Goal: Task Accomplishment & Management: Manage account settings

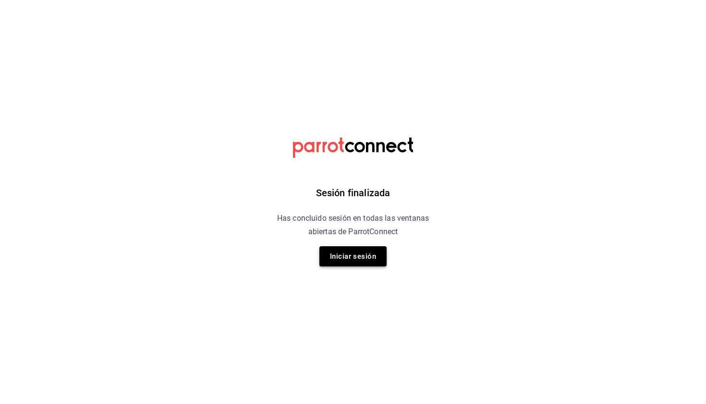
click at [360, 250] on button "Iniciar sesión" at bounding box center [352, 256] width 67 height 20
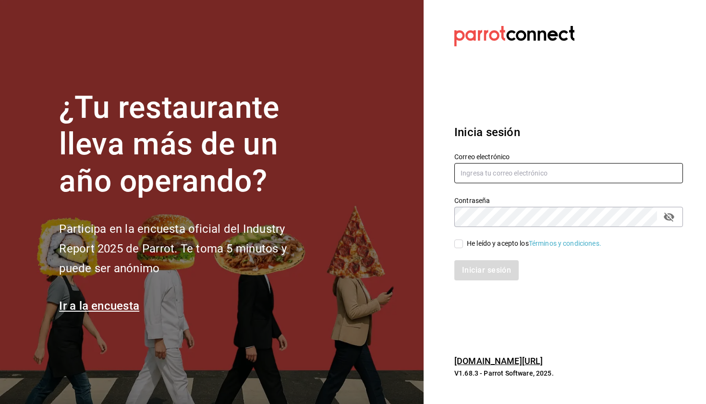
type input "[EMAIL_ADDRESS][DOMAIN_NAME]"
click at [479, 241] on div "He leído y acepto los Términos y condiciones." at bounding box center [534, 243] width 135 height 10
click at [463, 241] on input "He leído y acepto los Términos y condiciones." at bounding box center [458, 243] width 9 height 9
checkbox input "true"
click at [479, 265] on button "Iniciar sesión" at bounding box center [486, 270] width 65 height 20
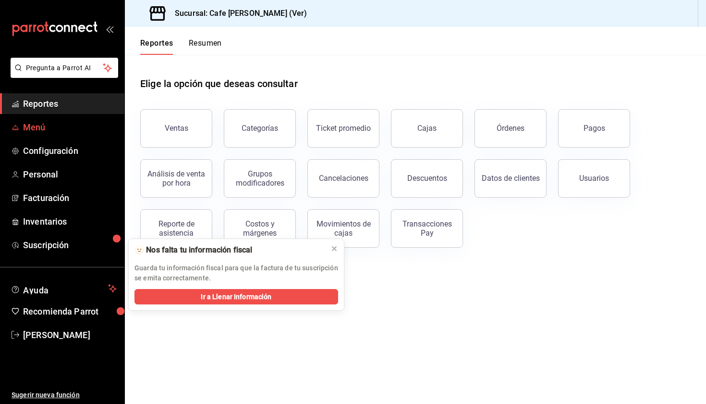
click at [56, 133] on span "Menú" at bounding box center [70, 127] width 94 height 13
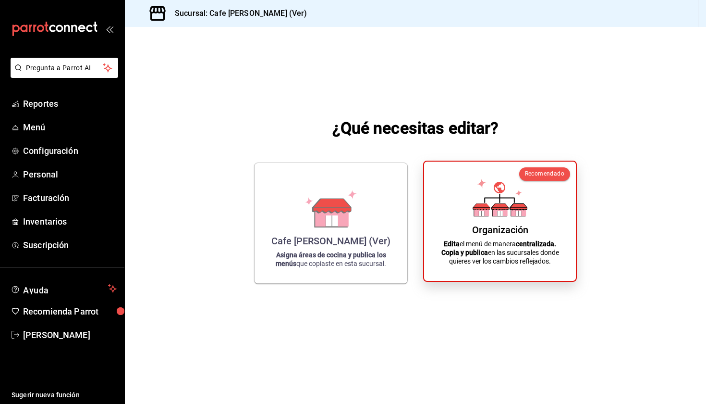
click at [507, 259] on p "Edita el menú de manera centralizada. Copia y publica en las sucursales donde q…" at bounding box center [500, 252] width 129 height 26
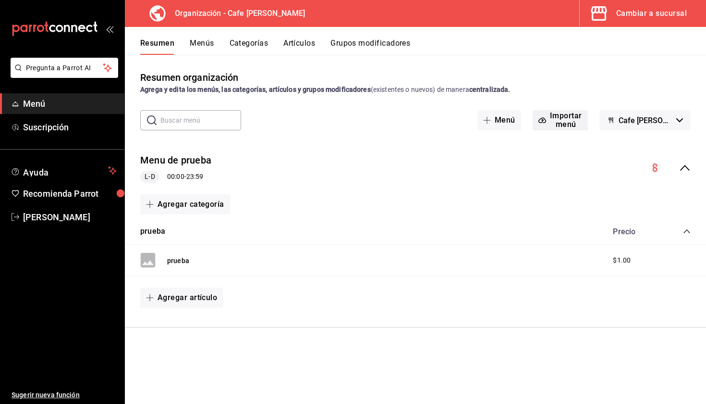
click at [562, 118] on button "Importar menú" at bounding box center [560, 120] width 55 height 20
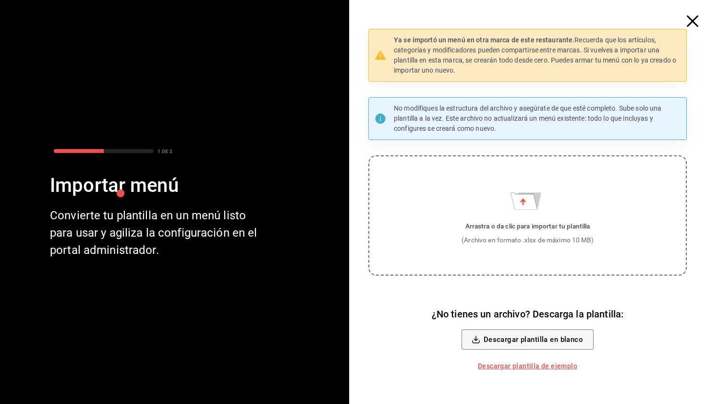
click at [522, 215] on label "Arrastra o da clic para importar tu plantilla (Archivo en formato .xlsx de máxi…" at bounding box center [527, 215] width 318 height 120
click at [0, 0] on input "Arrastra o da clic para importar tu plantilla (Archivo en formato .xlsx de máxi…" at bounding box center [0, 0] width 0 height 0
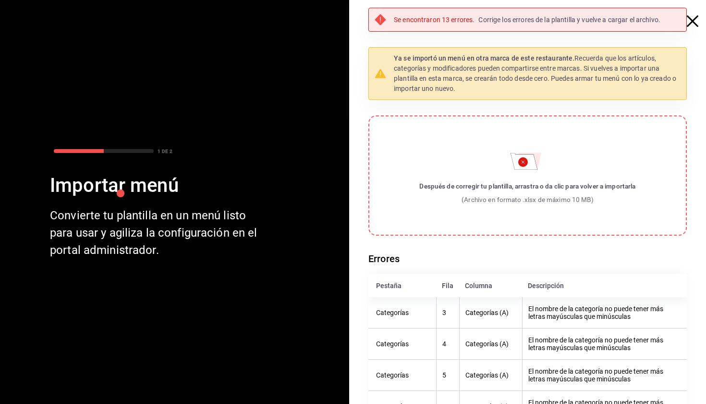
click at [510, 168] on label "Después de corregir tu plantilla, arrastra o da clic para volver a importarla (…" at bounding box center [527, 175] width 318 height 120
click at [0, 0] on input "Después de corregir tu plantilla, arrastra o da clic para volver a importarla (…" at bounding box center [0, 0] width 0 height 0
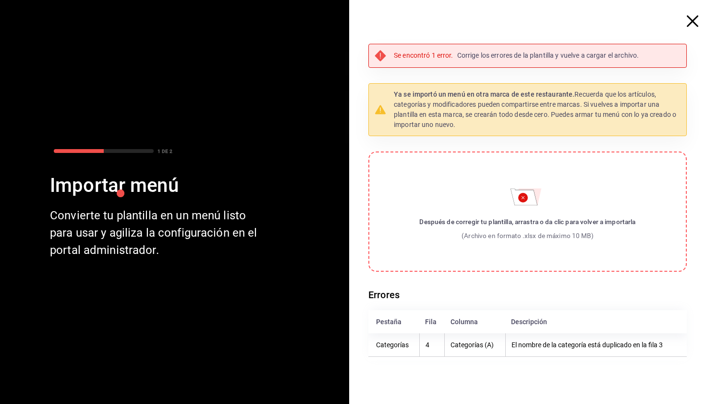
click at [508, 207] on label "Después de corregir tu plantilla, arrastra o da clic para volver a importarla (…" at bounding box center [527, 211] width 318 height 120
click at [0, 0] on input "Después de corregir tu plantilla, arrastra o da clic para volver a importarla (…" at bounding box center [0, 0] width 0 height 0
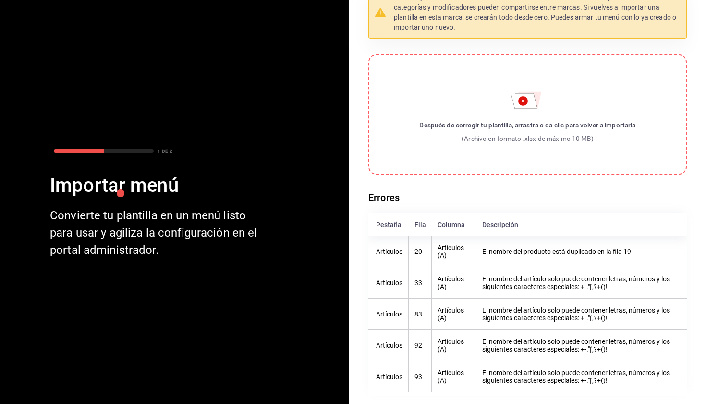
scroll to position [61, 0]
click at [544, 121] on div "Después de corregir tu plantilla, arrastra o da clic para volver a importarla" at bounding box center [527, 125] width 216 height 10
click at [0, 0] on input "Después de corregir tu plantilla, arrastra o da clic para volver a importarla (…" at bounding box center [0, 0] width 0 height 0
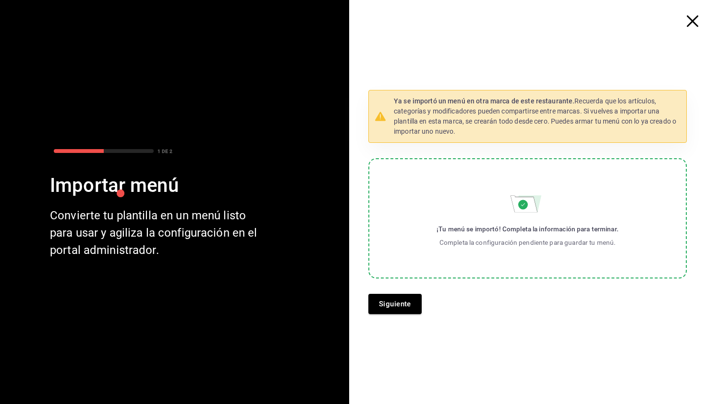
scroll to position [0, 0]
click at [390, 308] on button "Siguiente" at bounding box center [394, 304] width 53 height 20
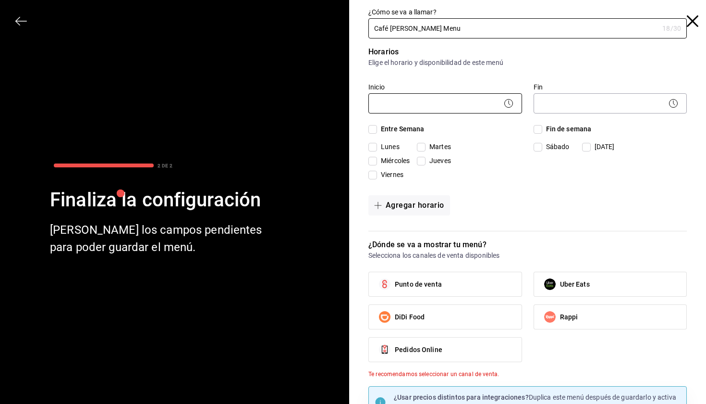
type input "Café Moretto Menu"
click at [433, 107] on body "Pregunta a Parrot AI Menú Suscripción Ayuda Recomienda Parrot Mariana Medina Su…" at bounding box center [353, 202] width 706 height 404
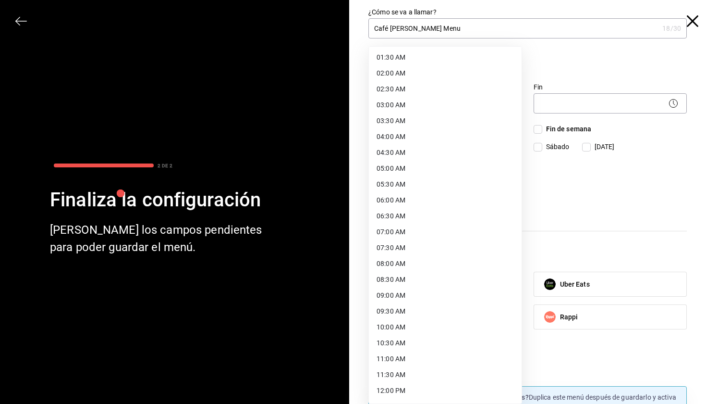
scroll to position [58, 0]
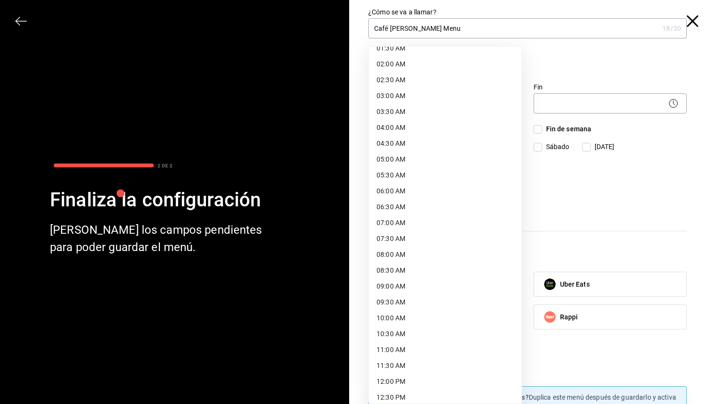
click at [424, 256] on li "08:00 AM" at bounding box center [445, 254] width 153 height 16
type input "08:00"
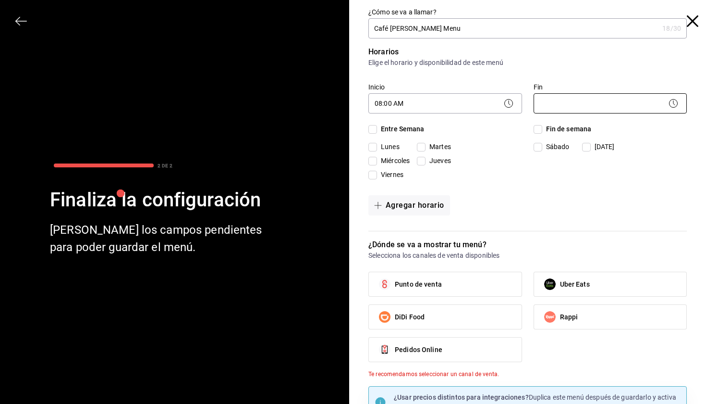
click at [591, 103] on body "Pregunta a Parrot AI Menú Suscripción Ayuda Recomienda Parrot Mariana Medina Su…" at bounding box center [353, 202] width 706 height 404
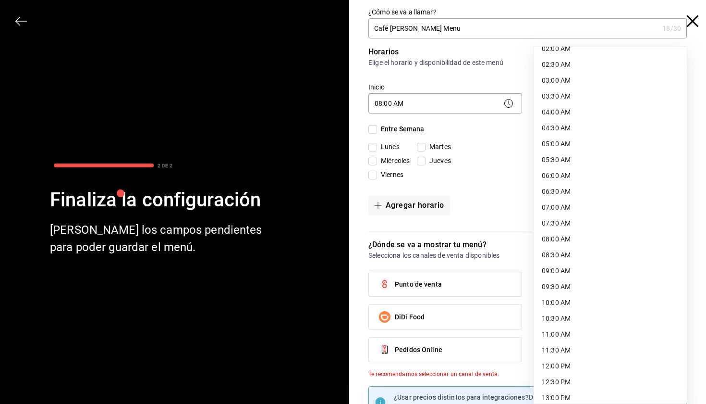
scroll to position [86, 0]
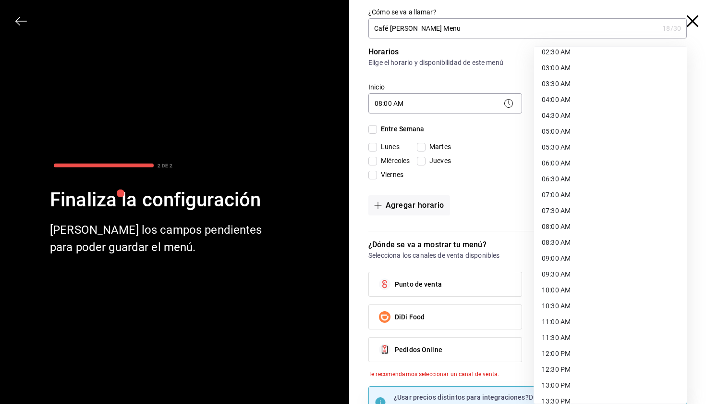
click at [562, 245] on li "08:30 AM" at bounding box center [610, 242] width 153 height 16
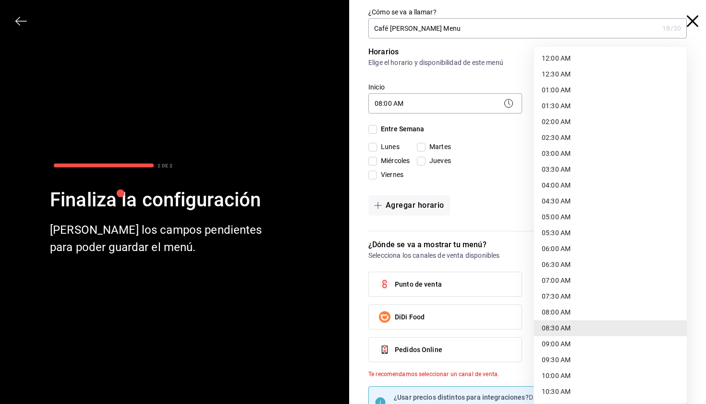
click at [605, 105] on body "Pregunta a Parrot AI Menú Suscripción Ayuda Recomienda Parrot Mariana Medina Su…" at bounding box center [353, 202] width 706 height 404
click at [579, 296] on li "21:00 PM" at bounding box center [610, 296] width 153 height 16
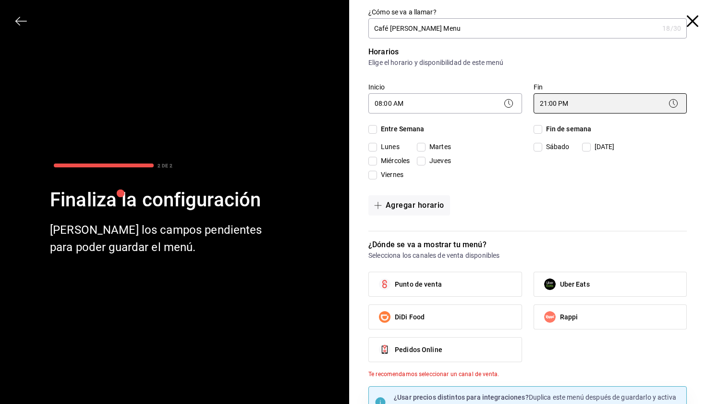
type input "21:00"
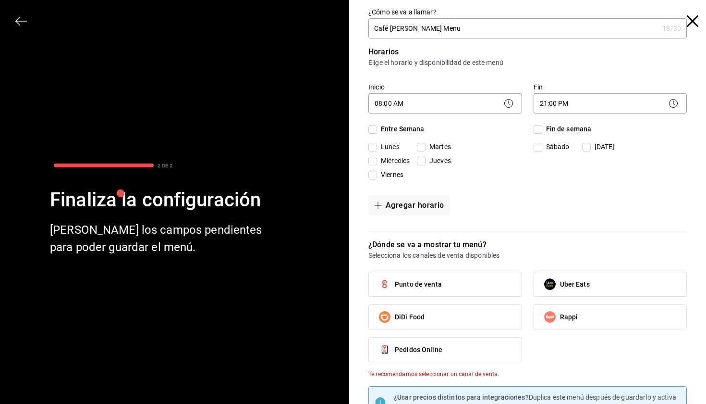
click at [371, 146] on input "Lunes" at bounding box center [372, 147] width 9 height 9
checkbox input "true"
click at [419, 145] on input "Martes" at bounding box center [421, 147] width 9 height 9
checkbox input "true"
click at [375, 159] on input "Miércoles" at bounding box center [372, 161] width 9 height 9
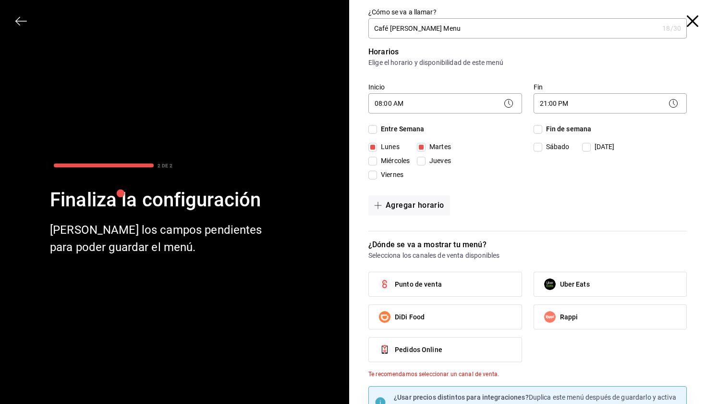
checkbox input "true"
click at [421, 159] on input "Jueves" at bounding box center [421, 161] width 9 height 9
checkbox input "true"
click at [375, 175] on input "Viernes" at bounding box center [372, 175] width 9 height 9
checkbox input "true"
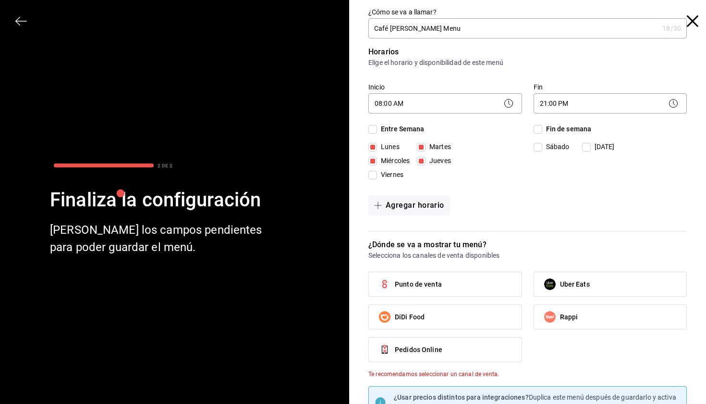
checkbox input "true"
click at [539, 146] on input "Sábado" at bounding box center [538, 147] width 9 height 9
checkbox input "true"
click at [395, 207] on button "Agregar horario" at bounding box center [409, 205] width 82 height 20
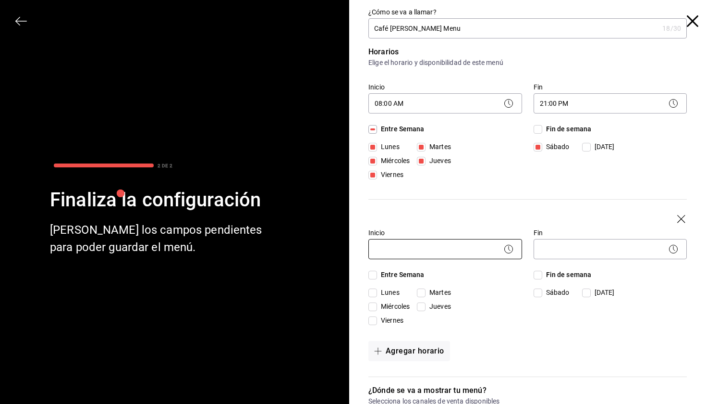
click at [399, 246] on body "Pregunta a Parrot AI Menú Suscripción Ayuda Recomienda Parrot Mariana Medina Su…" at bounding box center [353, 202] width 706 height 404
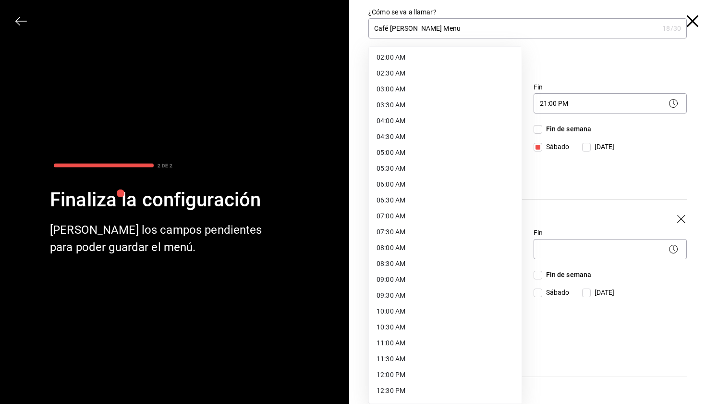
scroll to position [65, 0]
click at [402, 249] on li "08:00 AM" at bounding box center [445, 247] width 153 height 16
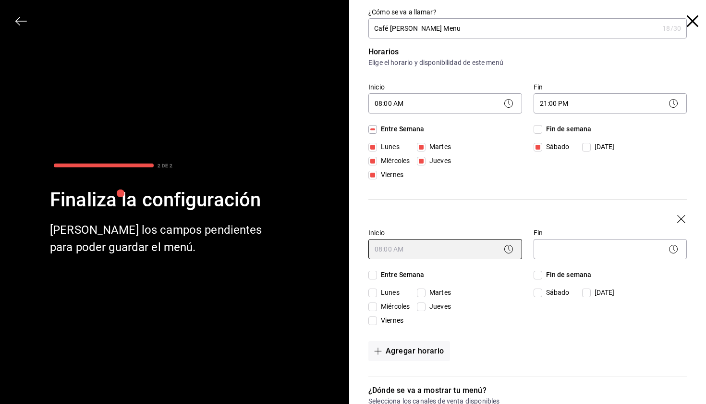
type input "08:00"
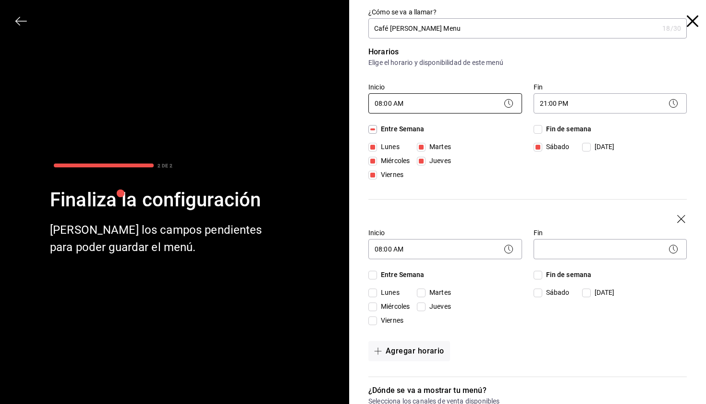
click at [402, 109] on body "Pregunta a Parrot AI Menú Suscripción Ayuda Recomienda Parrot Mariana Medina Su…" at bounding box center [353, 202] width 706 height 404
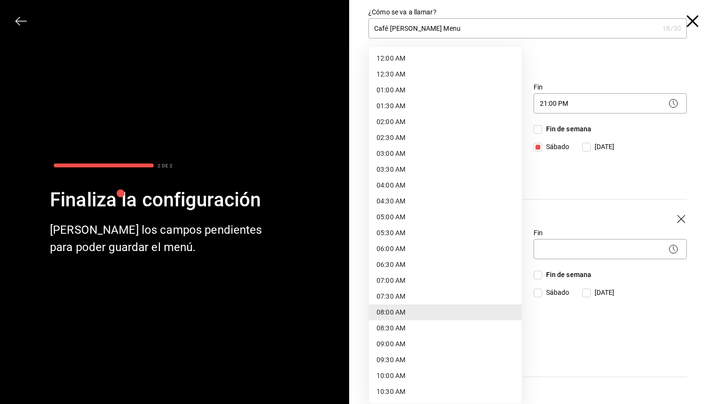
click at [397, 279] on li "07:00 AM" at bounding box center [445, 280] width 153 height 16
type input "07:00"
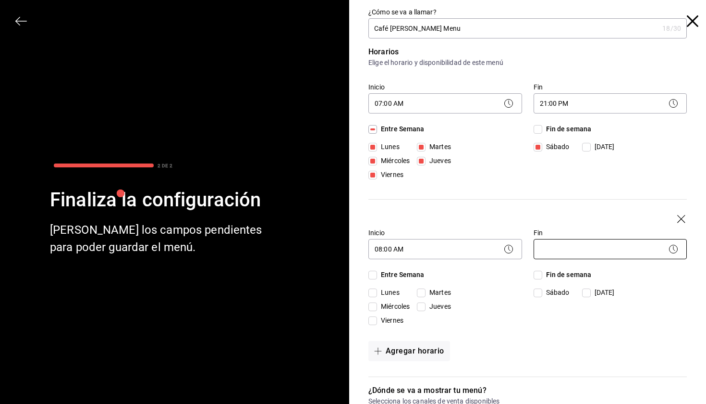
click at [547, 250] on body "Pregunta a Parrot AI Menú Suscripción Ayuda Recomienda Parrot Mariana Medina Su…" at bounding box center [353, 202] width 706 height 404
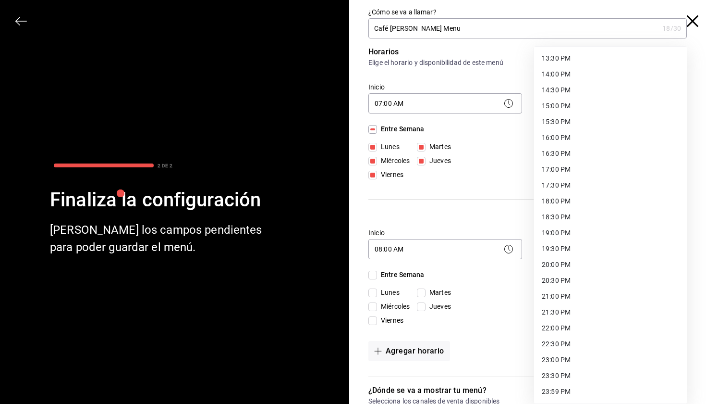
scroll to position [428, 0]
click at [568, 135] on li "16:00 PM" at bounding box center [610, 138] width 153 height 16
type input "16:00"
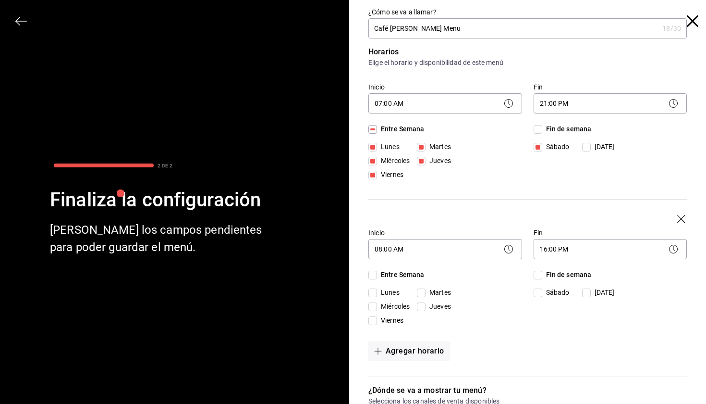
click at [539, 292] on input "Sábado" at bounding box center [538, 292] width 9 height 9
checkbox input "true"
click at [593, 152] on span "Domingo" at bounding box center [603, 147] width 24 height 10
click at [591, 293] on input "Domingo" at bounding box center [586, 292] width 9 height 9
checkbox input "true"
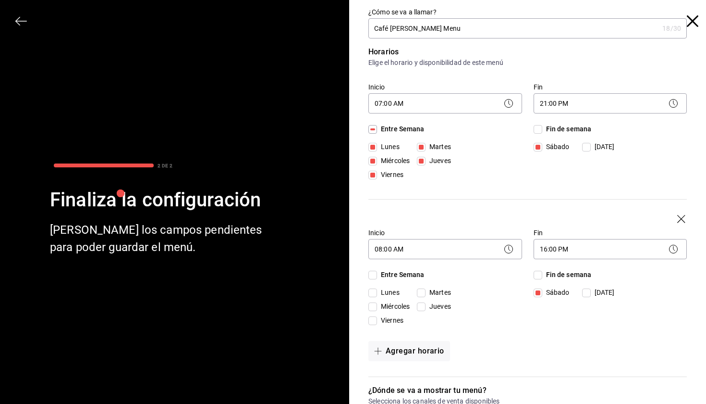
checkbox input "true"
click at [543, 152] on span "Sábado" at bounding box center [555, 147] width 27 height 10
click at [542, 294] on input "Sábado" at bounding box center [538, 292] width 9 height 9
checkbox input "false"
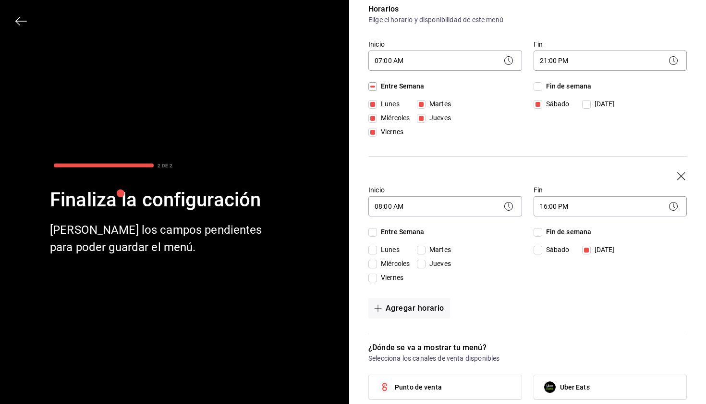
click at [537, 233] on input "Fin de semana" at bounding box center [538, 232] width 9 height 9
checkbox input "true"
click at [537, 233] on input "Fin de semana" at bounding box center [538, 232] width 9 height 9
checkbox input "false"
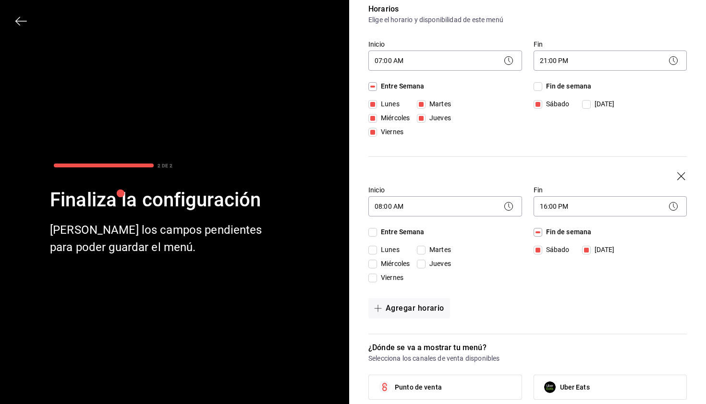
checkbox input "false"
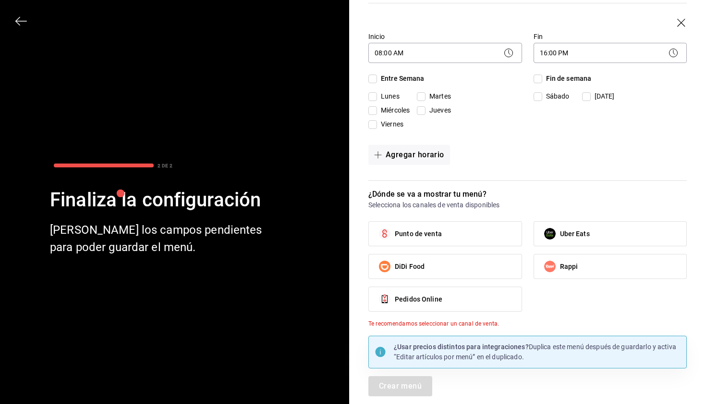
scroll to position [196, 0]
click at [472, 234] on label "Punto de venta" at bounding box center [445, 233] width 153 height 24
click at [395, 234] on input "Punto de venta" at bounding box center [385, 233] width 20 height 20
checkbox input "true"
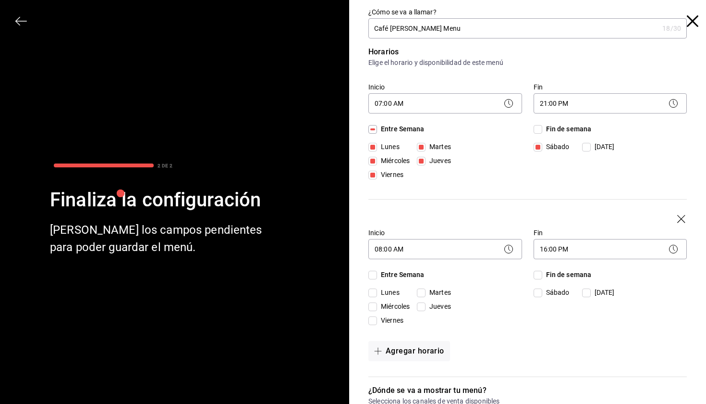
scroll to position [0, 0]
click at [585, 290] on input "Domingo" at bounding box center [586, 292] width 9 height 9
checkbox input "true"
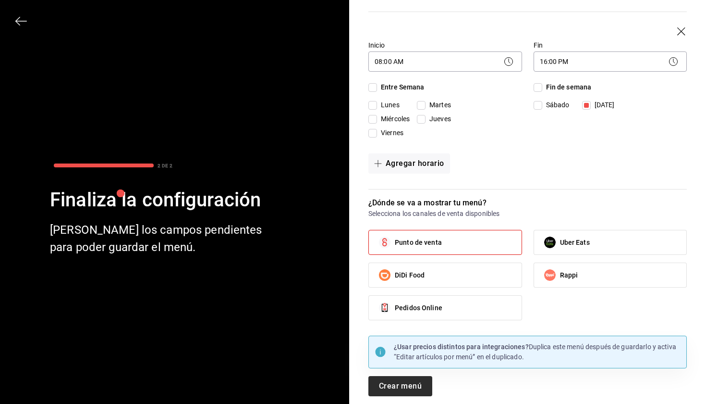
scroll to position [187, 0]
click at [405, 382] on button "Crear menú" at bounding box center [400, 386] width 64 height 20
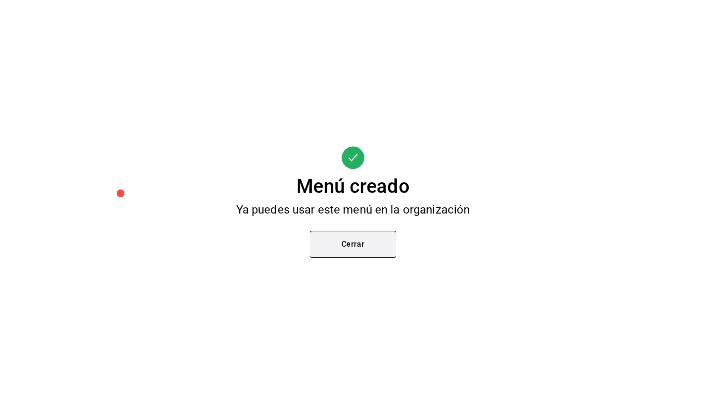
click at [343, 251] on button "Cerrar" at bounding box center [353, 244] width 86 height 27
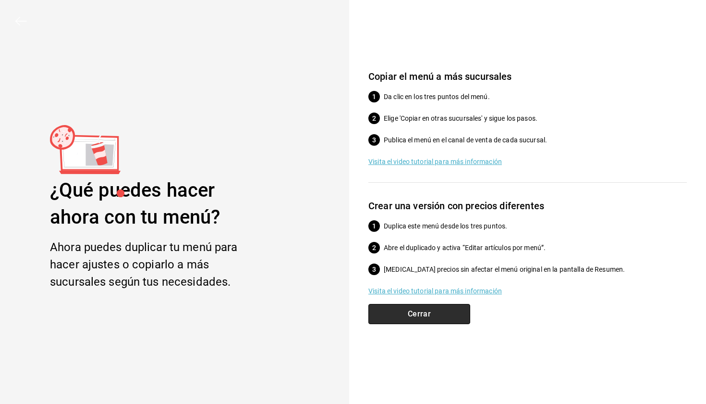
click at [423, 321] on button "Cerrar" at bounding box center [419, 314] width 102 height 20
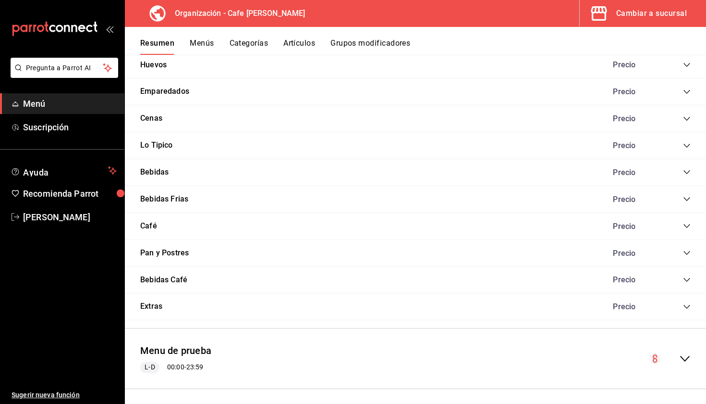
scroll to position [637, 0]
click at [689, 66] on icon "collapse-category-row" at bounding box center [687, 66] width 8 height 8
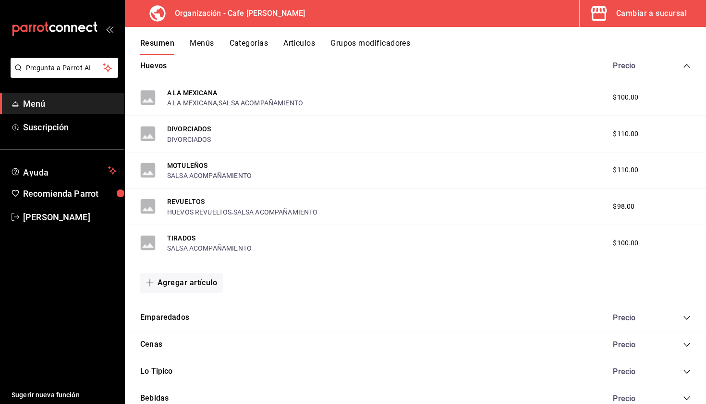
click at [693, 316] on div "Emparedados Precio" at bounding box center [415, 317] width 581 height 27
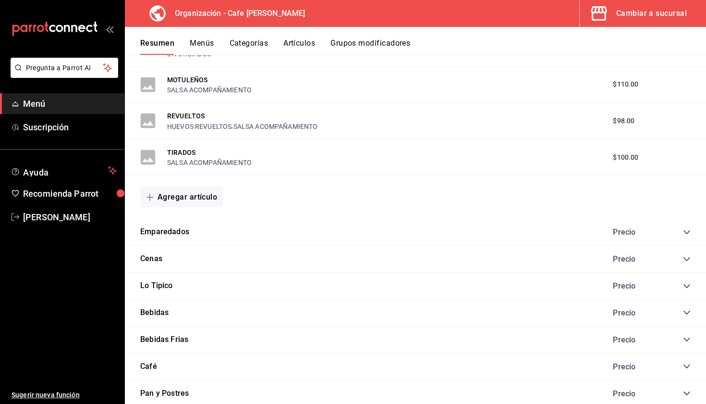
scroll to position [768, 0]
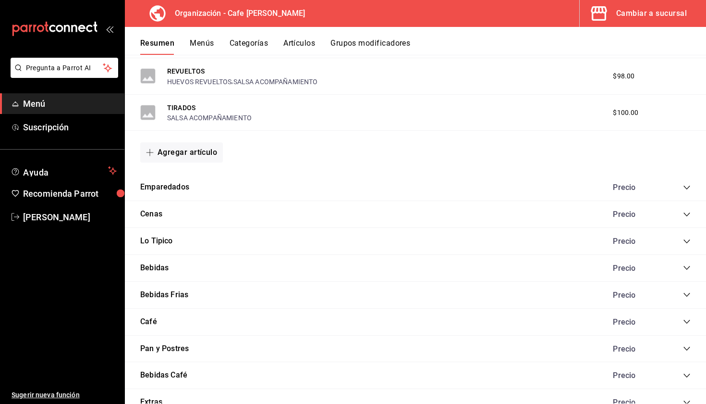
click at [691, 189] on div "Emparedados Precio" at bounding box center [415, 187] width 581 height 27
click at [685, 187] on icon "collapse-category-row" at bounding box center [687, 188] width 8 height 8
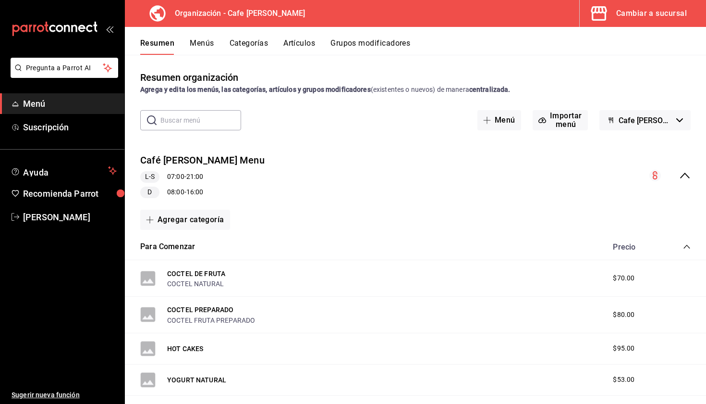
scroll to position [0, 0]
click at [685, 244] on icon "collapse-category-row" at bounding box center [687, 247] width 8 height 8
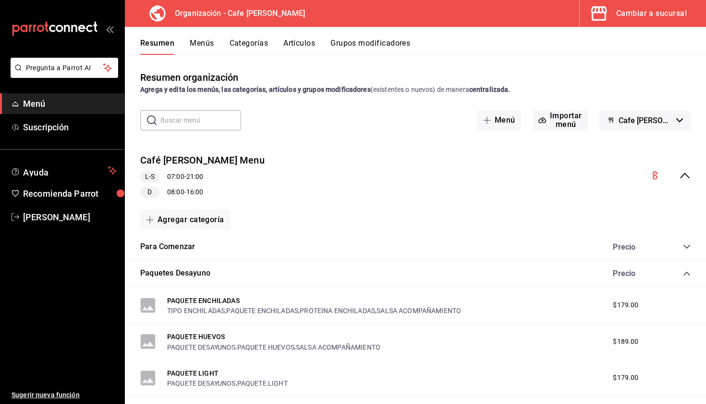
click at [686, 272] on icon "collapse-category-row" at bounding box center [687, 273] width 8 height 8
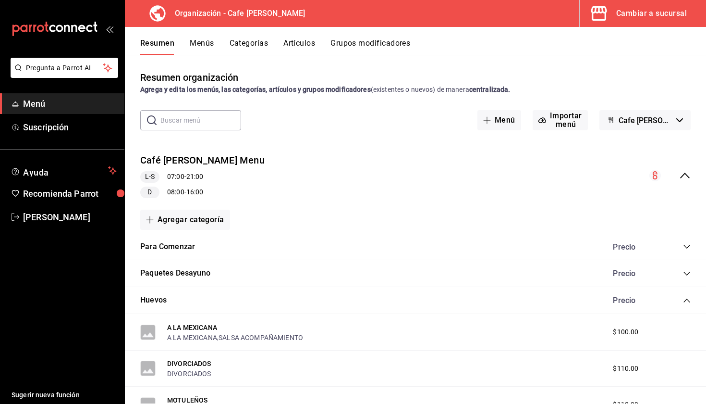
click at [686, 297] on icon "collapse-category-row" at bounding box center [687, 300] width 8 height 8
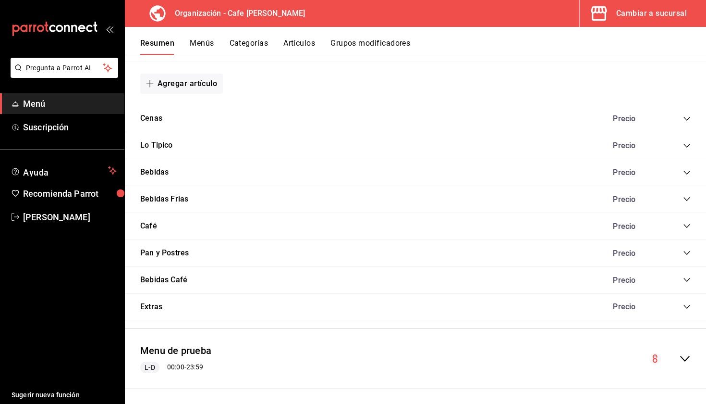
scroll to position [817, 0]
click at [688, 360] on div "Menu de prueba L-D 00:00 - 23:59" at bounding box center [415, 359] width 581 height 45
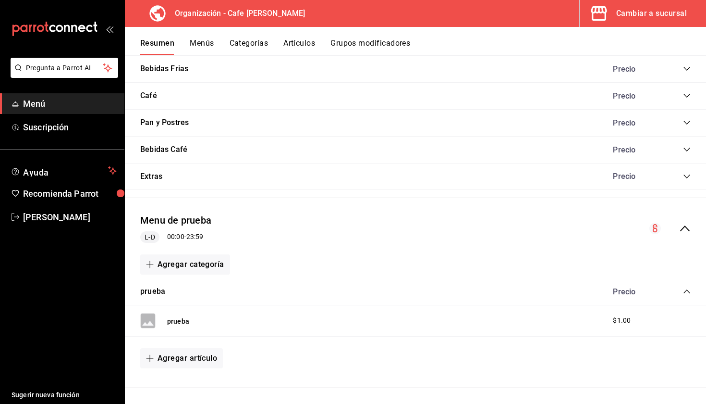
scroll to position [946, 0]
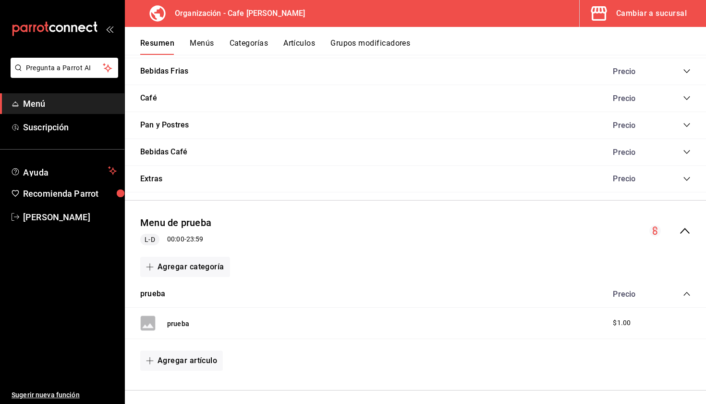
click at [654, 225] on circle "collapse-menu-row" at bounding box center [655, 231] width 12 height 12
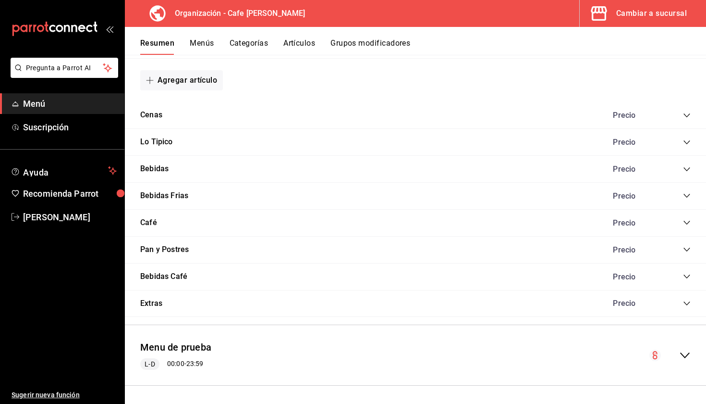
scroll to position [817, 0]
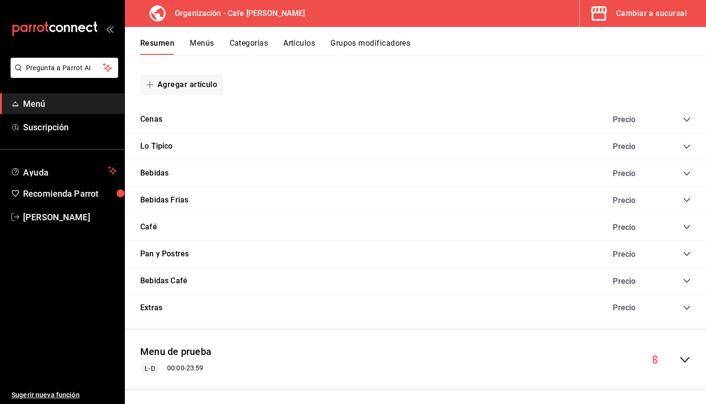
click at [574, 368] on div "Menu de prueba L-D 00:00 - 23:59" at bounding box center [415, 359] width 581 height 45
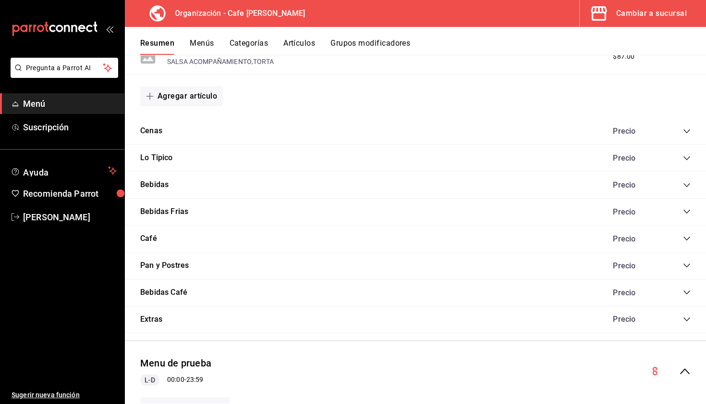
click at [684, 365] on icon "collapse-menu-row" at bounding box center [685, 371] width 12 height 12
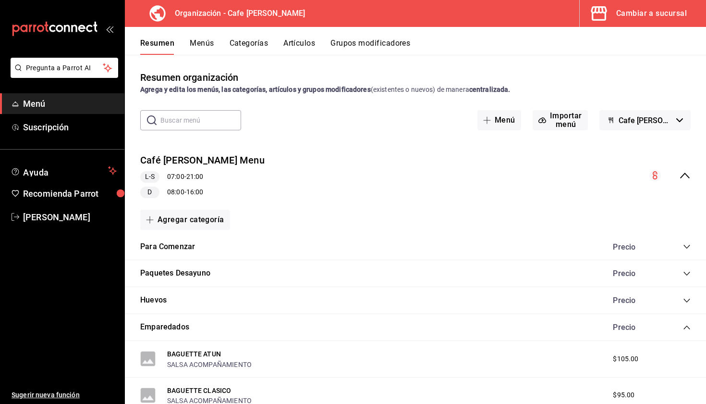
scroll to position [0, 0]
click at [205, 45] on button "Menús" at bounding box center [202, 46] width 24 height 16
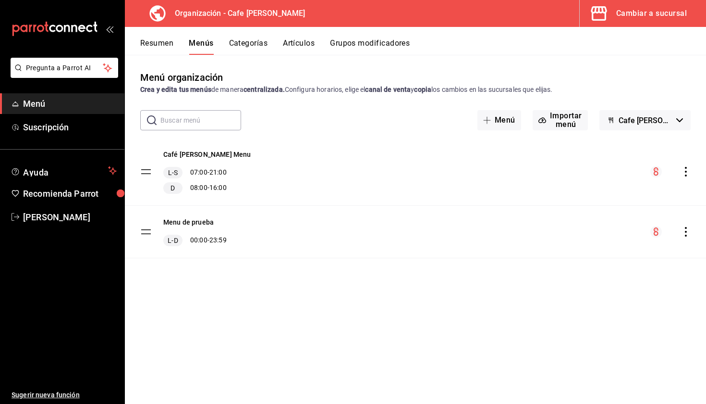
click at [684, 231] on icon "actions" at bounding box center [686, 232] width 10 height 10
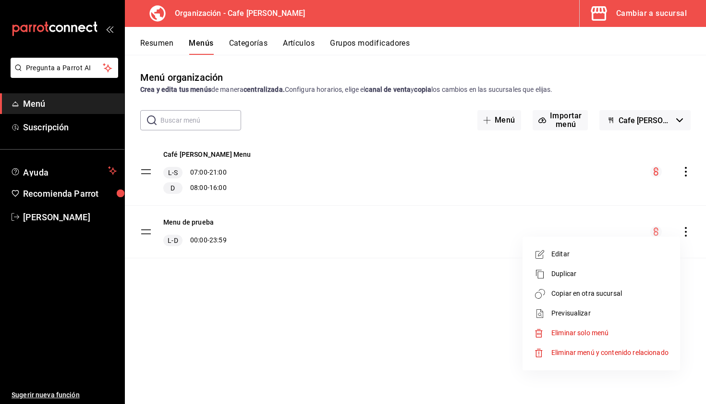
click at [572, 329] on span "Eliminar solo menú" at bounding box center [579, 333] width 57 height 8
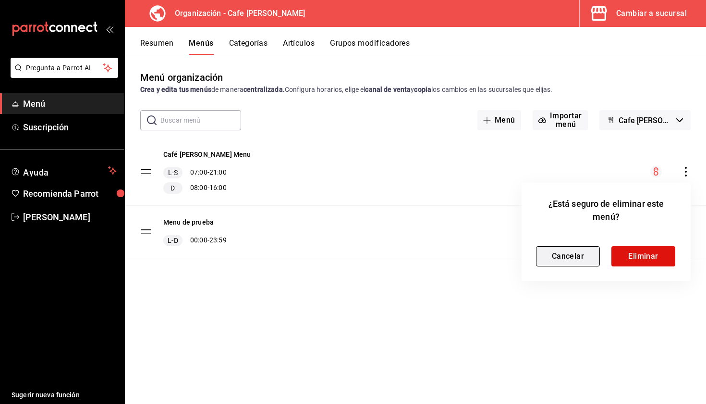
click at [591, 250] on button "Cancelar" at bounding box center [568, 256] width 64 height 20
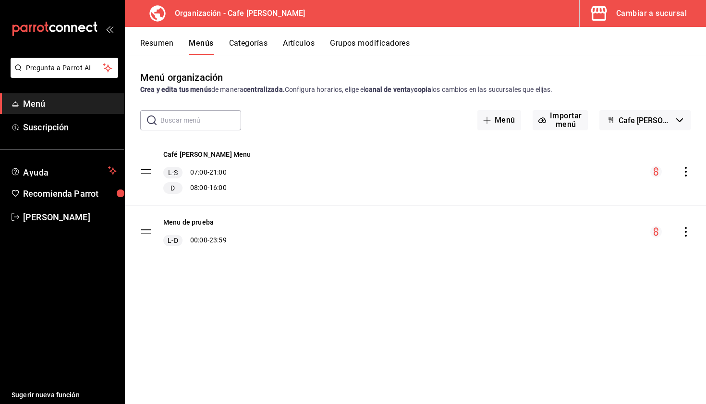
click at [296, 313] on div "Menú organización Crea y edita tus menús de manera centralizada. Configura hora…" at bounding box center [415, 236] width 581 height 333
click at [253, 41] on button "Categorías" at bounding box center [248, 46] width 39 height 16
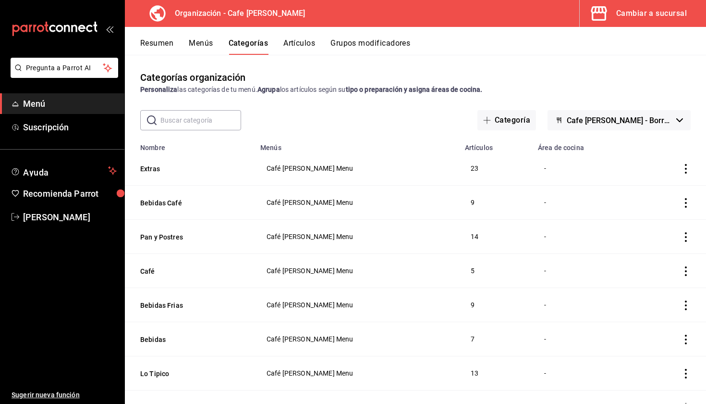
click at [38, 25] on icon "mailbox folders" at bounding box center [55, 29] width 86 height 14
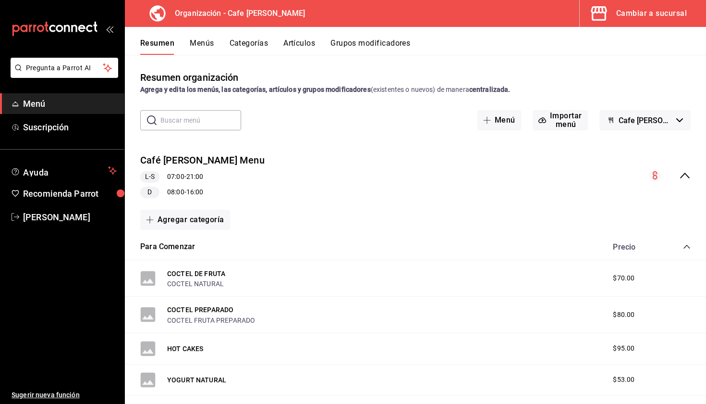
click at [121, 35] on div "mailbox folders" at bounding box center [62, 29] width 124 height 58
click at [107, 27] on icon "open_drawer_menu" at bounding box center [110, 29] width 8 height 8
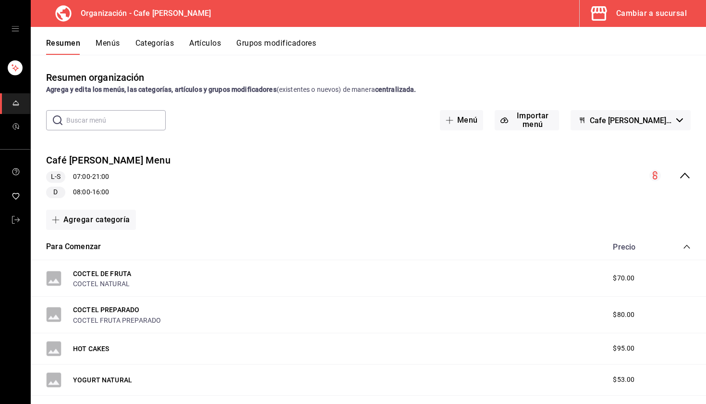
click at [18, 27] on icon "open drawer" at bounding box center [16, 29] width 8 height 8
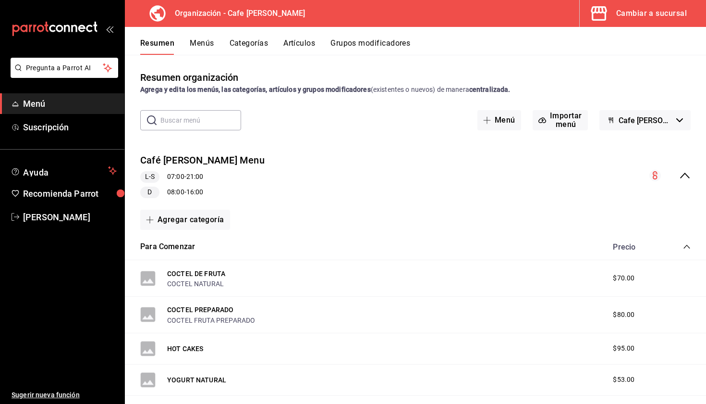
click at [285, 17] on div "Organización - Cafe Moretto Cambiar a sucursal" at bounding box center [415, 13] width 581 height 27
click at [219, 13] on h3 "Organización - Cafe Moretto" at bounding box center [236, 14] width 138 height 12
click at [64, 24] on icon "mailbox folders" at bounding box center [55, 29] width 86 height 14
click at [62, 131] on span "Suscripción" at bounding box center [70, 127] width 94 height 13
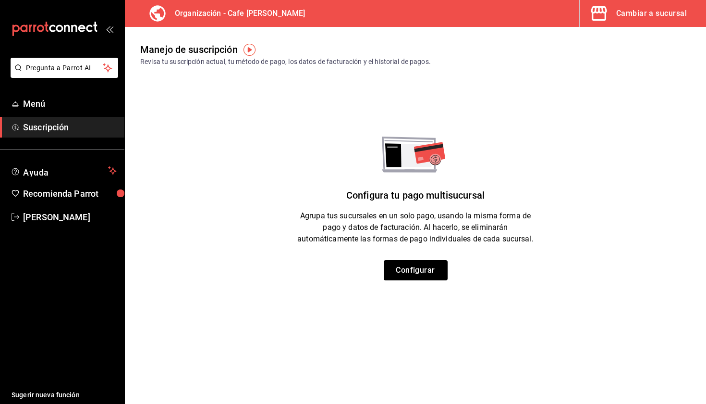
click at [74, 27] on icon "mailbox folders" at bounding box center [55, 29] width 86 height 14
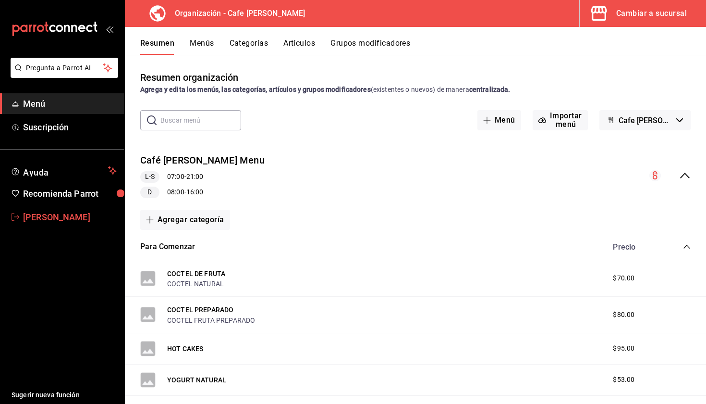
click at [63, 220] on span "[PERSON_NAME]" at bounding box center [70, 216] width 94 height 13
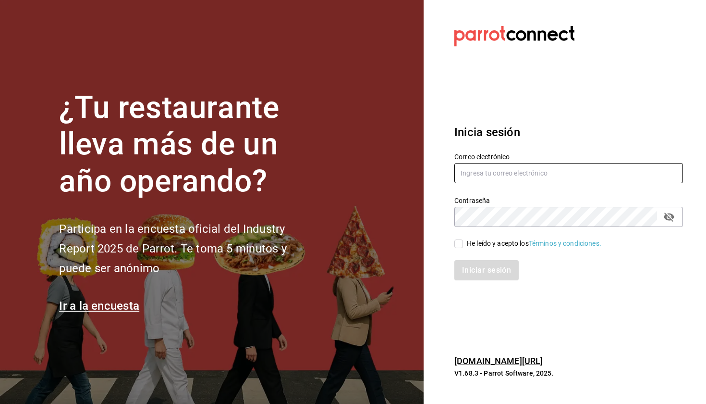
type input "[EMAIL_ADDRESS][DOMAIN_NAME]"
click at [476, 247] on div "He leído y acepto los Términos y condiciones." at bounding box center [534, 243] width 135 height 10
click at [463, 247] on input "He leído y acepto los Términos y condiciones." at bounding box center [458, 243] width 9 height 9
checkbox input "true"
click at [476, 267] on button "Iniciar sesión" at bounding box center [486, 270] width 65 height 20
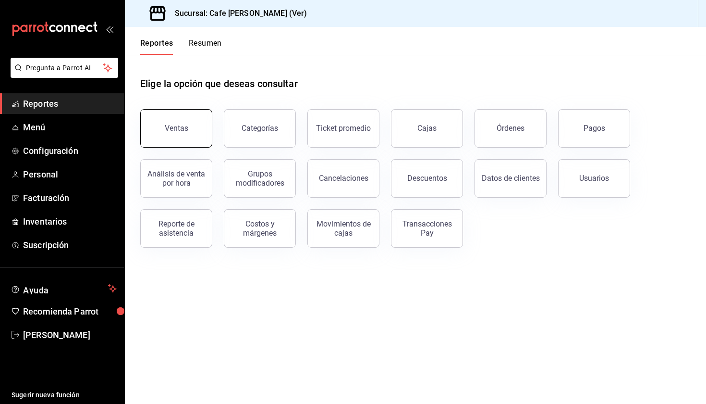
click at [195, 130] on button "Ventas" at bounding box center [176, 128] width 72 height 38
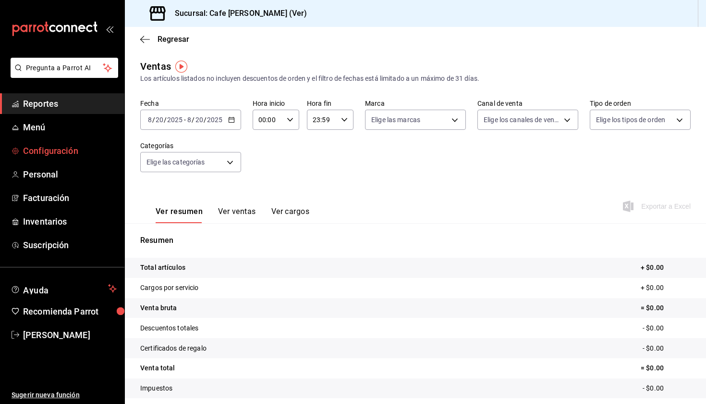
click at [51, 155] on span "Configuración" at bounding box center [70, 150] width 94 height 13
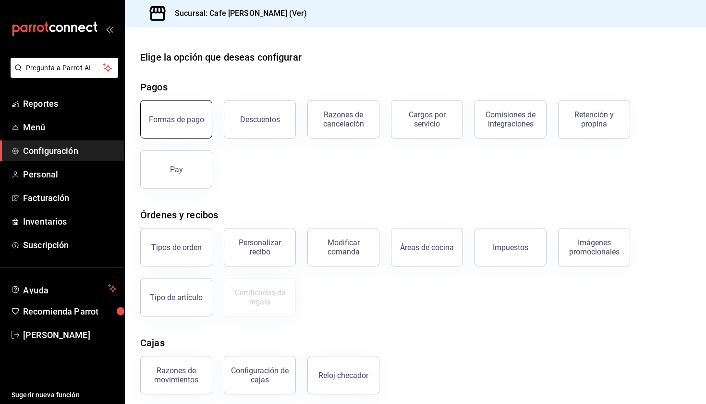
click at [174, 131] on button "Formas de pago" at bounding box center [176, 119] width 72 height 38
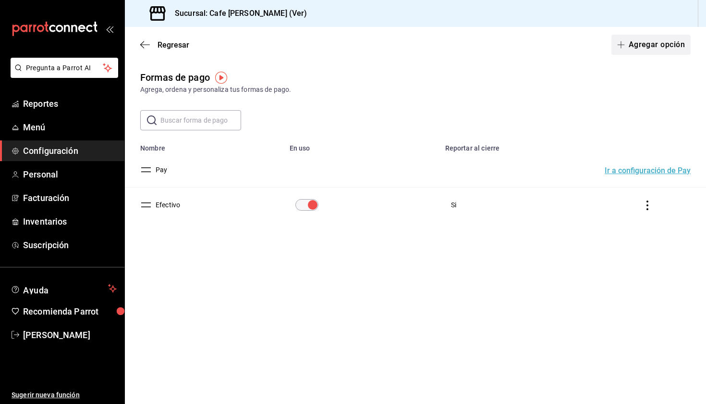
click at [643, 48] on button "Agregar opción" at bounding box center [651, 45] width 79 height 20
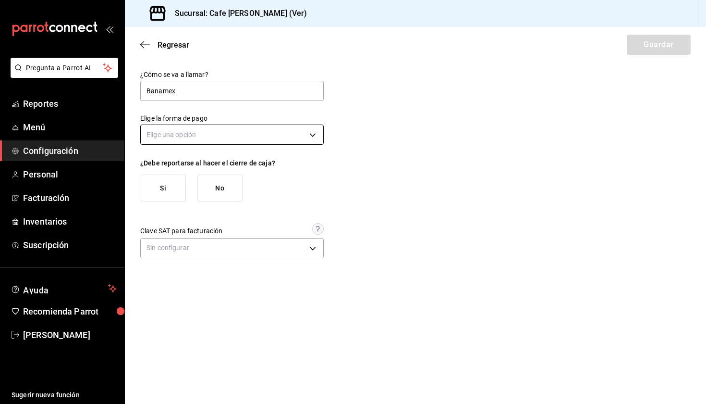
type input "Banamex"
click at [248, 135] on body "Pregunta a Parrot AI Reportes Menú Configuración Personal Facturación Inventari…" at bounding box center [353, 202] width 706 height 404
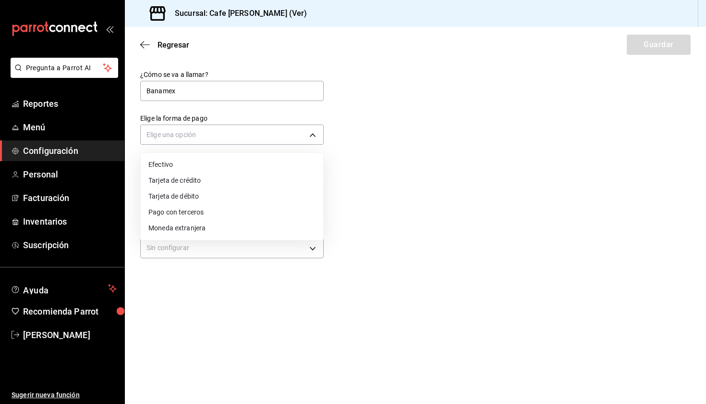
click at [206, 51] on div at bounding box center [353, 202] width 706 height 404
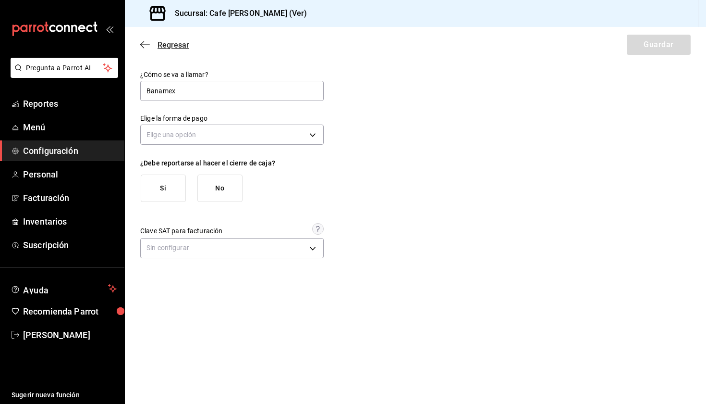
click at [148, 43] on icon "button" at bounding box center [145, 44] width 10 height 9
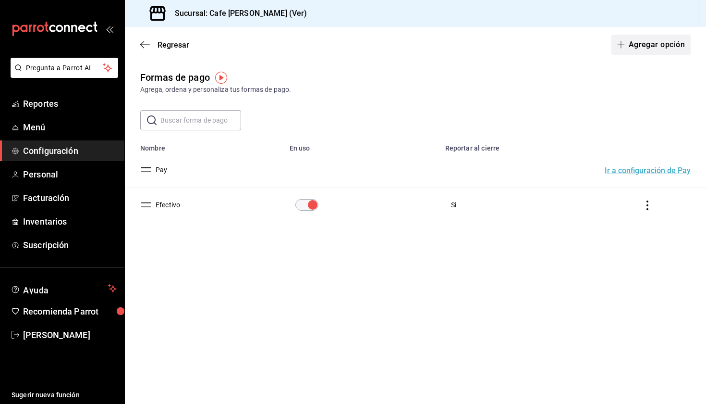
click at [652, 45] on button "Agregar opción" at bounding box center [651, 45] width 79 height 20
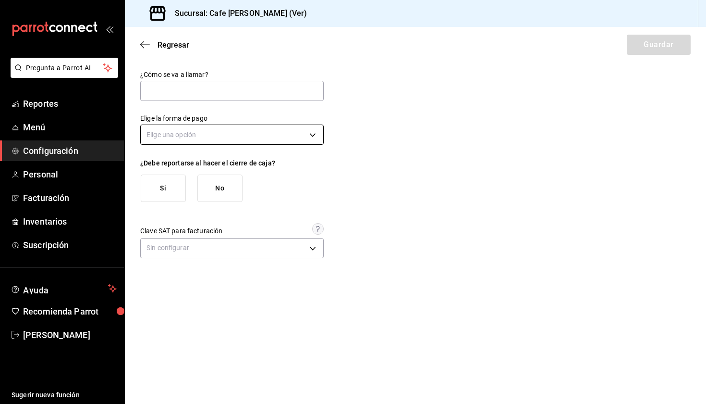
click at [217, 137] on body "Pregunta a Parrot AI Reportes Menú Configuración Personal Facturación Inventari…" at bounding box center [353, 202] width 706 height 404
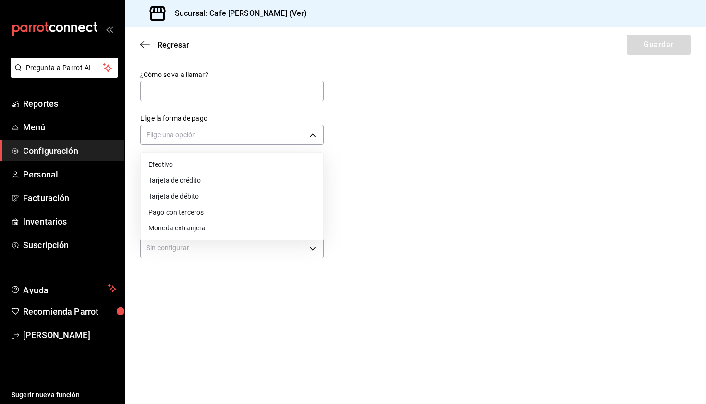
click at [199, 198] on li "Tarjeta de débito" at bounding box center [232, 196] width 183 height 16
type input "DEBIT_CARD"
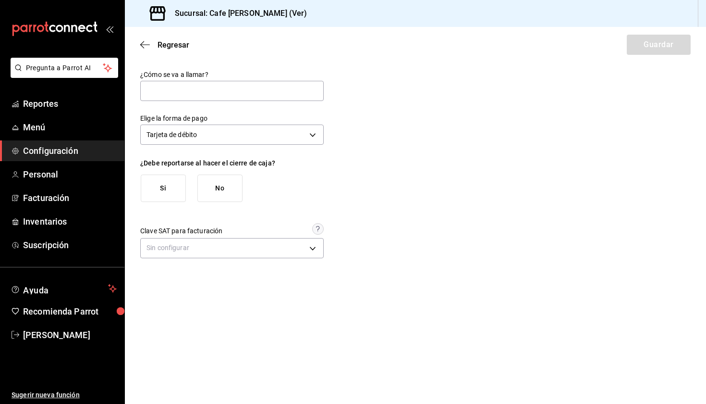
click at [160, 196] on button "Si" at bounding box center [163, 187] width 45 height 27
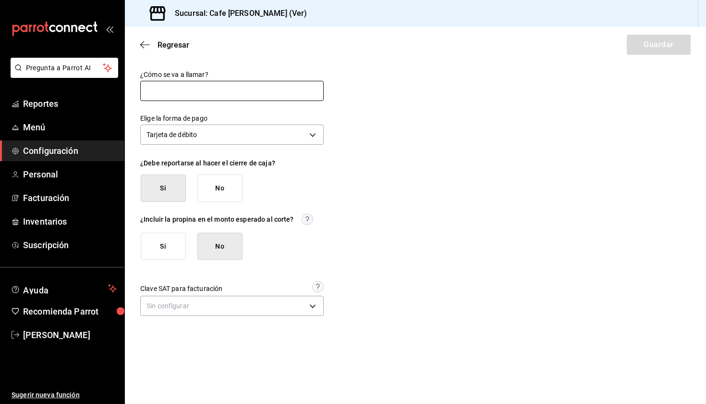
click at [259, 91] on input "text" at bounding box center [232, 91] width 184 height 20
type input "Debito"
click at [260, 306] on body "Pregunta a Parrot AI Reportes Menú Configuración Personal Facturación Inventari…" at bounding box center [353, 202] width 706 height 404
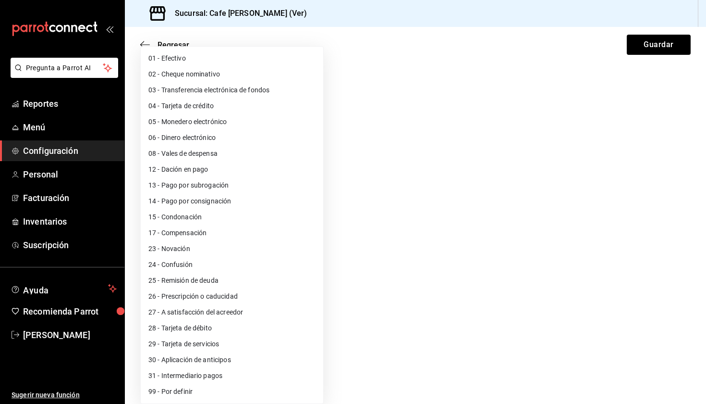
click at [461, 113] on div at bounding box center [353, 202] width 706 height 404
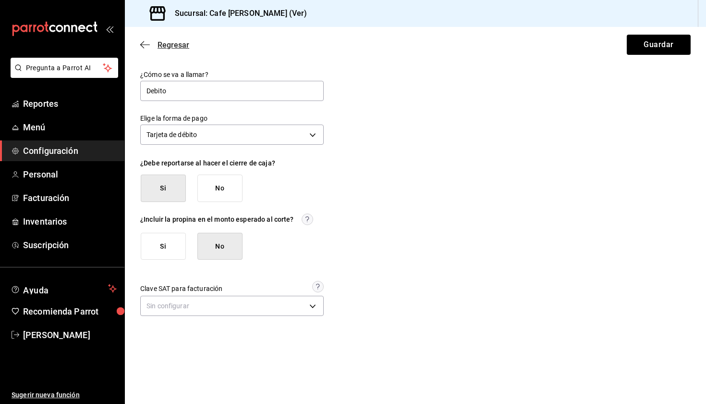
click at [151, 41] on span "Regresar" at bounding box center [164, 44] width 49 height 9
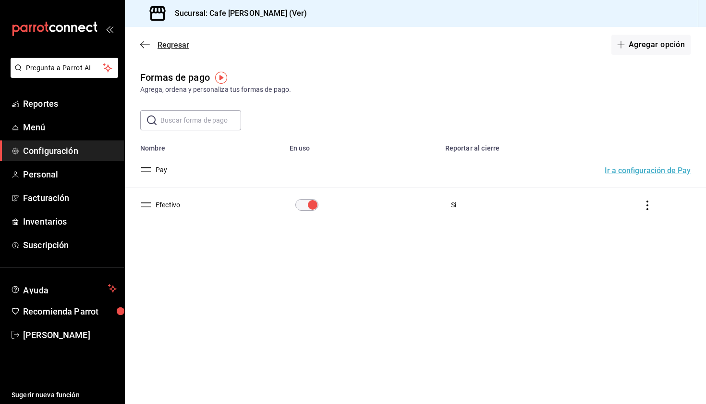
click at [169, 49] on span "Regresar" at bounding box center [174, 44] width 32 height 9
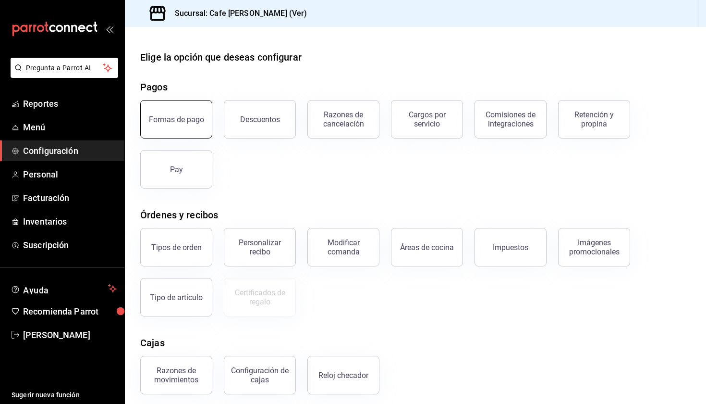
click at [152, 110] on button "Formas de pago" at bounding box center [176, 119] width 72 height 38
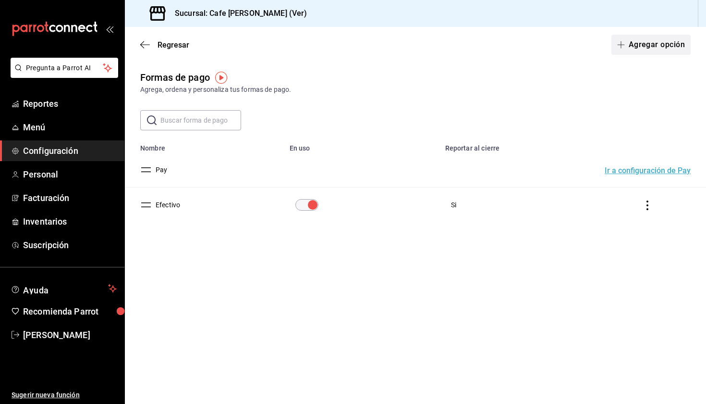
click at [638, 47] on button "Agregar opción" at bounding box center [651, 45] width 79 height 20
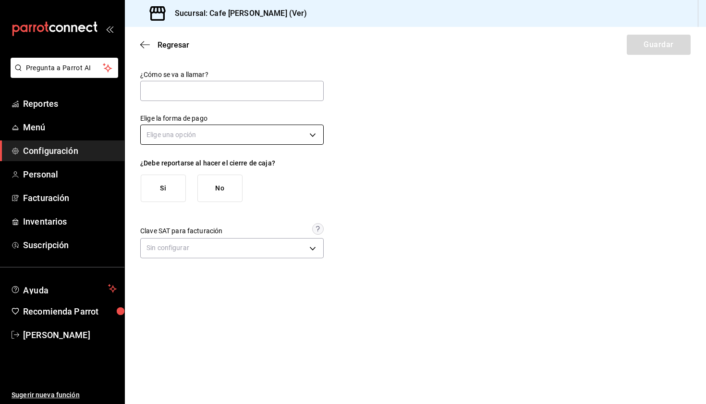
click at [231, 133] on body "Pregunta a Parrot AI Reportes Menú Configuración Personal Facturación Inventari…" at bounding box center [353, 202] width 706 height 404
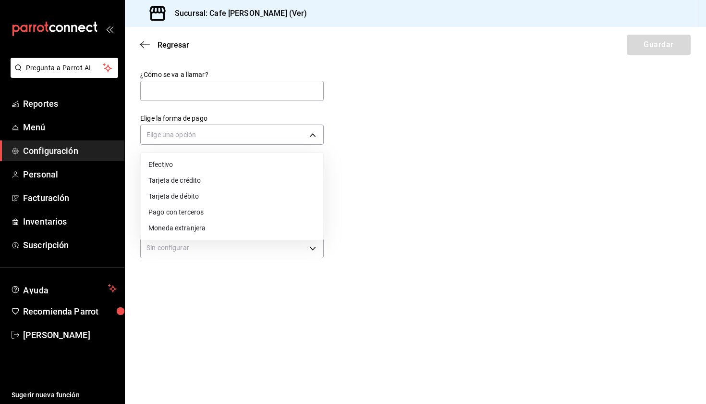
click at [228, 48] on div at bounding box center [353, 202] width 706 height 404
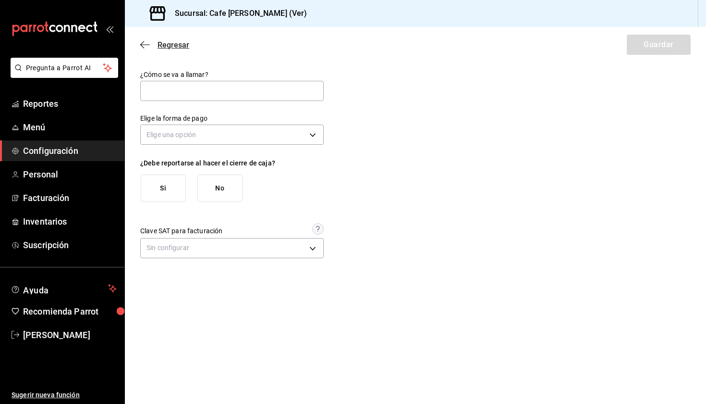
click at [148, 43] on icon "button" at bounding box center [145, 44] width 10 height 9
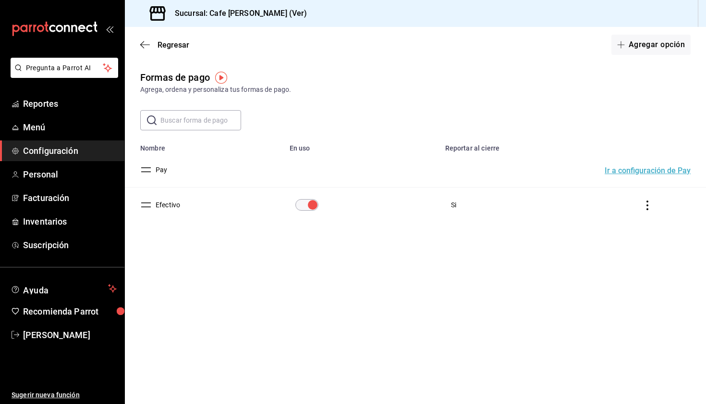
click at [646, 202] on icon "actions" at bounding box center [648, 205] width 10 height 10
click at [512, 221] on div at bounding box center [353, 202] width 706 height 404
click at [144, 44] on icon "button" at bounding box center [145, 44] width 10 height 9
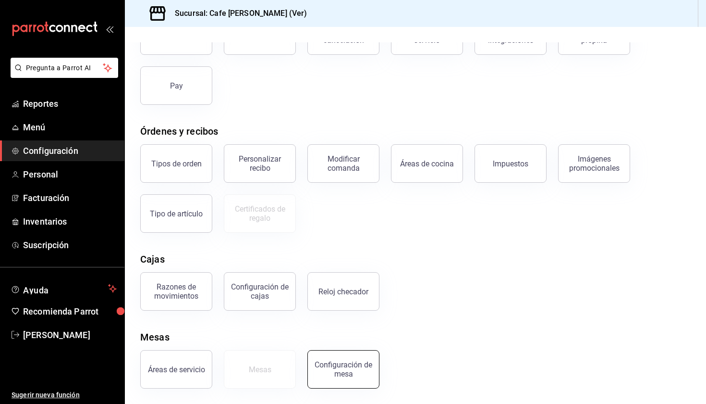
scroll to position [84, 0]
click at [179, 391] on main "Elige la opción que deseas configurar Pagos Formas de pago Descuentos Razones d…" at bounding box center [415, 173] width 581 height 460
click at [179, 371] on div "Áreas de servicio" at bounding box center [176, 369] width 57 height 9
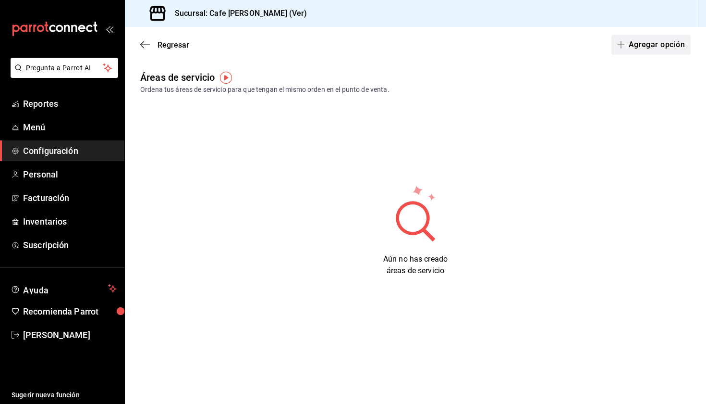
click at [666, 49] on button "Agregar opción" at bounding box center [651, 45] width 79 height 20
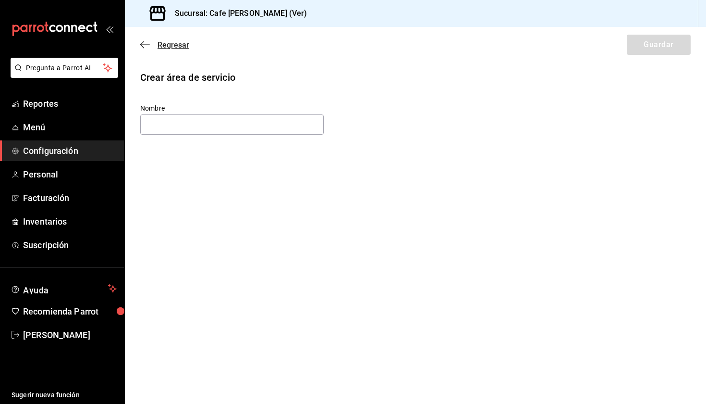
click at [148, 42] on icon "button" at bounding box center [145, 44] width 10 height 9
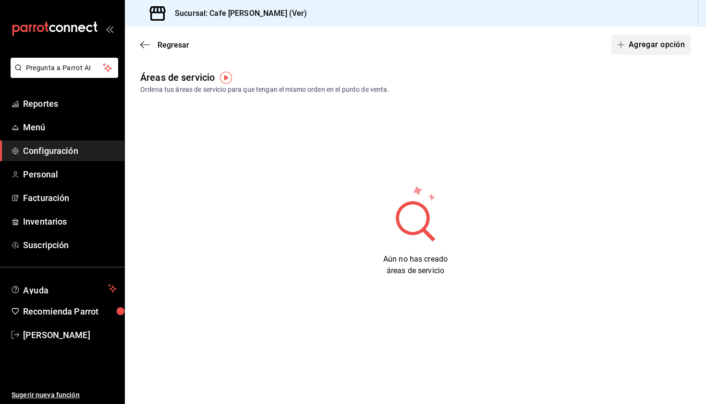
click at [631, 47] on button "Agregar opción" at bounding box center [651, 45] width 79 height 20
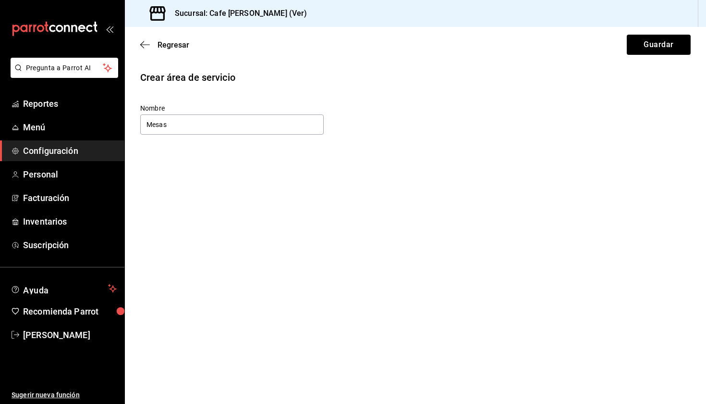
drag, startPoint x: 218, startPoint y: 121, endPoint x: 85, endPoint y: 116, distance: 133.6
click at [85, 116] on div "Pregunta a Parrot AI Reportes Menú Configuración Personal Facturación Inventari…" at bounding box center [353, 202] width 706 height 404
type input "M"
type input "C"
type input "Comensales"
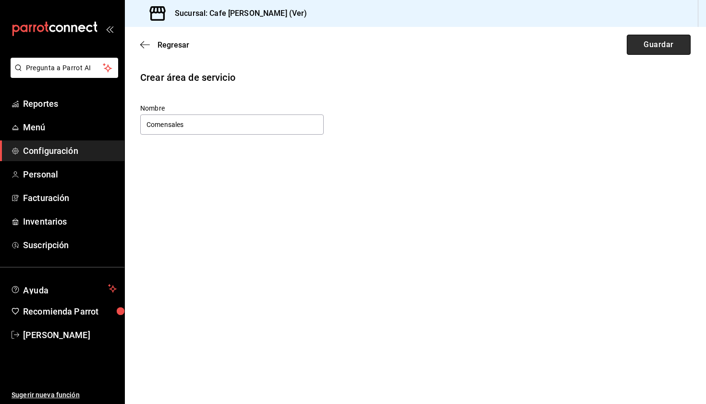
click at [660, 45] on button "Guardar" at bounding box center [659, 45] width 64 height 20
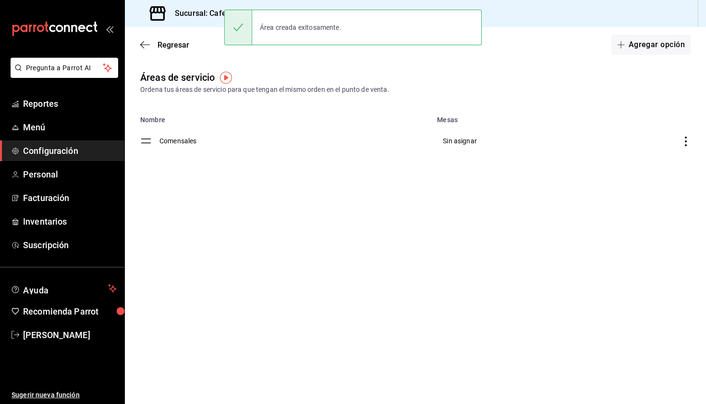
click at [686, 143] on icon "discountsTable" at bounding box center [686, 141] width 10 height 10
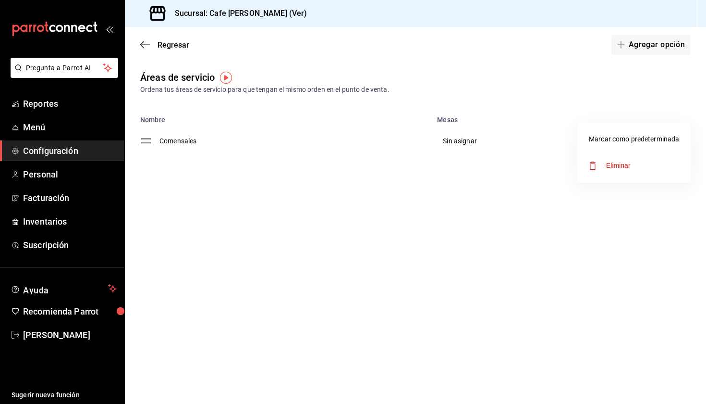
drag, startPoint x: 503, startPoint y: 134, endPoint x: 465, endPoint y: 134, distance: 37.5
click at [500, 134] on div at bounding box center [353, 202] width 706 height 404
click at [463, 139] on span "Sin asignar" at bounding box center [460, 141] width 34 height 8
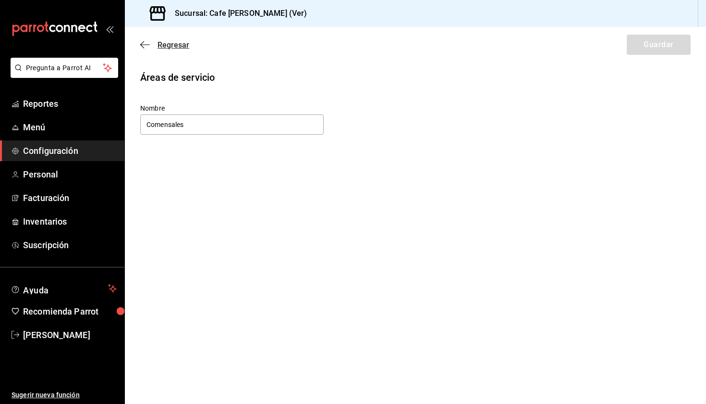
click at [154, 49] on span "Regresar" at bounding box center [164, 44] width 49 height 9
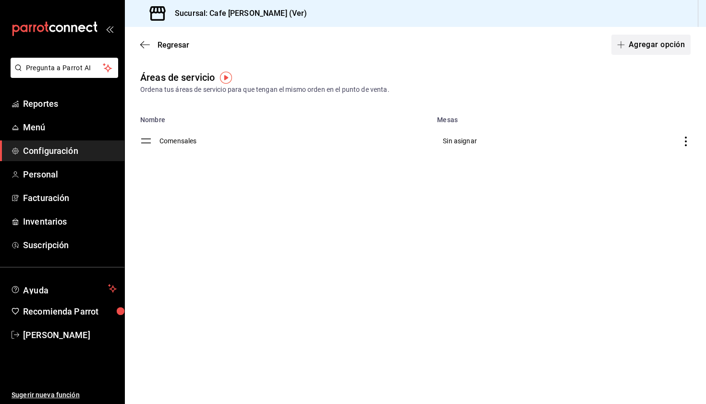
click at [649, 39] on button "Agregar opción" at bounding box center [651, 45] width 79 height 20
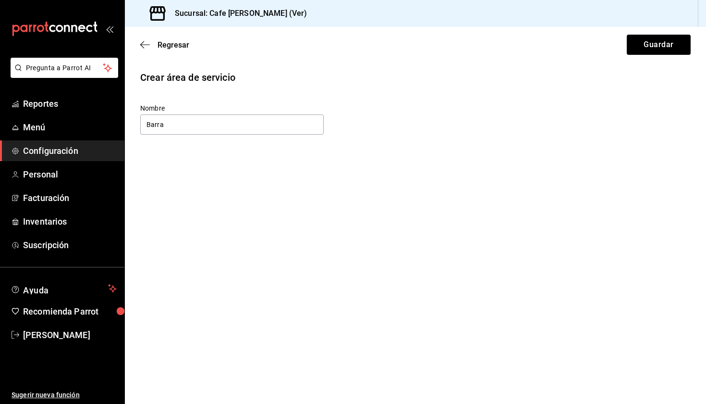
type input "Barra"
click at [660, 42] on button "Guardar" at bounding box center [659, 45] width 64 height 20
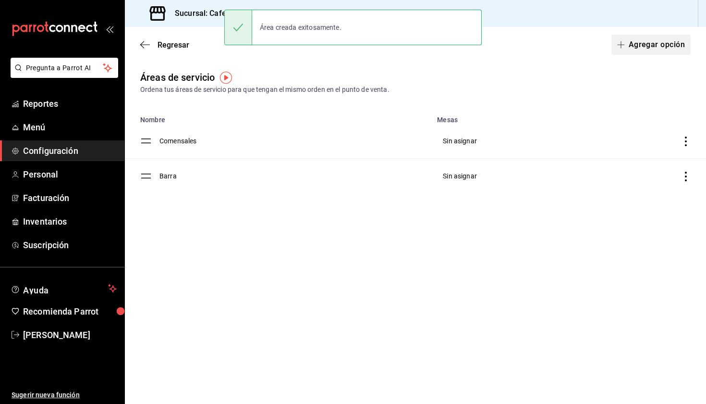
click at [642, 49] on button "Agregar opción" at bounding box center [651, 45] width 79 height 20
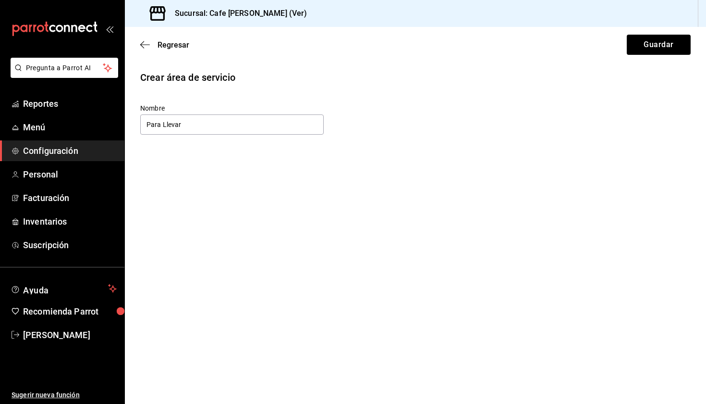
type input "Para Llevar"
click at [651, 31] on div "Regresar Guardar" at bounding box center [415, 45] width 581 height 36
click at [650, 43] on button "Guardar" at bounding box center [659, 45] width 64 height 20
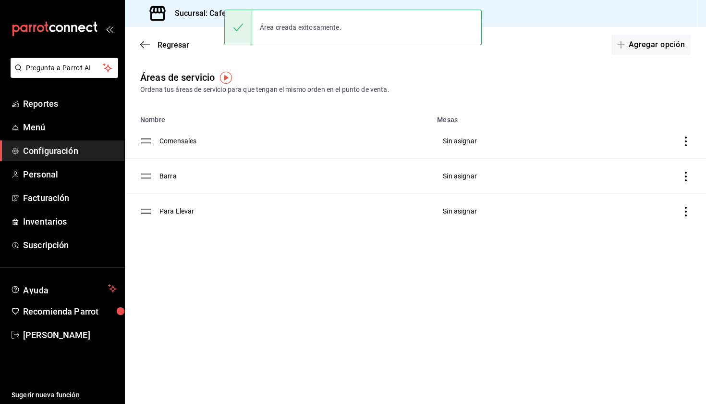
click at [150, 49] on div "Regresar Agregar opción" at bounding box center [415, 45] width 581 height 36
click at [145, 45] on icon "button" at bounding box center [145, 44] width 10 height 0
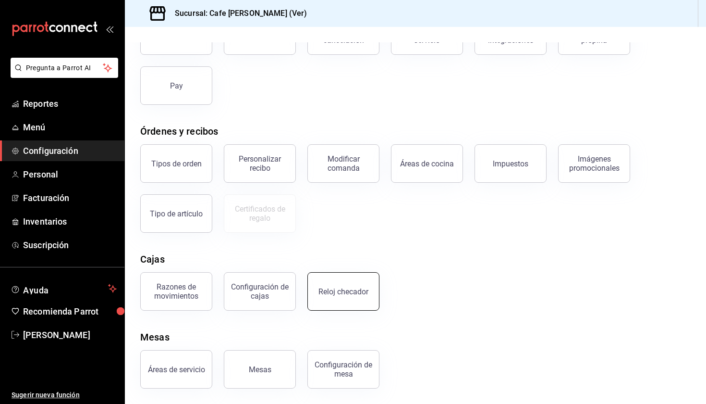
scroll to position [84, 0]
click at [345, 305] on button "Reloj checador" at bounding box center [343, 291] width 72 height 38
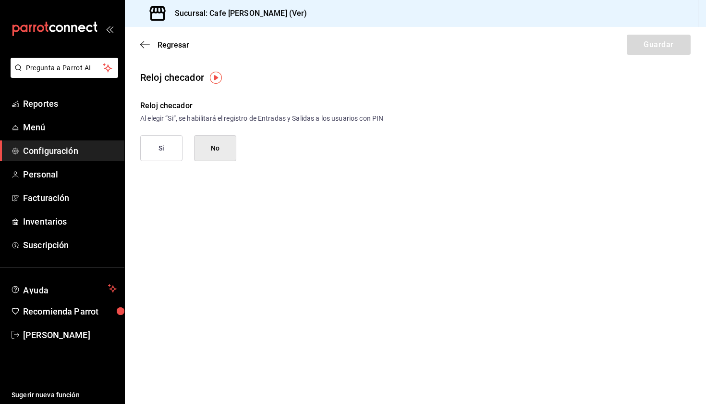
click at [162, 152] on button "Si" at bounding box center [161, 148] width 42 height 26
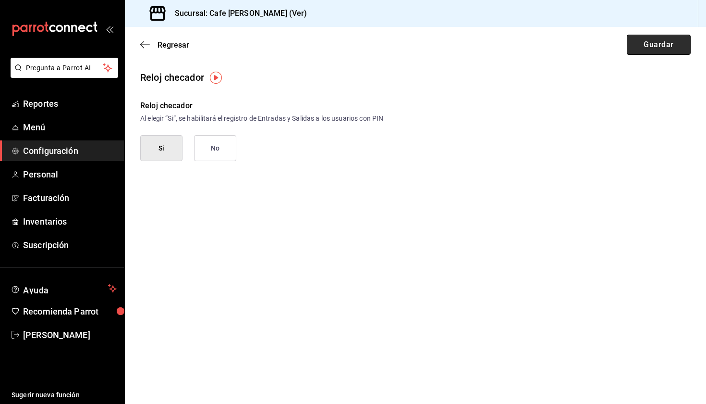
click at [662, 40] on button "Guardar" at bounding box center [659, 45] width 64 height 20
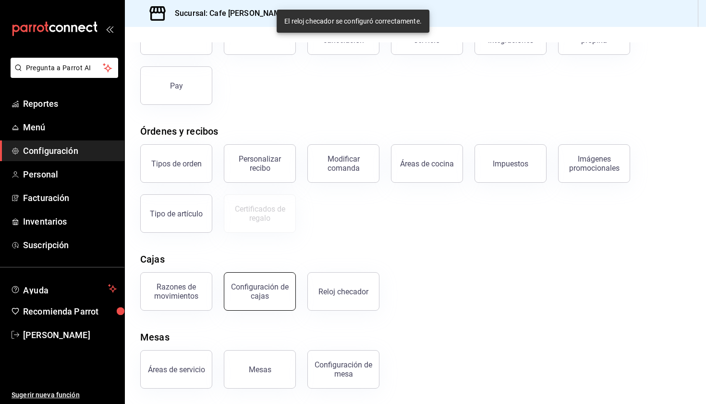
scroll to position [84, 0]
click at [250, 297] on div "Configuración de cajas" at bounding box center [260, 291] width 60 height 18
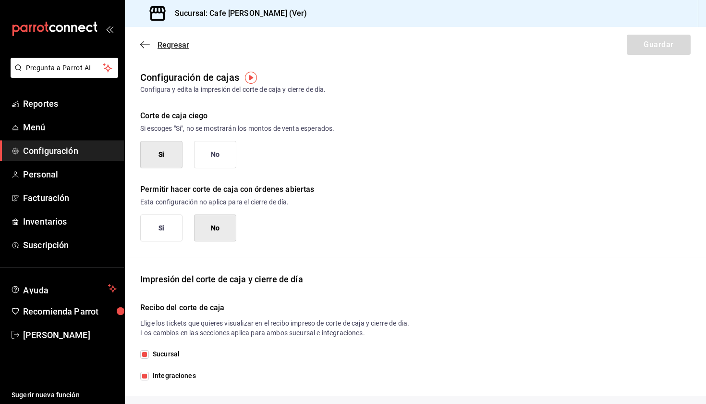
click at [146, 45] on icon "button" at bounding box center [145, 44] width 10 height 0
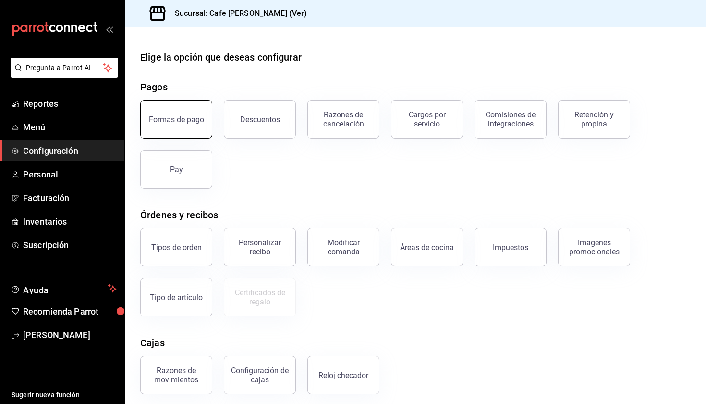
click at [194, 119] on div "Formas de pago" at bounding box center [176, 119] width 55 height 9
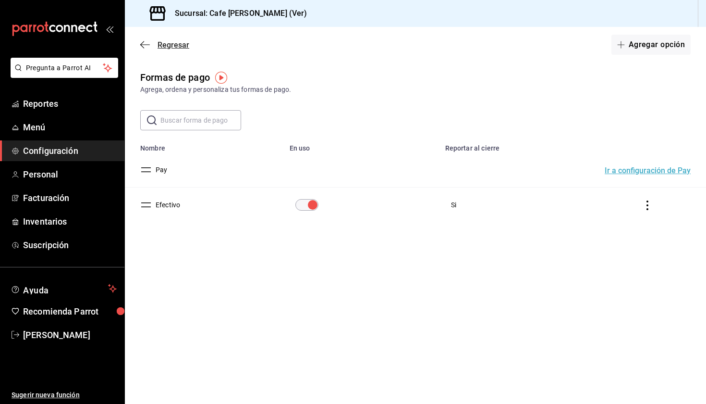
click at [144, 49] on icon "button" at bounding box center [145, 44] width 10 height 9
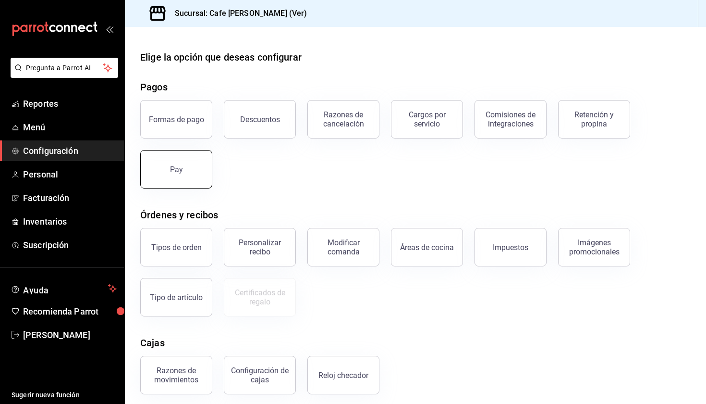
click at [166, 167] on button "Pay" at bounding box center [176, 169] width 72 height 38
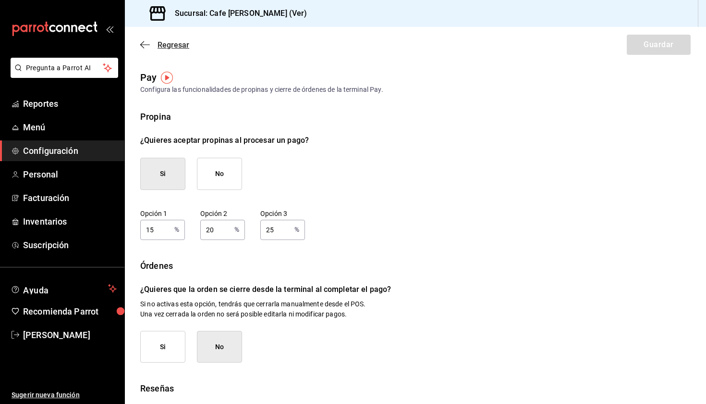
click at [142, 49] on span "Regresar" at bounding box center [164, 44] width 49 height 9
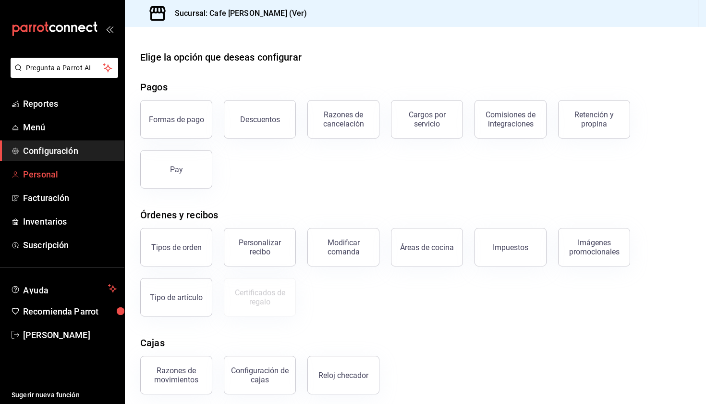
click at [62, 175] on span "Personal" at bounding box center [70, 174] width 94 height 13
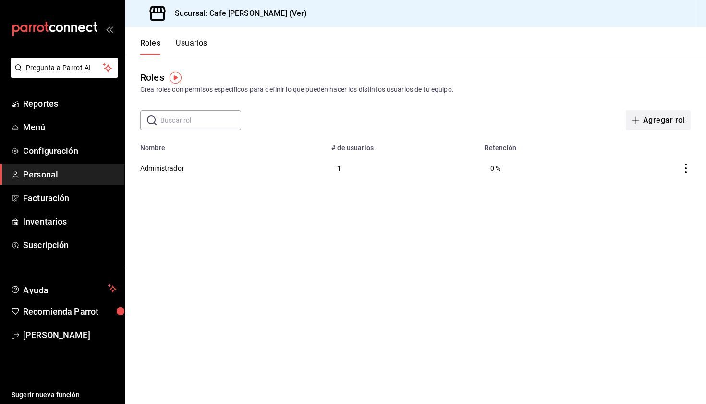
click at [648, 124] on button "Agregar rol" at bounding box center [658, 120] width 65 height 20
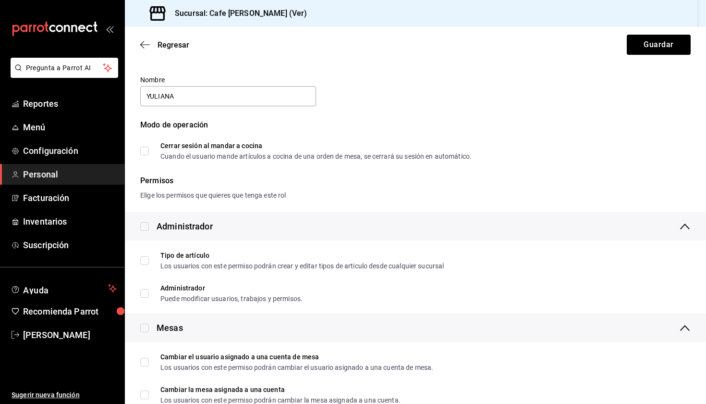
scroll to position [24, 0]
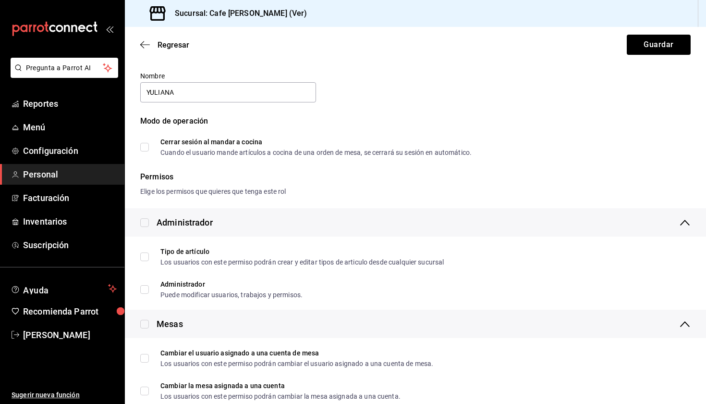
type input "YULIANA"
click at [361, 95] on div "Rol Nombre YULIANA Modo de operación Cerrar sesión al mandar a cocina Cuando el…" at bounding box center [410, 95] width 562 height 122
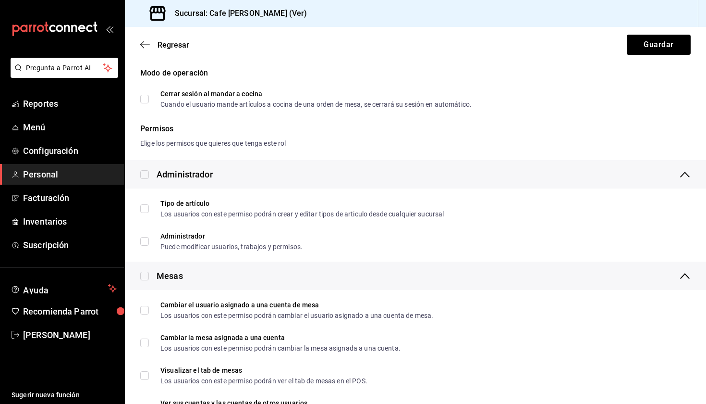
scroll to position [106, 0]
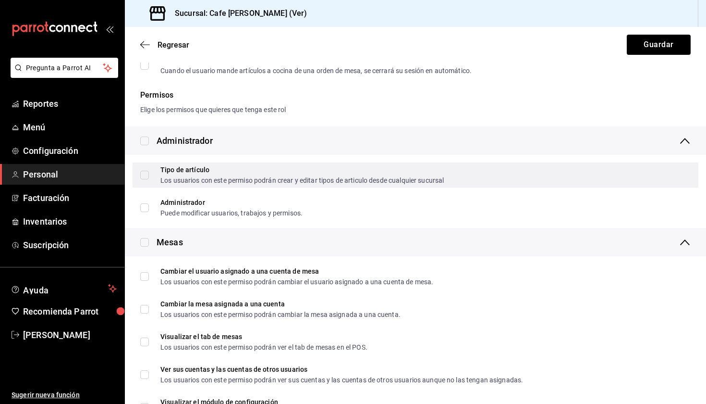
click at [344, 169] on div "Tipo de artículo" at bounding box center [301, 169] width 283 height 7
click at [149, 171] on input "Tipo de artículo Los usuarios con este permiso podrán crear y editar tipos de a…" at bounding box center [144, 175] width 9 height 9
click at [145, 174] on input "Tipo de artículo Los usuarios con este permiso podrán crear y editar tipos de a…" at bounding box center [144, 175] width 9 height 9
checkbox input "true"
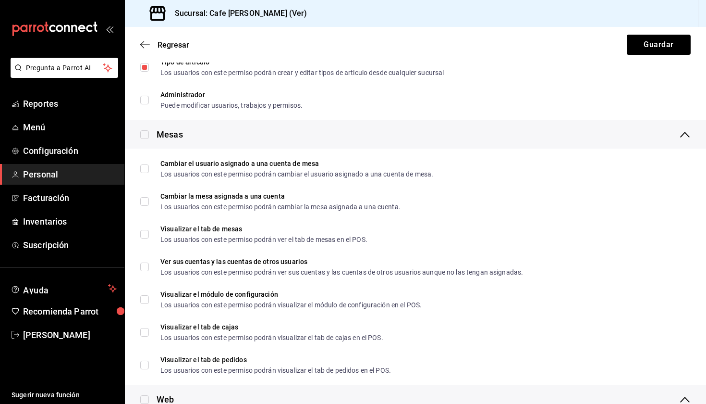
scroll to position [223, 0]
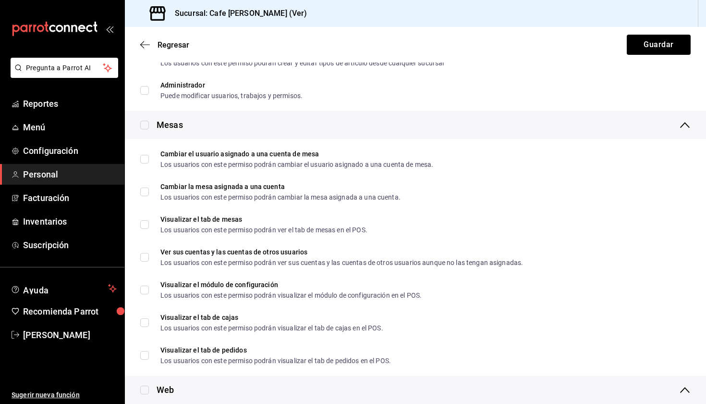
click at [145, 126] on input "checkbox" at bounding box center [144, 125] width 9 height 9
checkbox input "true"
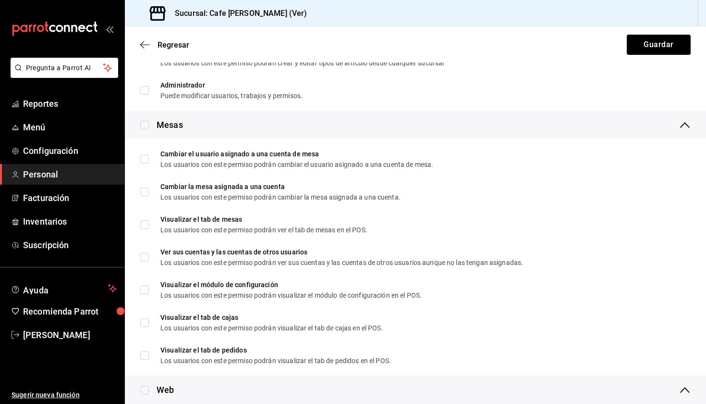
checkbox input "true"
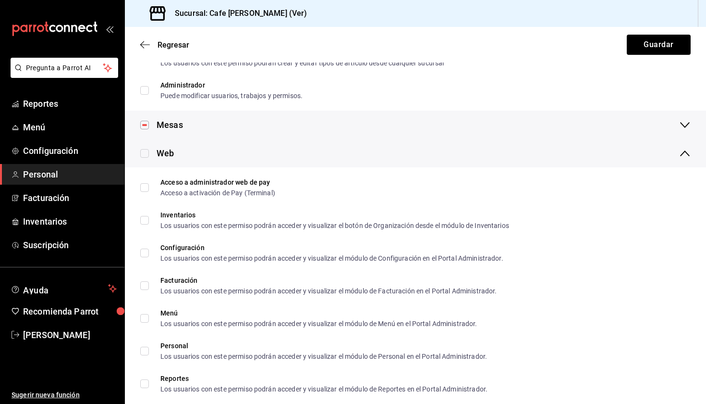
click at [145, 126] on input "checkbox" at bounding box center [144, 125] width 9 height 9
checkbox input "false"
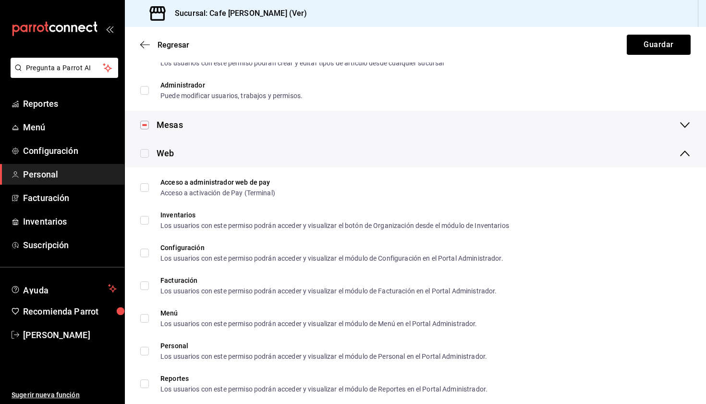
checkbox input "false"
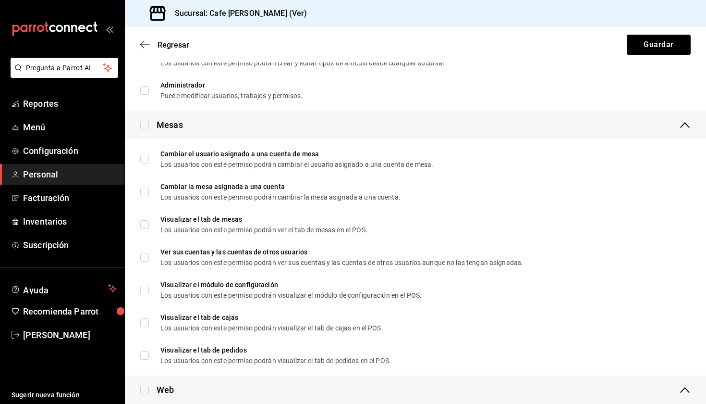
click at [147, 123] on input "checkbox" at bounding box center [144, 125] width 9 height 9
checkbox input "true"
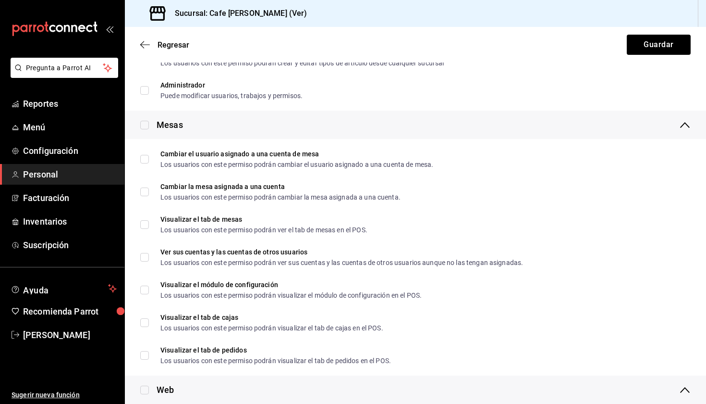
checkbox input "true"
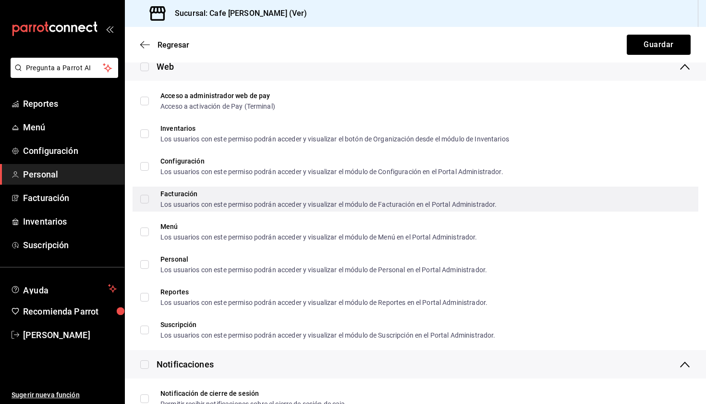
scroll to position [311, 0]
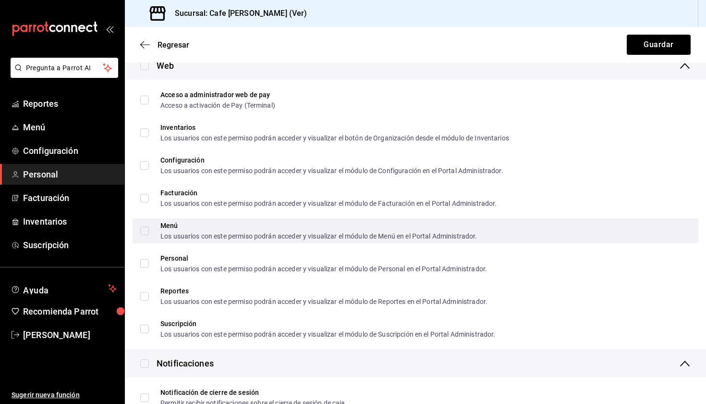
click at [146, 227] on input "Menú Los usuarios con este permiso podrán acceder y visualizar el módulo de Men…" at bounding box center [144, 230] width 9 height 9
checkbox input "true"
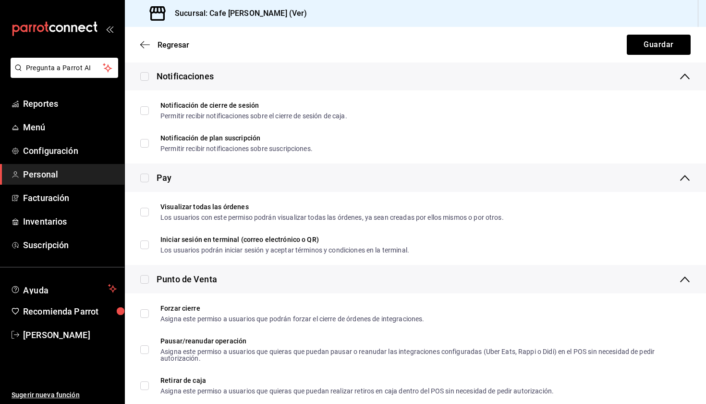
scroll to position [605, 0]
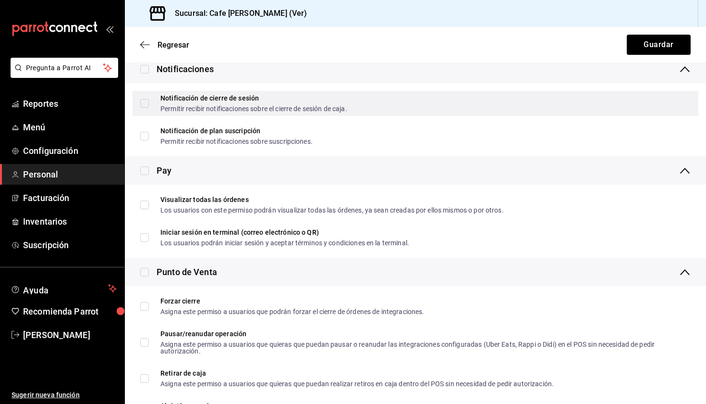
click at [143, 103] on input "Notificación de cierre de sesión Permitir recibir notificaciones sobre el cierr…" at bounding box center [144, 103] width 9 height 9
checkbox input "true"
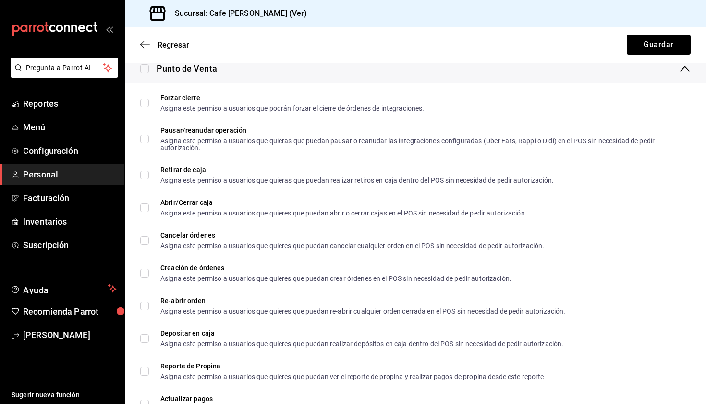
scroll to position [803, 0]
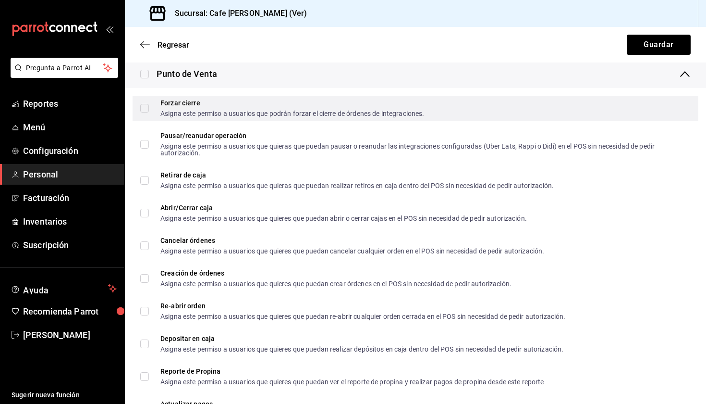
click at [184, 106] on div "Forzar cierre" at bounding box center [292, 102] width 264 height 7
click at [149, 106] on input "Forzar cierre Asigna este permiso a usuarios que podrán forzar el cierre de órd…" at bounding box center [144, 108] width 9 height 9
click at [142, 110] on input "Forzar cierre Asigna este permiso a usuarios que podrán forzar el cierre de órd…" at bounding box center [144, 108] width 9 height 9
checkbox input "true"
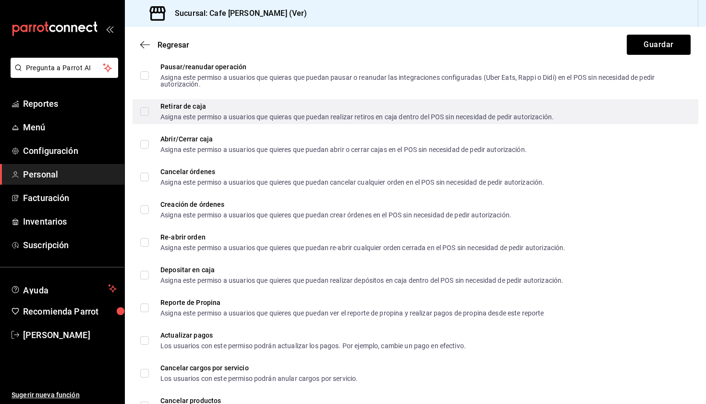
scroll to position [872, 0]
click at [144, 108] on input "Retirar de caja Asigna este permiso a usuarios que quieras que puedan realizar …" at bounding box center [144, 111] width 9 height 9
checkbox input "true"
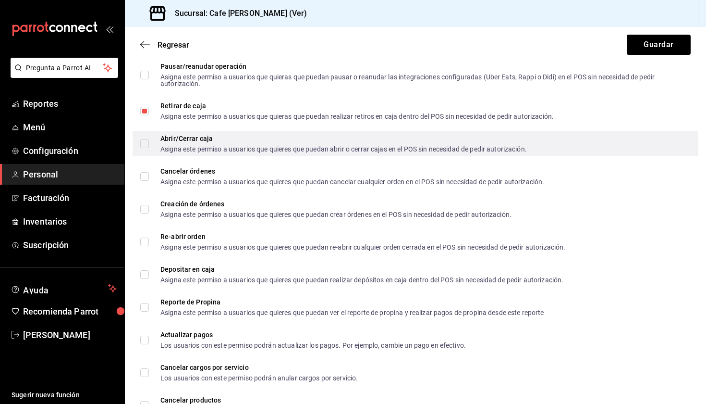
click at [144, 145] on input "Abrir/Cerrar caja Asigna este permiso a usuarios que quieres que puedan abrir o…" at bounding box center [144, 143] width 9 height 9
checkbox input "true"
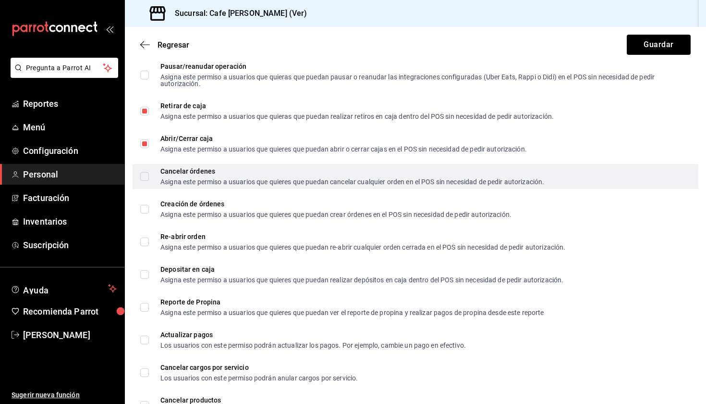
click at [143, 175] on input "Cancelar órdenes Asigna este permiso a usuarios que quieres que puedan cancelar…" at bounding box center [144, 176] width 9 height 9
checkbox input "true"
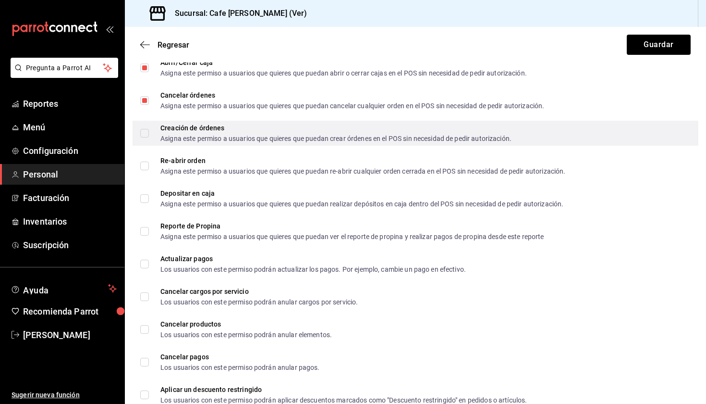
scroll to position [953, 0]
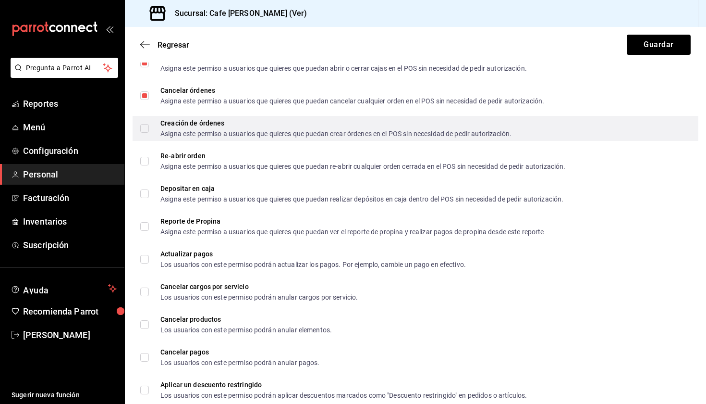
click at [143, 129] on input "Creación de órdenes Asigna este permiso a usuarios que quieres que puedan crear…" at bounding box center [144, 128] width 9 height 9
checkbox input "true"
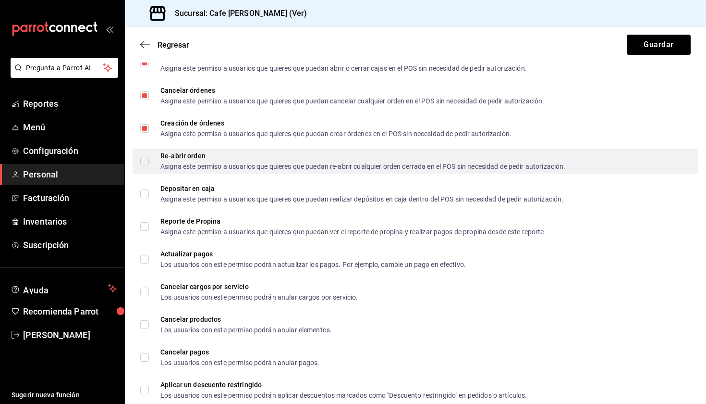
click at [143, 152] on label "Re-abrir orden Asigna este permiso a usuarios que quieres que puedan re-abrir c…" at bounding box center [352, 160] width 425 height 17
click at [143, 157] on input "Re-abrir orden Asigna este permiso a usuarios que quieres que puedan re-abrir c…" at bounding box center [144, 161] width 9 height 9
click at [144, 163] on input "Re-abrir orden Asigna este permiso a usuarios que quieres que puedan re-abrir c…" at bounding box center [144, 161] width 9 height 9
checkbox input "true"
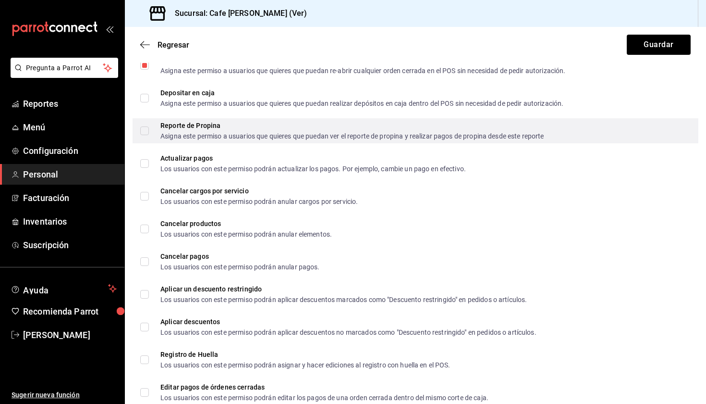
scroll to position [1052, 0]
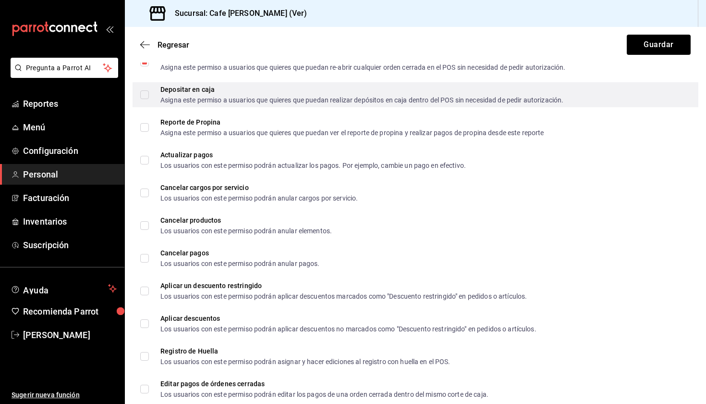
click at [143, 98] on input "Depositar en caja Asigna este permiso a usuarios que quieres que puedan realiza…" at bounding box center [144, 94] width 9 height 9
checkbox input "true"
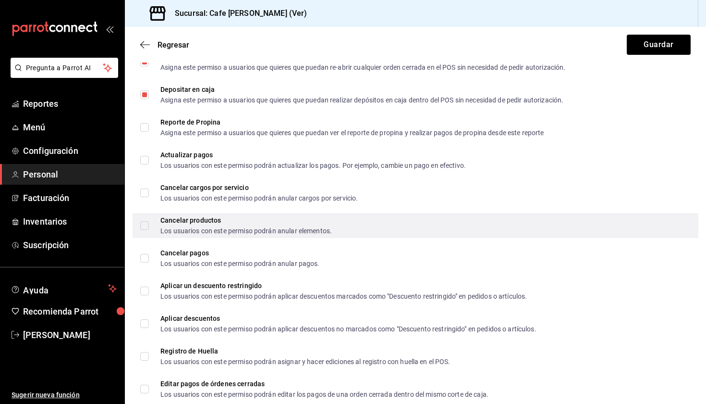
scroll to position [1063, 0]
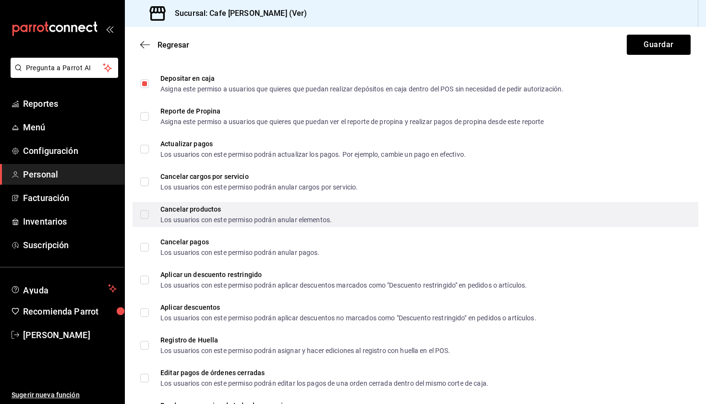
click at [143, 215] on input "Cancelar productos Los usuarios con este permiso podrán anular elementos." at bounding box center [144, 214] width 9 height 9
checkbox input "true"
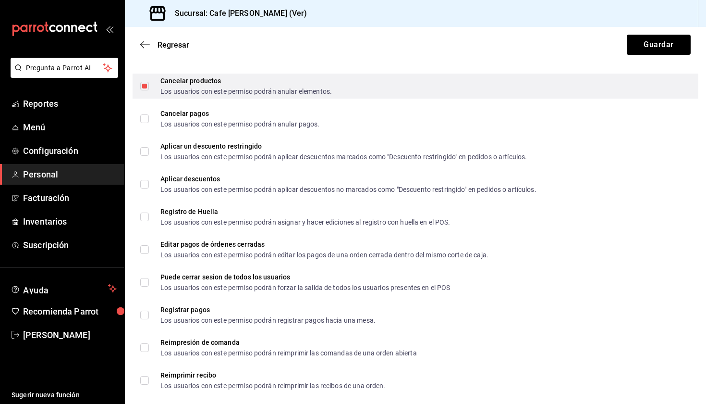
scroll to position [1204, 0]
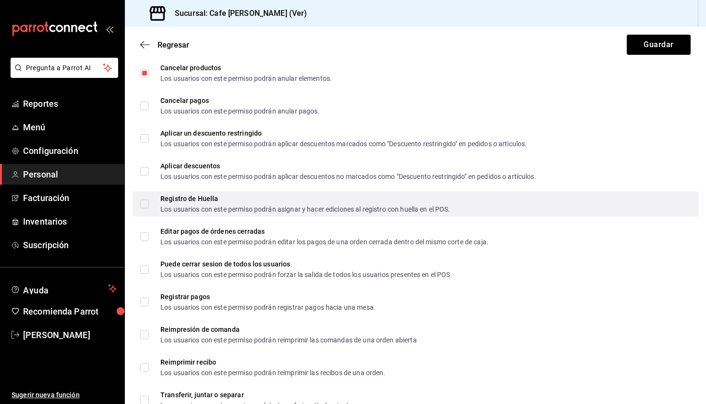
click at [148, 202] on input "Registro de Huella Los usuarios con este permiso podrán asignar y hacer edicion…" at bounding box center [144, 203] width 9 height 9
checkbox input "true"
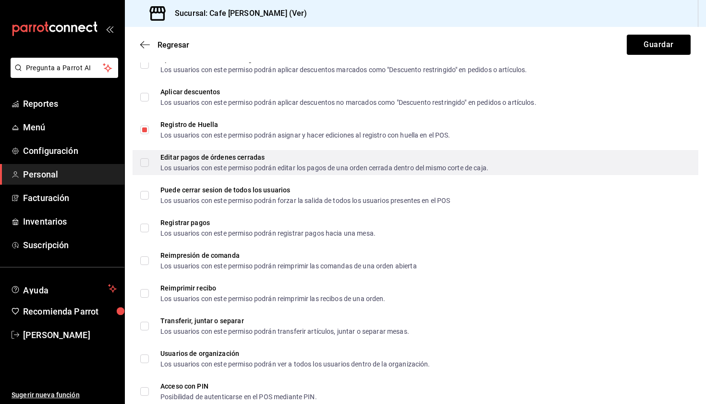
scroll to position [1282, 0]
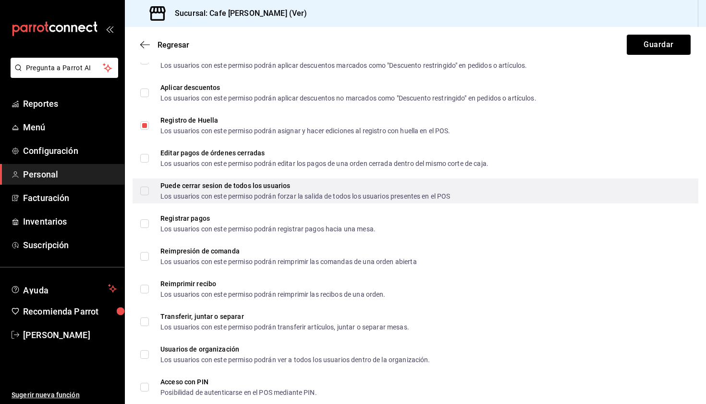
click at [134, 191] on div "Puede cerrar sesion de todos los usuarios Los usuarios con este permiso podrán …" at bounding box center [416, 190] width 566 height 25
checkbox input "true"
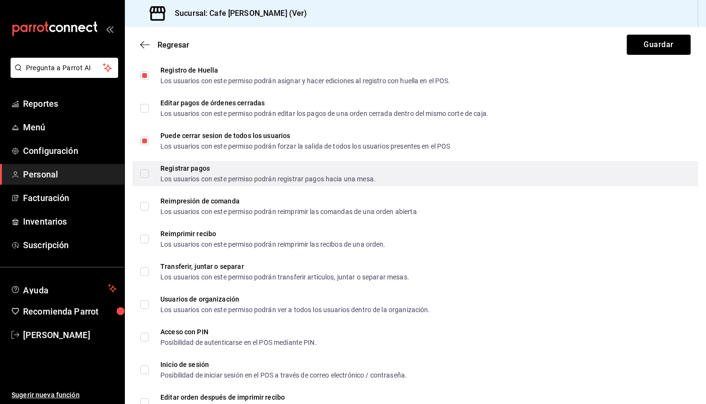
scroll to position [1356, 0]
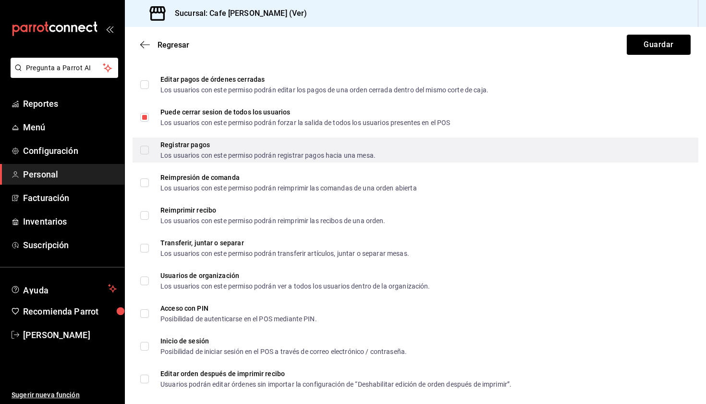
click at [143, 149] on input "Registrar pagos Los usuarios con este permiso podrán registrar pagos hacia una …" at bounding box center [144, 150] width 9 height 9
checkbox input "true"
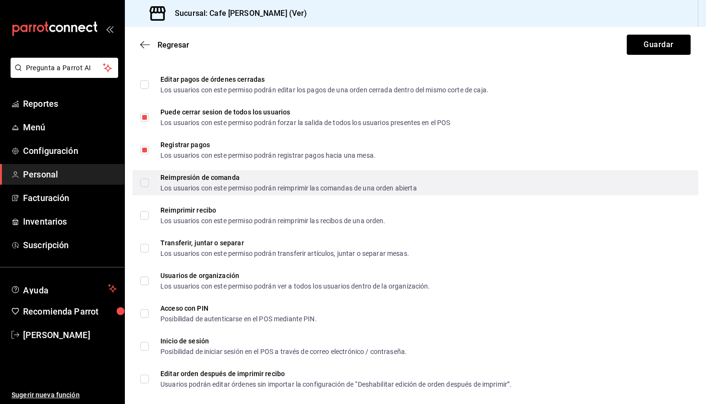
click at [140, 183] on div "Reimpresión de comanda Los usuarios con este permiso podrán reimprimir las coma…" at bounding box center [416, 182] width 566 height 25
checkbox input "true"
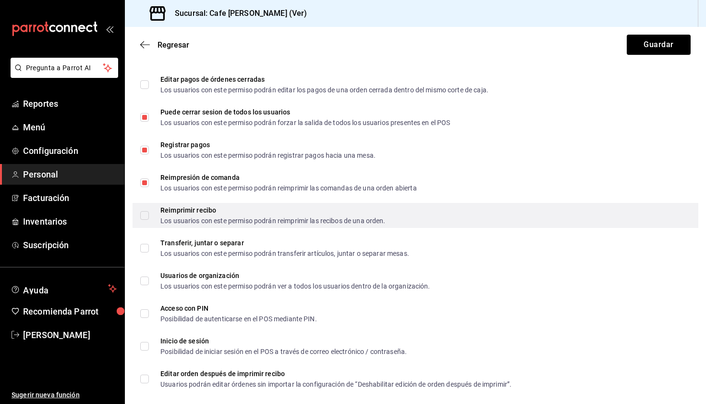
click at [139, 214] on div "Reimprimir recibo Los usuarios con este permiso podrán reimprimir las recibos d…" at bounding box center [416, 215] width 566 height 25
checkbox input "true"
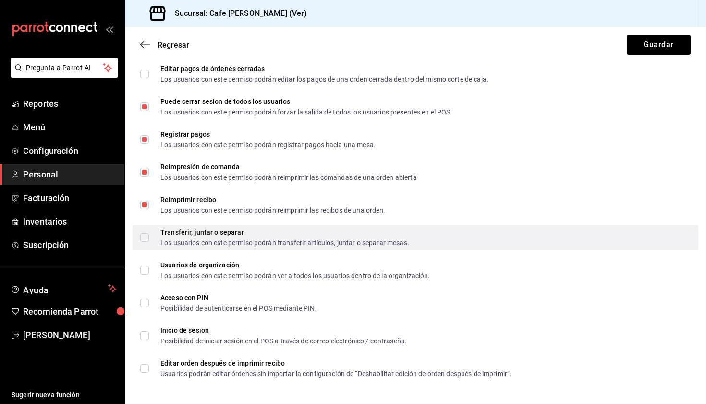
scroll to position [1366, 0]
click at [140, 234] on input "Transferir, juntar o separar Los usuarios con este permiso podrán transferir ar…" at bounding box center [144, 237] width 9 height 9
checkbox input "true"
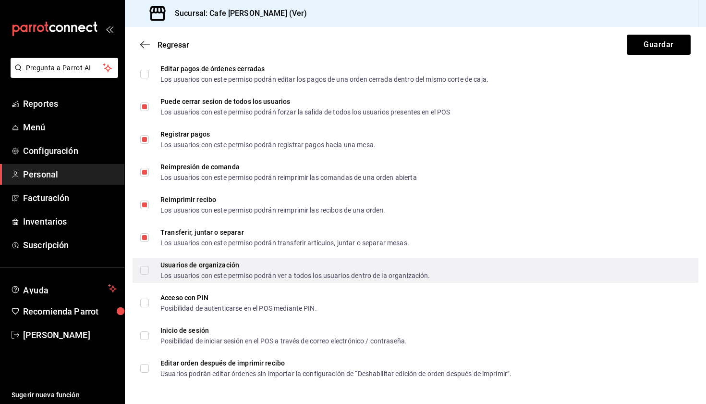
click at [144, 272] on input "Usuarios de organización Los usuarios con este permiso podrán ver a todos los u…" at bounding box center [144, 270] width 9 height 9
checkbox input "true"
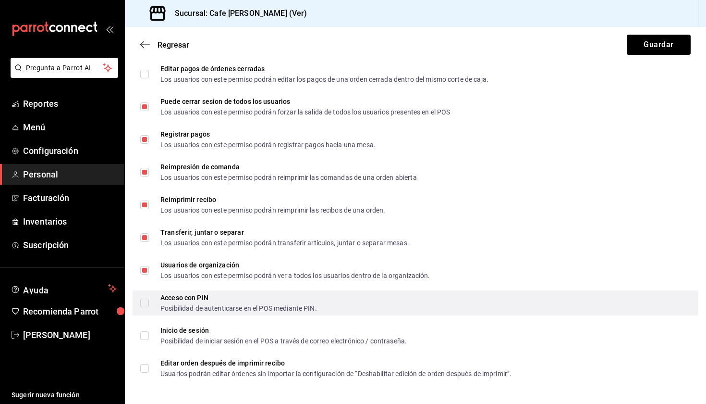
click at [144, 305] on input "Acceso con PIN Posibilidad de autenticarse en el POS mediante PIN." at bounding box center [144, 302] width 9 height 9
checkbox input "true"
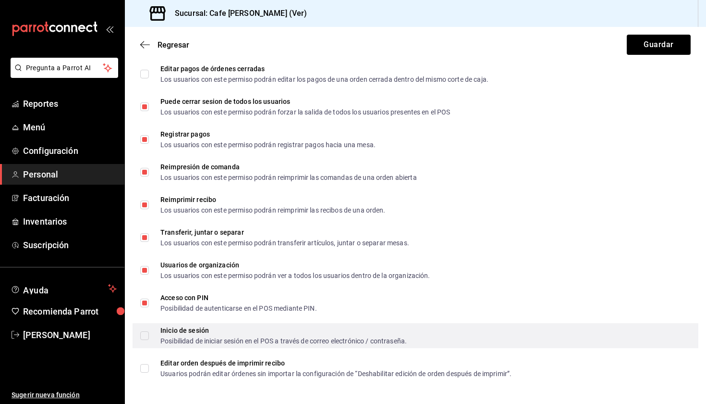
click at [145, 336] on input "Inicio de sesión Posibilidad de iniciar sesión en el POS a través de correo ele…" at bounding box center [144, 335] width 9 height 9
checkbox input "true"
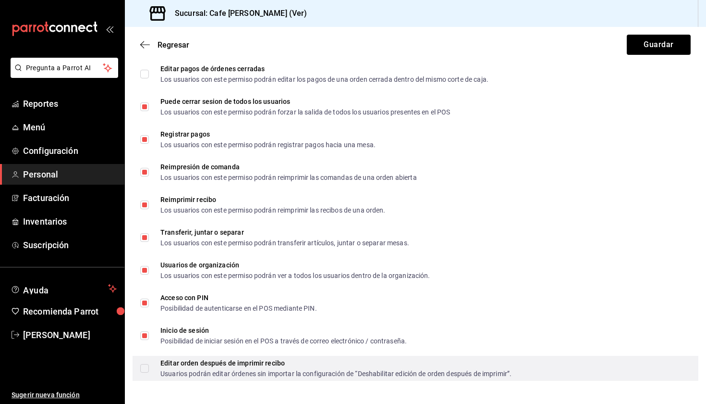
click at [147, 371] on input "Editar orden después de imprimir recibo Usuarios podrán editar órdenes sin impo…" at bounding box center [144, 368] width 9 height 9
checkbox input "true"
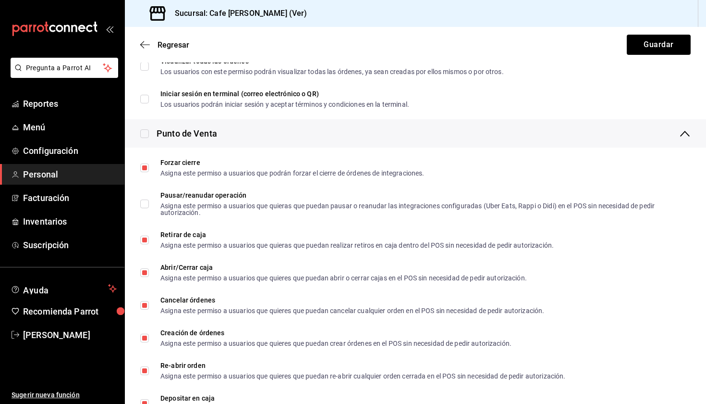
scroll to position [559, 0]
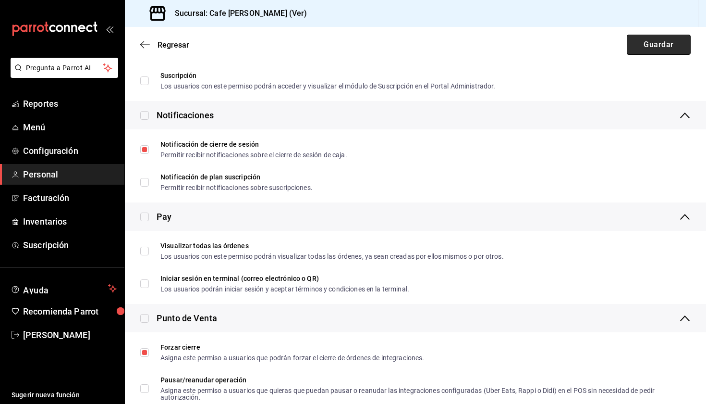
click at [673, 46] on button "Guardar" at bounding box center [659, 45] width 64 height 20
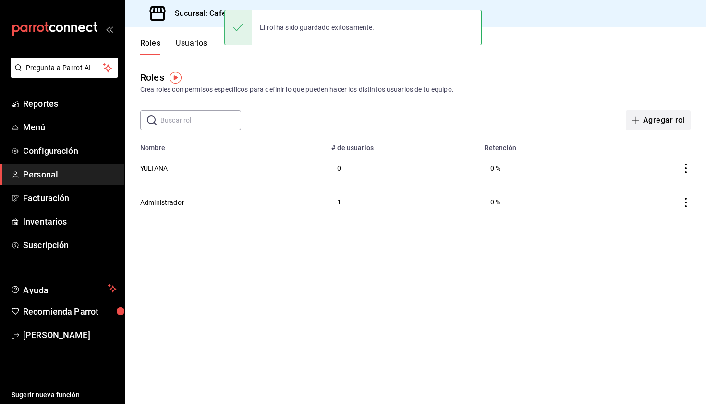
click at [655, 115] on button "Agregar rol" at bounding box center [658, 120] width 65 height 20
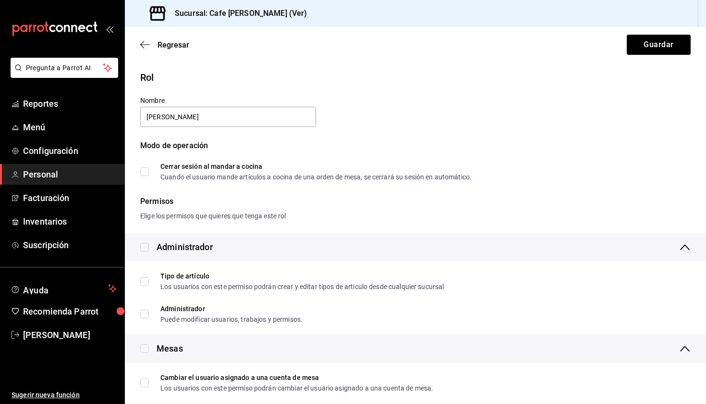
type input "[PERSON_NAME]"
click at [238, 203] on div "Permisos" at bounding box center [415, 202] width 551 height 12
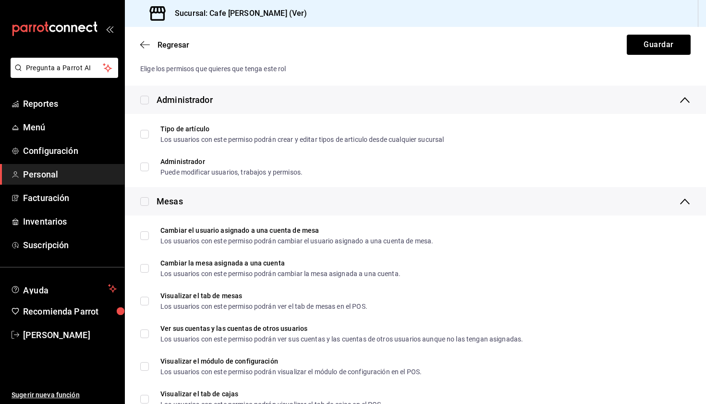
scroll to position [155, 0]
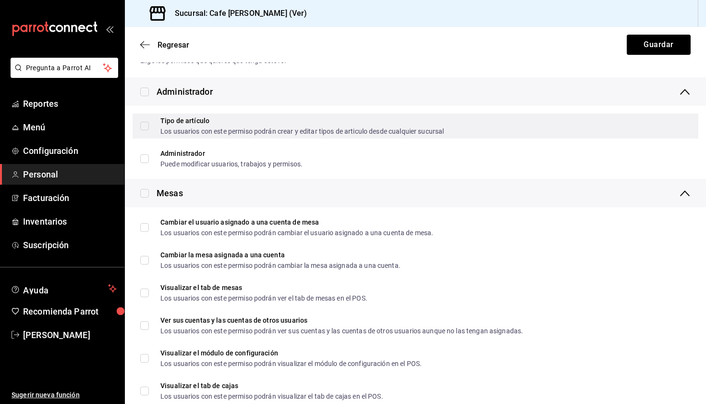
click at [153, 127] on span "Tipo de artículo Los usuarios con este permiso podrán crear y editar tipos de a…" at bounding box center [296, 125] width 295 height 17
click at [149, 127] on input "Tipo de artículo Los usuarios con este permiso podrán crear y editar tipos de a…" at bounding box center [144, 126] width 9 height 9
click at [148, 124] on input "Tipo de artículo Los usuarios con este permiso podrán crear y editar tipos de a…" at bounding box center [144, 126] width 9 height 9
checkbox input "true"
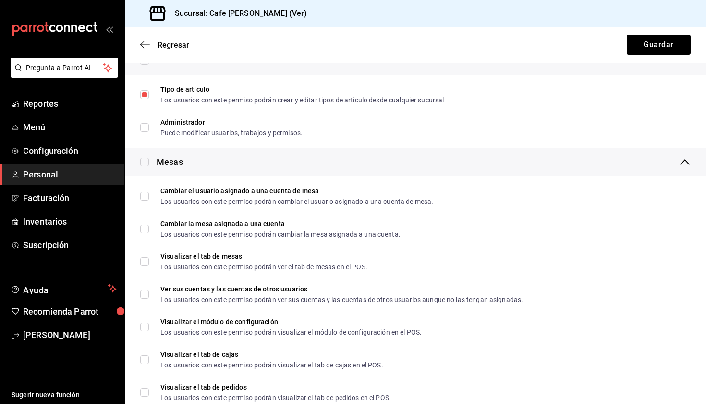
scroll to position [232, 0]
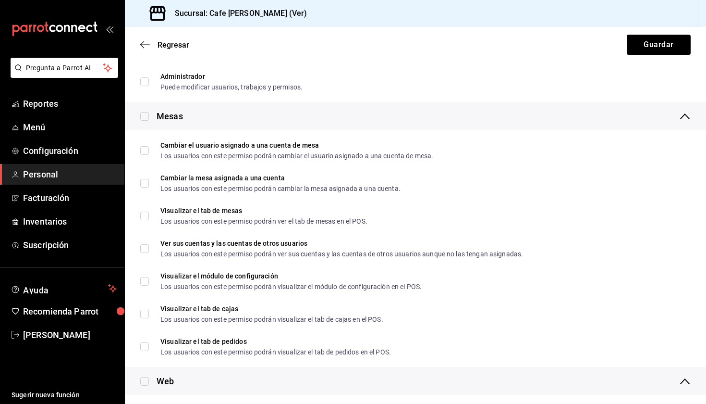
click at [142, 112] on input "checkbox" at bounding box center [144, 116] width 9 height 9
checkbox input "true"
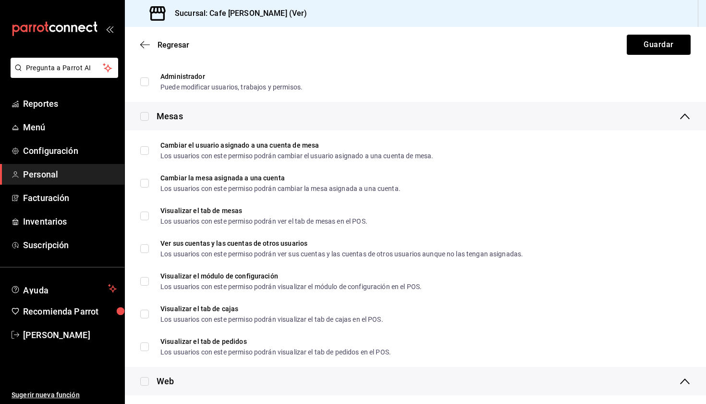
checkbox input "true"
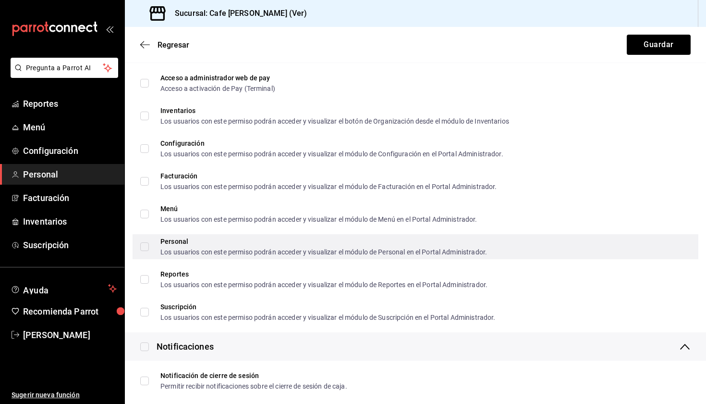
scroll to position [328, 0]
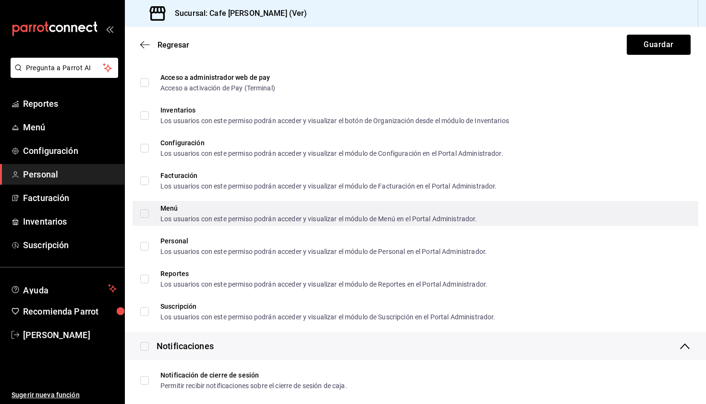
click at [143, 211] on input "Menú Los usuarios con este permiso podrán acceder y visualizar el módulo de Men…" at bounding box center [144, 213] width 9 height 9
checkbox input "true"
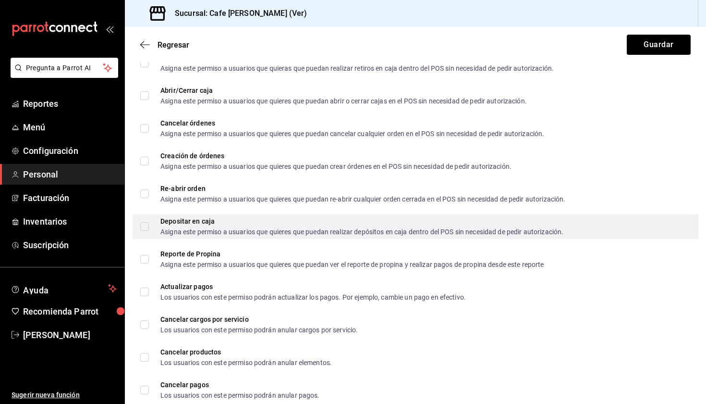
scroll to position [776, 0]
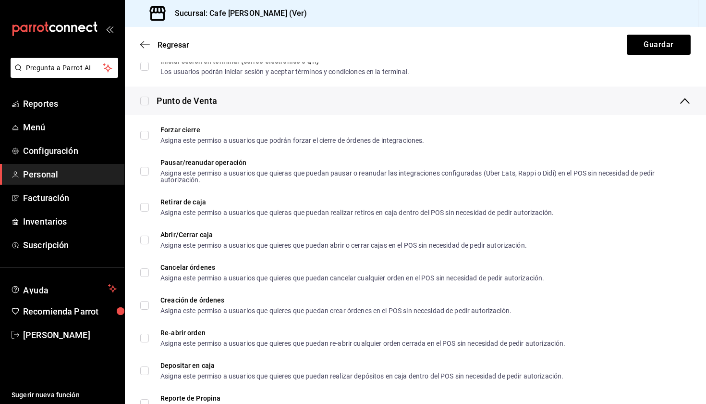
click at [142, 97] on input "checkbox" at bounding box center [144, 101] width 9 height 9
checkbox input "true"
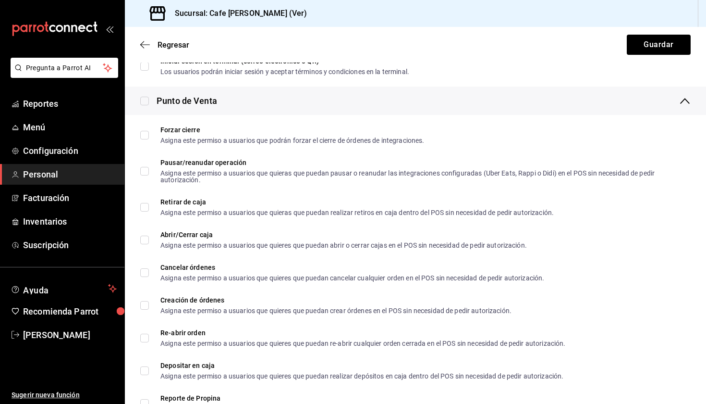
checkbox input "true"
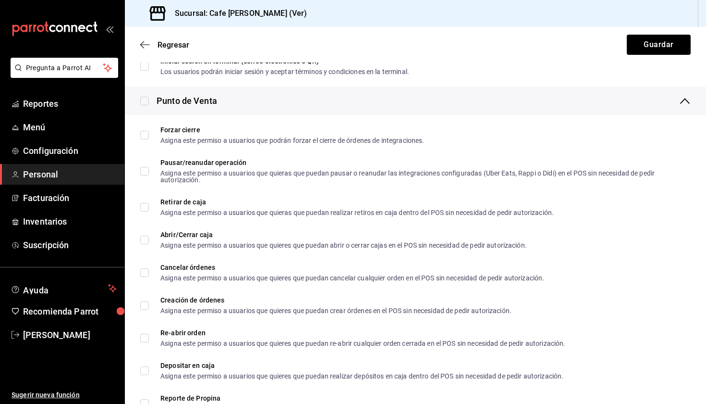
checkbox input "true"
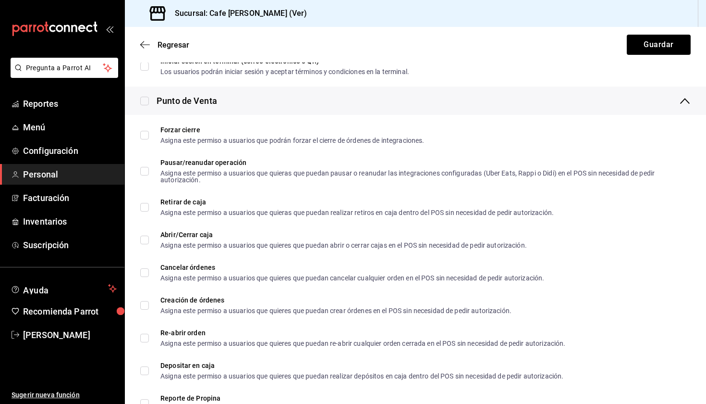
checkbox input "true"
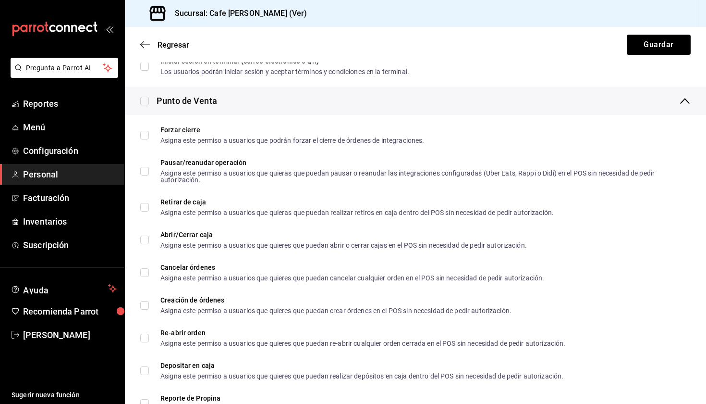
checkbox input "true"
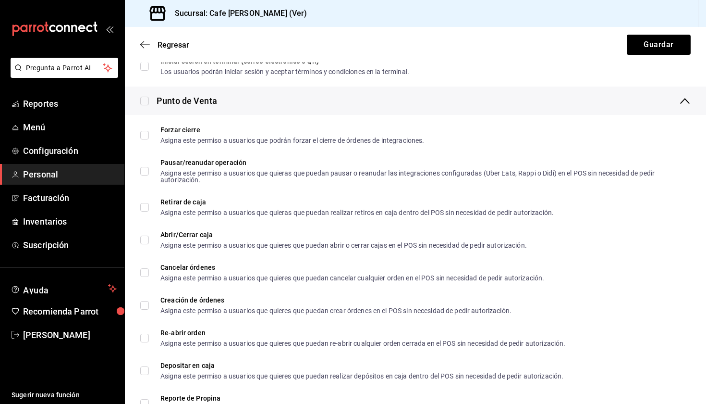
checkbox input "true"
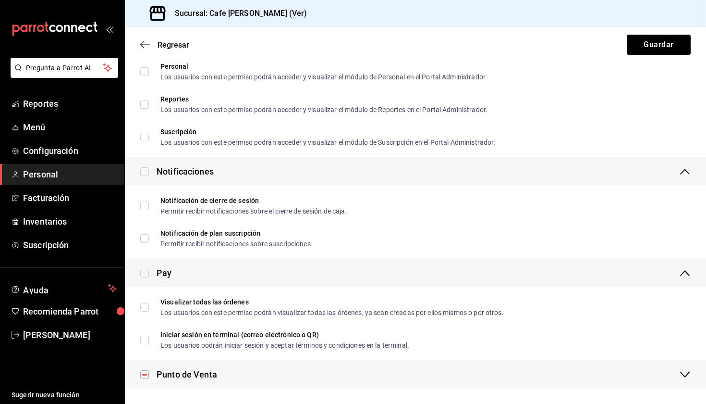
scroll to position [0, 0]
click at [150, 375] on div "Punto de Venta" at bounding box center [178, 373] width 77 height 13
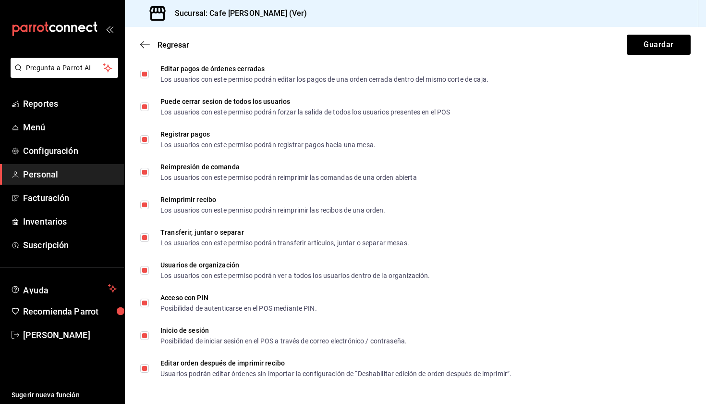
scroll to position [1366, 0]
click at [665, 47] on button "Guardar" at bounding box center [659, 45] width 64 height 20
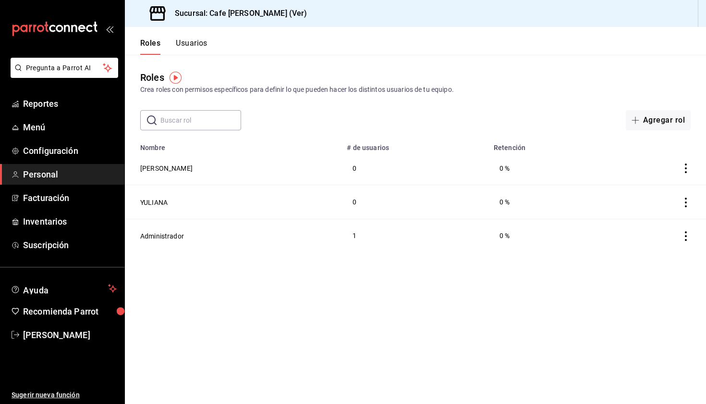
click at [341, 166] on td "0" at bounding box center [414, 168] width 147 height 34
click at [680, 162] on td at bounding box center [656, 168] width 99 height 34
click at [687, 163] on td at bounding box center [656, 168] width 99 height 34
click at [683, 169] on icon "actions" at bounding box center [686, 168] width 10 height 10
click at [310, 155] on div at bounding box center [353, 202] width 706 height 404
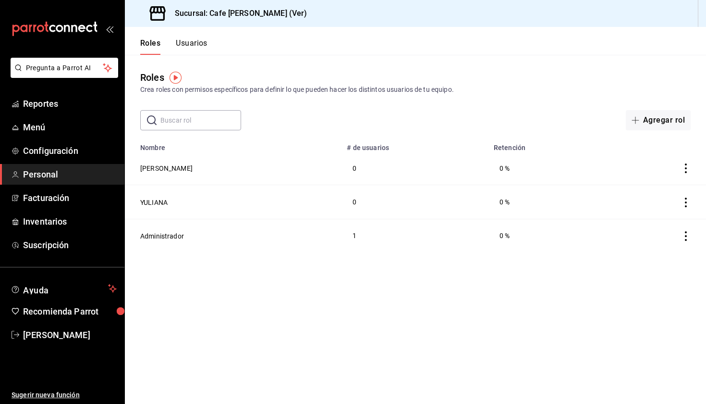
click at [572, 154] on td "0 %" at bounding box center [547, 168] width 119 height 34
click at [502, 154] on td "0 %" at bounding box center [547, 168] width 119 height 34
click at [502, 158] on td "0 %" at bounding box center [547, 168] width 119 height 34
click at [497, 166] on td "0 %" at bounding box center [547, 168] width 119 height 34
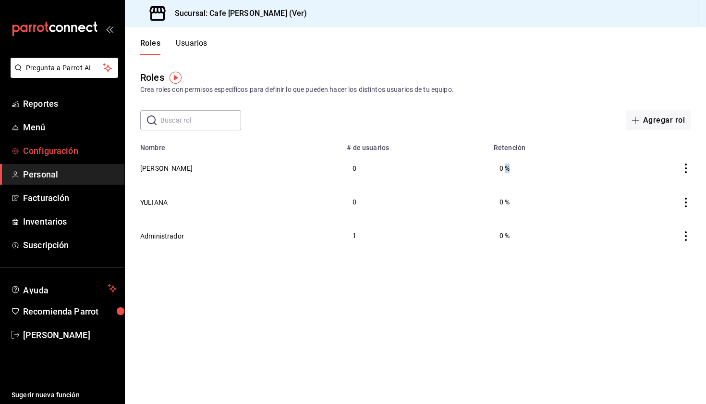
click at [122, 150] on link "Configuración" at bounding box center [62, 150] width 124 height 21
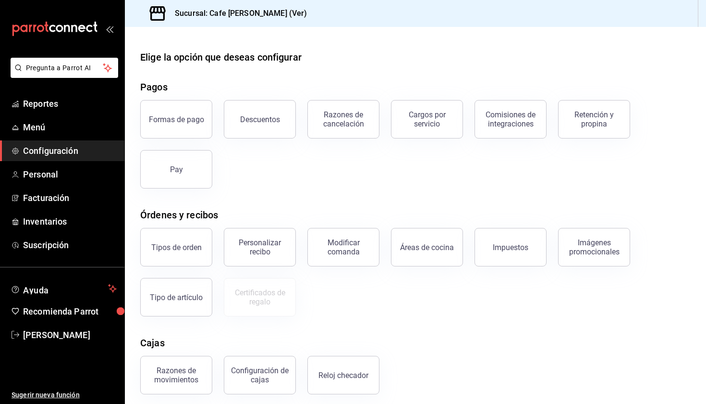
click at [136, 158] on div "Pay" at bounding box center [171, 163] width 84 height 50
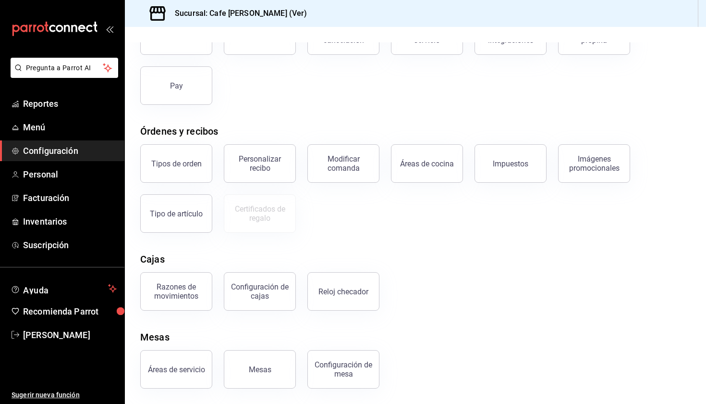
scroll to position [84, 0]
click at [81, 175] on span "Personal" at bounding box center [70, 174] width 94 height 13
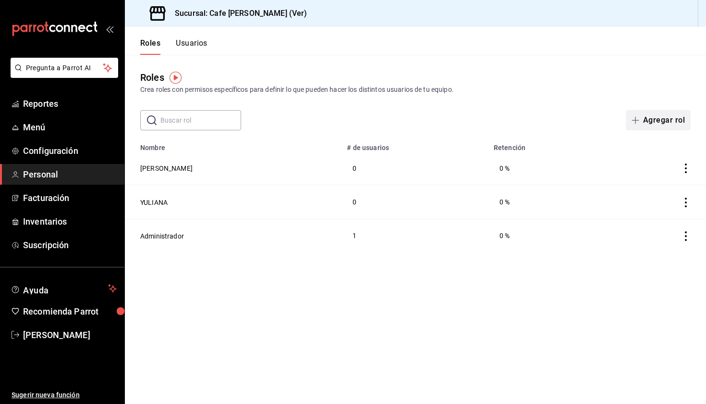
click at [653, 116] on button "Agregar rol" at bounding box center [658, 120] width 65 height 20
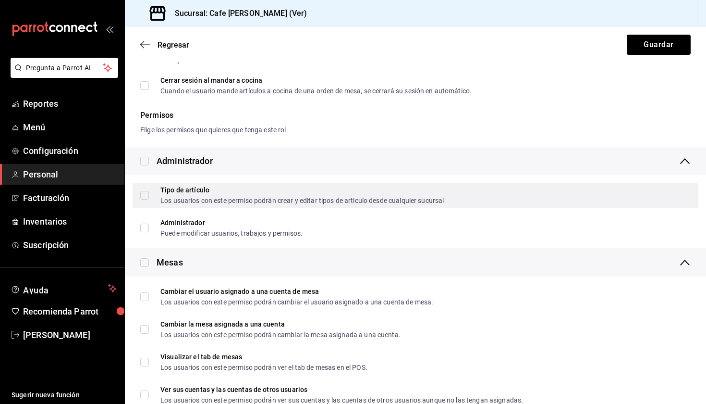
scroll to position [192, 0]
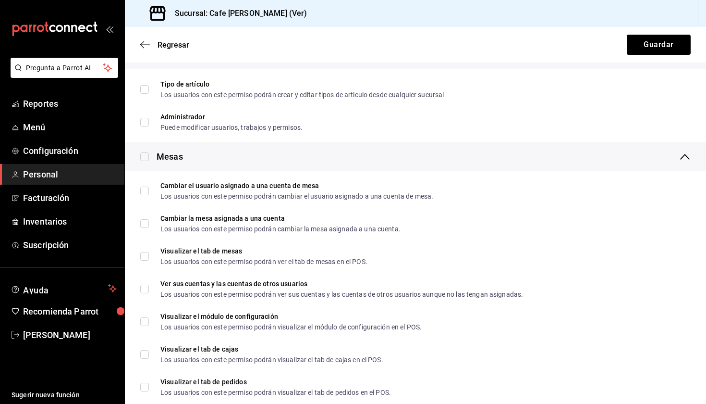
type input "[PERSON_NAME]"
click at [266, 160] on div "Mesas" at bounding box center [415, 156] width 581 height 28
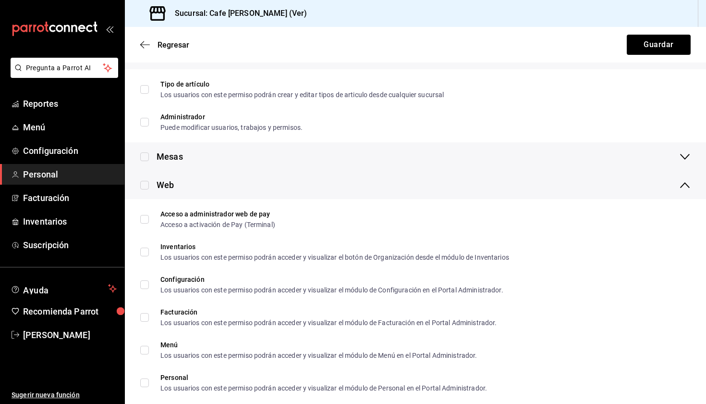
click at [266, 160] on div "Mesas" at bounding box center [415, 156] width 581 height 28
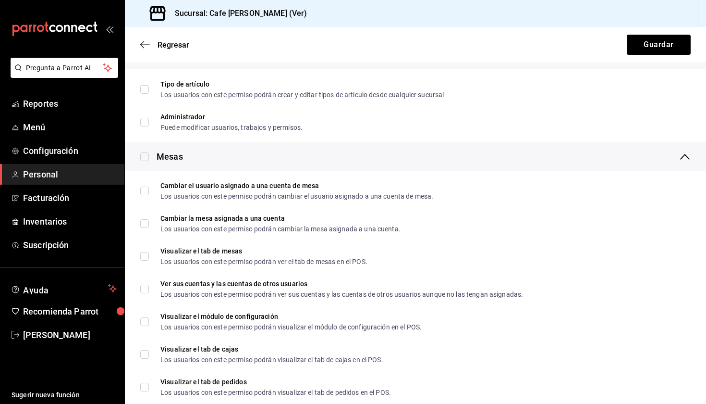
click at [145, 156] on input "checkbox" at bounding box center [144, 156] width 9 height 9
checkbox input "true"
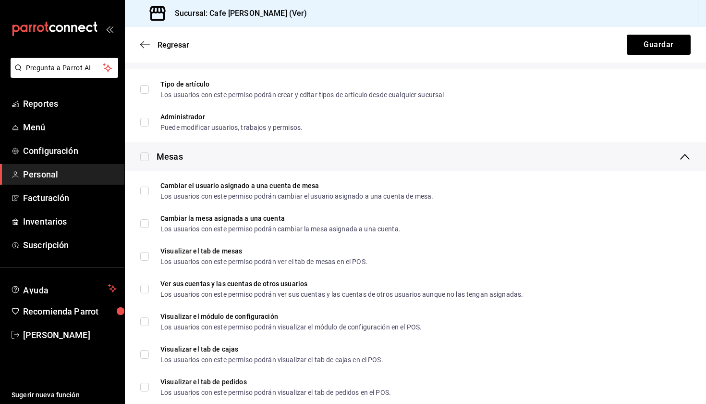
checkbox input "true"
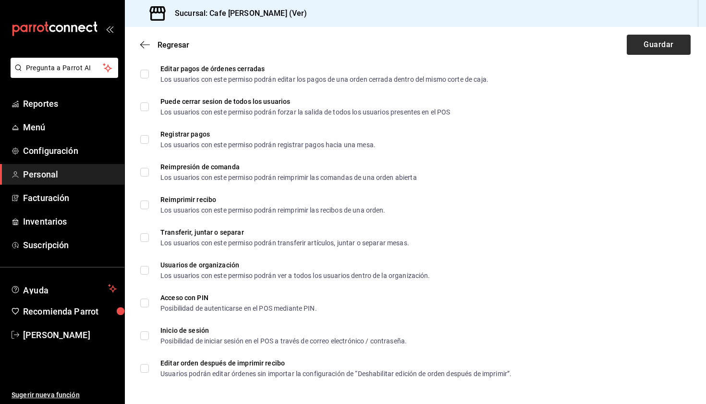
scroll to position [1366, 0]
click at [664, 46] on button "Guardar" at bounding box center [659, 45] width 64 height 20
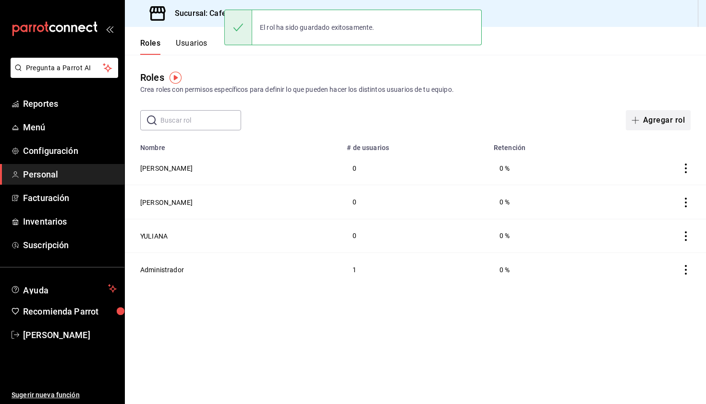
click at [667, 116] on button "Agregar rol" at bounding box center [658, 120] width 65 height 20
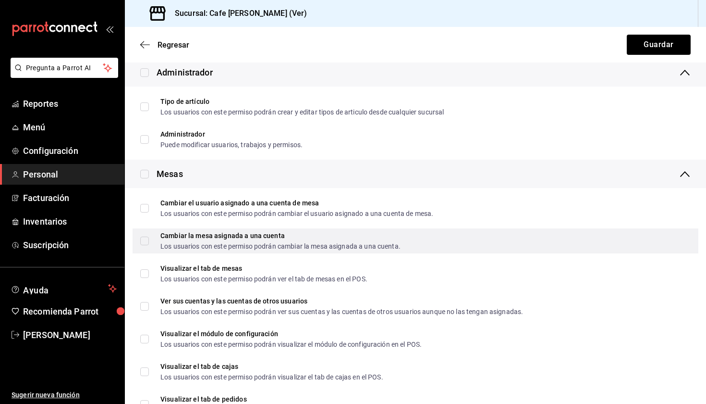
scroll to position [181, 0]
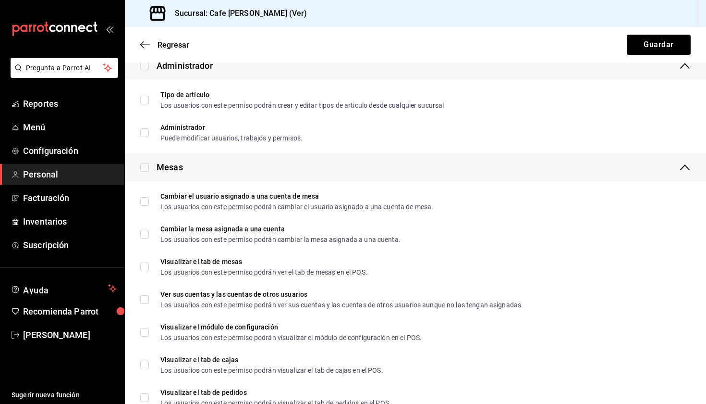
type input "[PERSON_NAME]"
click at [151, 168] on div "Mesas" at bounding box center [161, 166] width 43 height 13
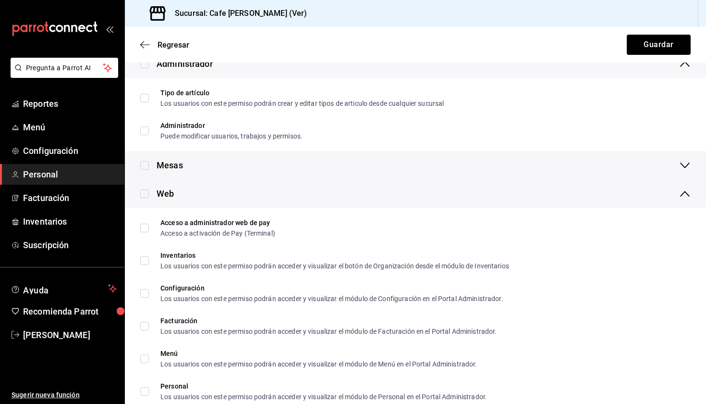
scroll to position [183, 0]
click at [144, 164] on input "checkbox" at bounding box center [144, 165] width 9 height 9
checkbox input "true"
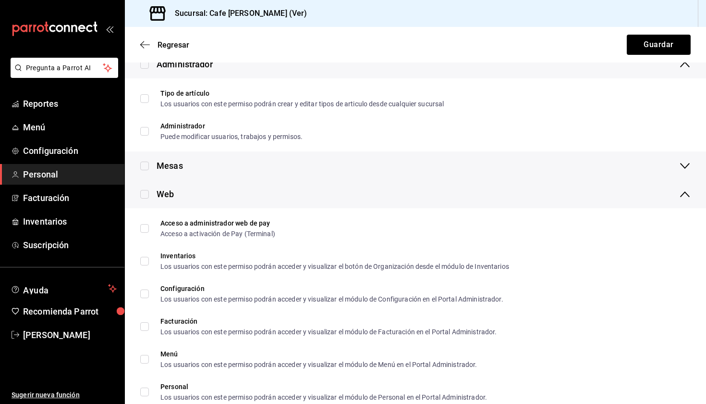
checkbox input "true"
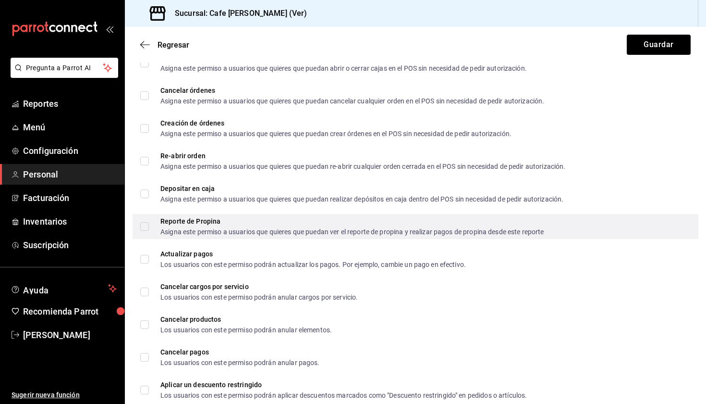
scroll to position [1206, 0]
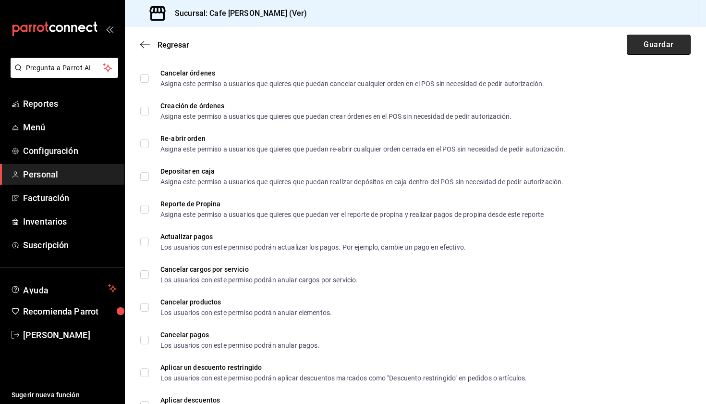
click at [675, 42] on button "Guardar" at bounding box center [659, 45] width 64 height 20
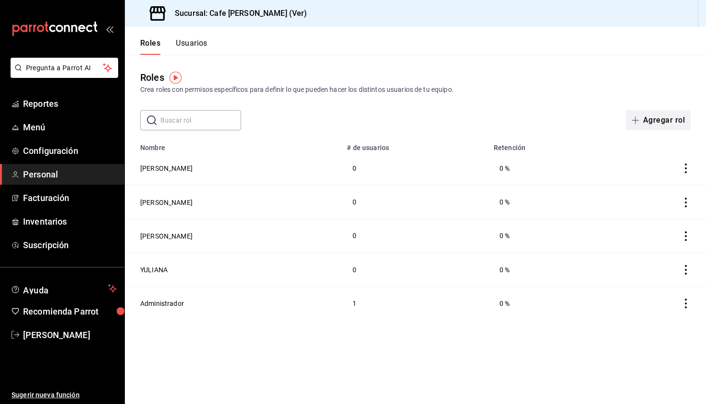
click at [664, 124] on button "Agregar rol" at bounding box center [658, 120] width 65 height 20
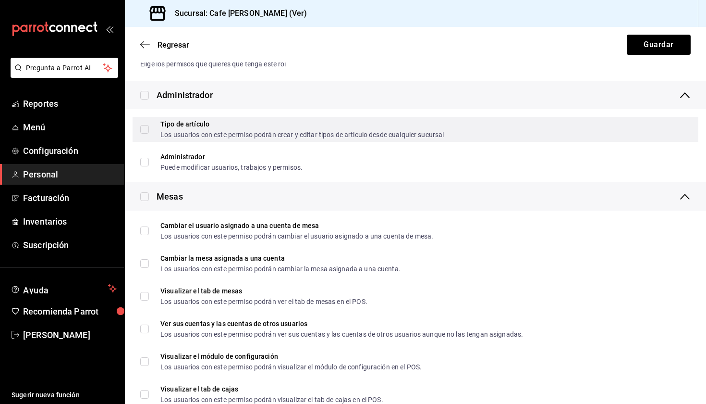
scroll to position [179, 0]
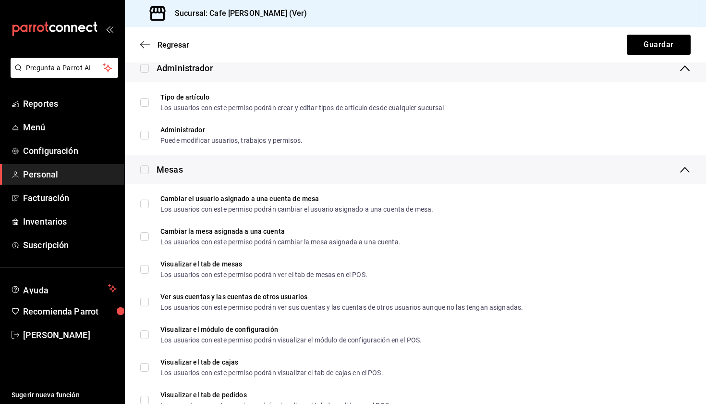
type input "[PERSON_NAME]"
click at [145, 171] on input "checkbox" at bounding box center [144, 169] width 9 height 9
checkbox input "true"
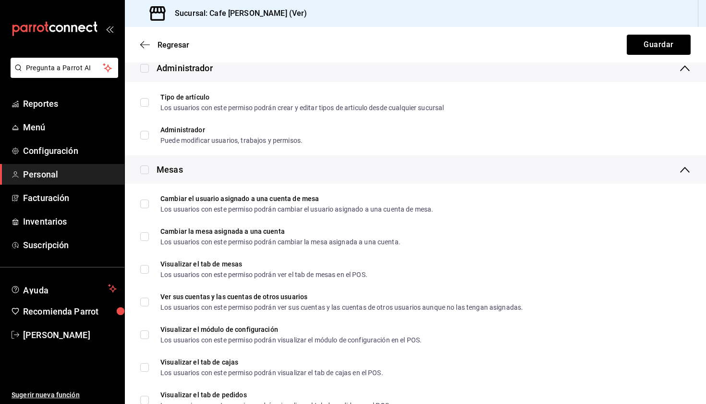
checkbox input "true"
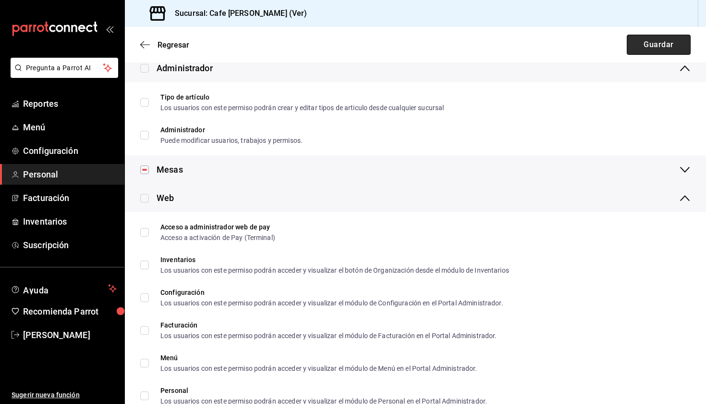
click at [671, 42] on button "Guardar" at bounding box center [659, 45] width 64 height 20
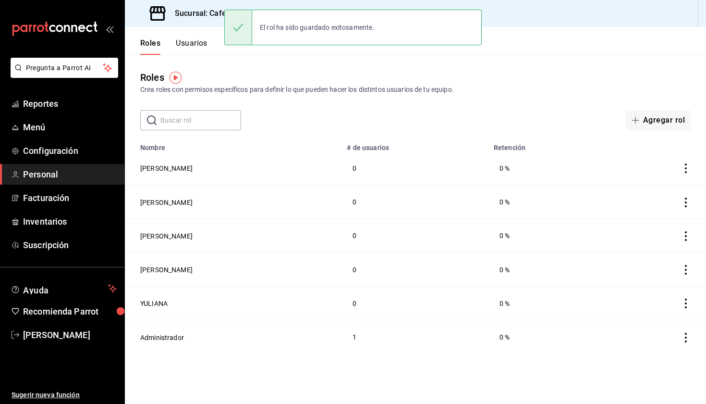
click at [194, 49] on button "Usuarios" at bounding box center [192, 46] width 32 height 16
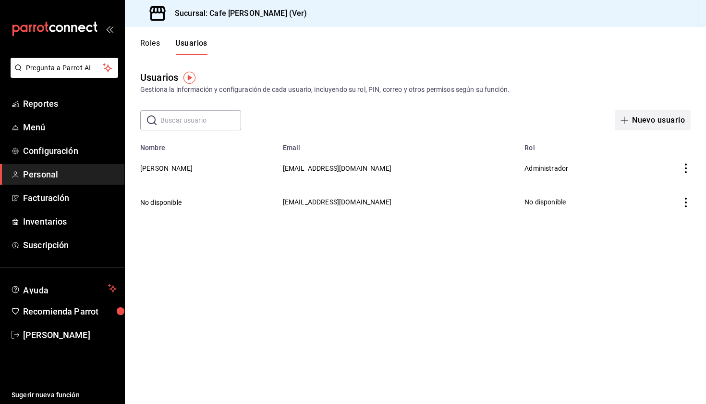
click at [641, 120] on button "Nuevo usuario" at bounding box center [653, 120] width 76 height 20
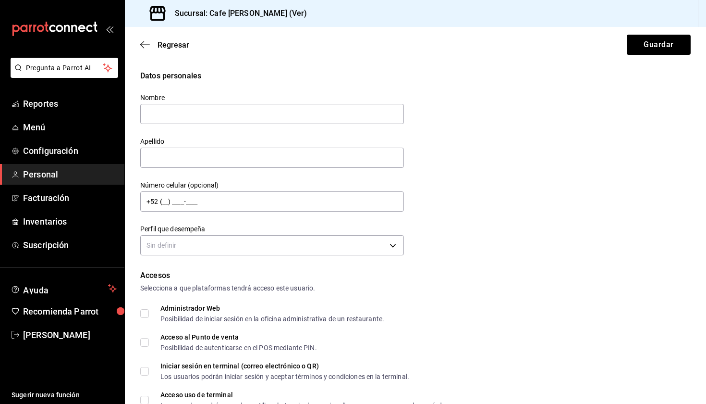
type input "Y"
type input "GERENTE"
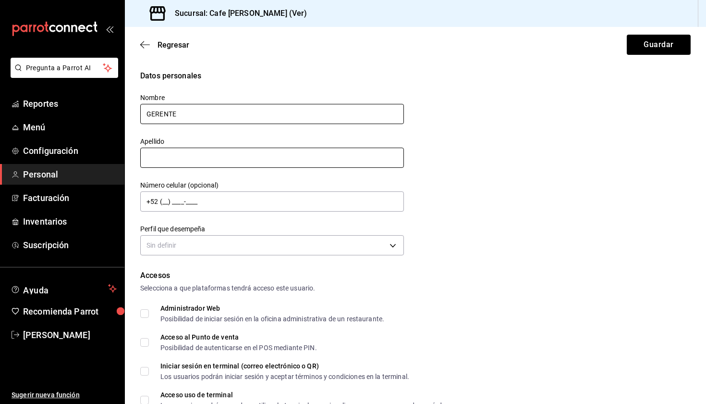
type input "G"
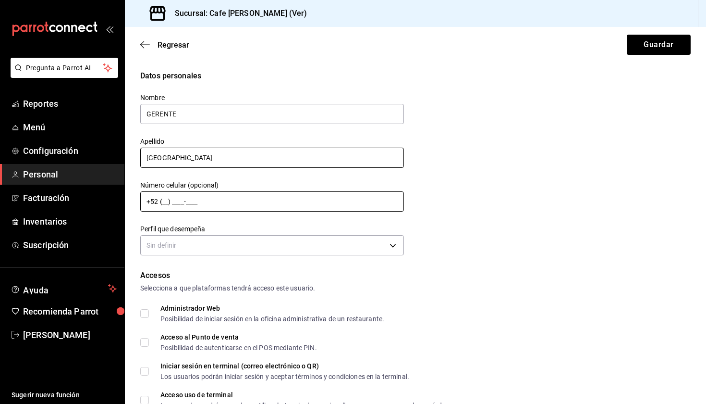
type input "[GEOGRAPHIC_DATA]"
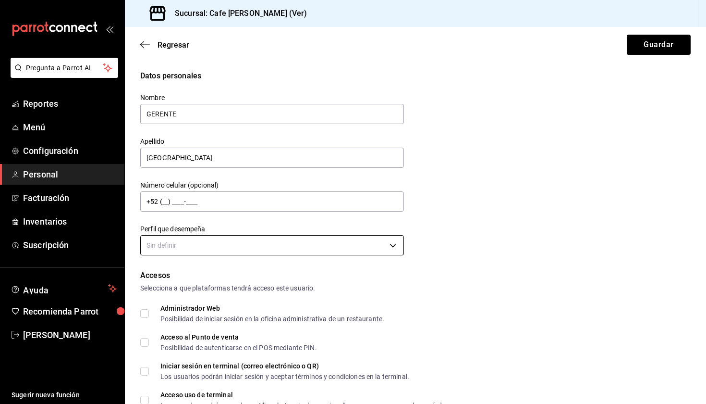
click at [172, 244] on body "Pregunta a Parrot AI Reportes Menú Configuración Personal Facturación Inventari…" at bounding box center [353, 202] width 706 height 404
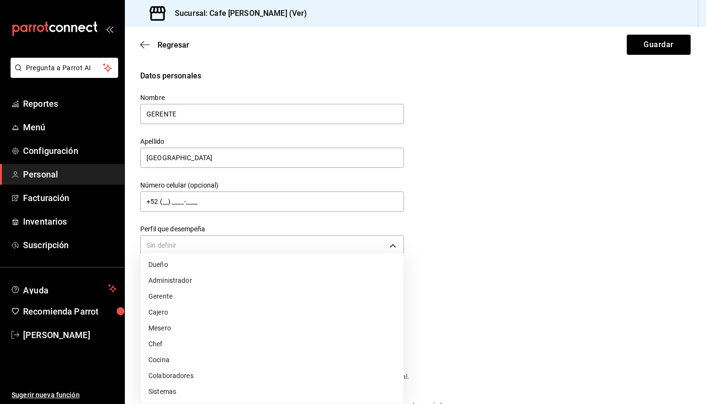
click at [234, 294] on li "Gerente" at bounding box center [272, 296] width 263 height 16
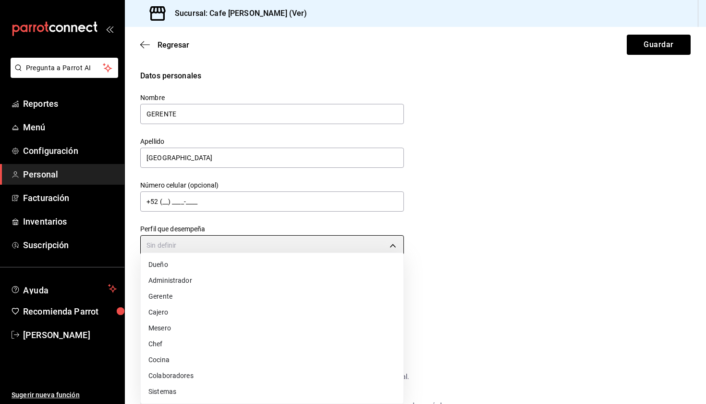
type input "MANAGER"
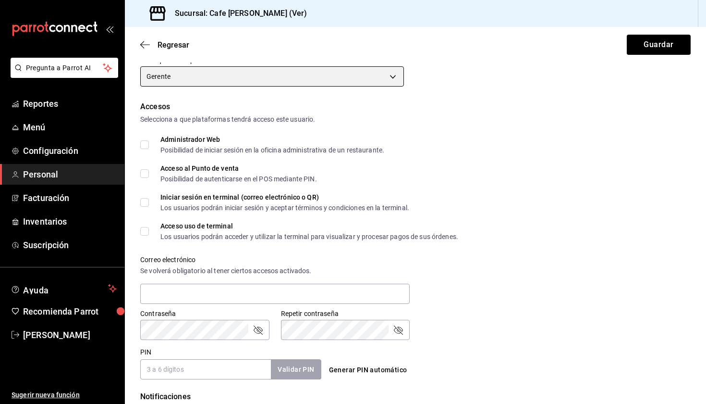
scroll to position [168, 0]
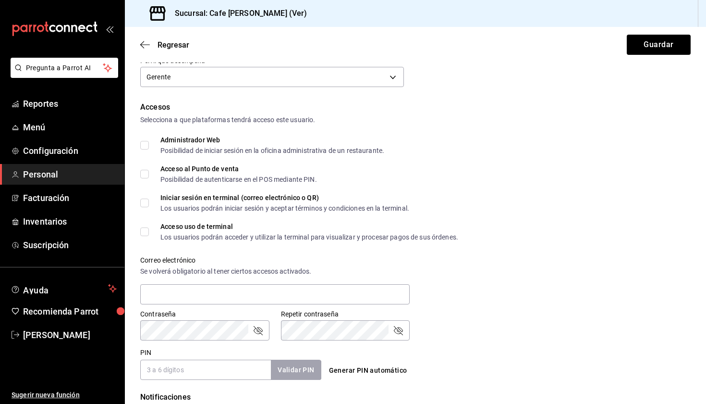
click at [143, 147] on input "Administrador Web Posibilidad de iniciar sesión en la oficina administrativa de…" at bounding box center [144, 145] width 9 height 9
checkbox input "true"
click at [143, 178] on input "Acceso al Punto de venta Posibilidad de autenticarse en el POS mediante PIN." at bounding box center [144, 174] width 9 height 9
checkbox input "true"
click at [143, 201] on input "Iniciar sesión en terminal (correo electrónico o QR) Los usuarios podrán inicia…" at bounding box center [144, 202] width 9 height 9
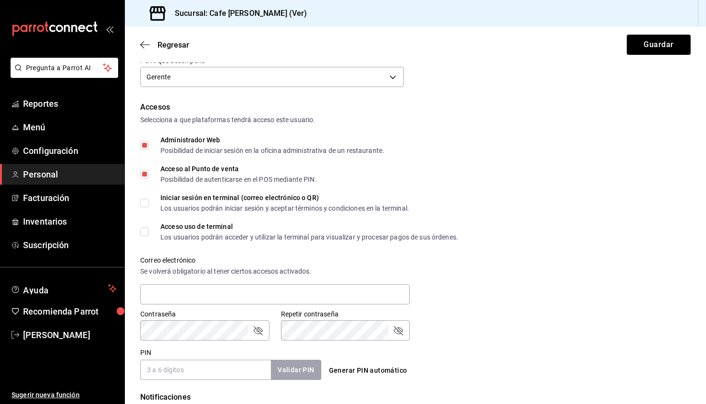
checkbox input "true"
click at [143, 235] on input "Acceso uso de terminal Los usuarios podrán acceder y utilizar la terminal para …" at bounding box center [144, 231] width 9 height 9
checkbox input "true"
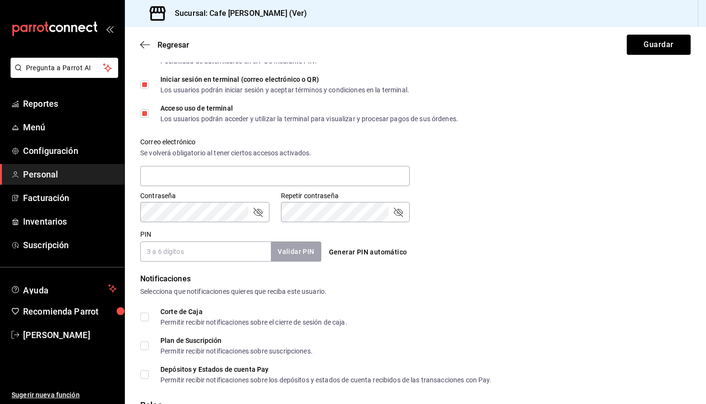
scroll to position [287, 0]
type input "M"
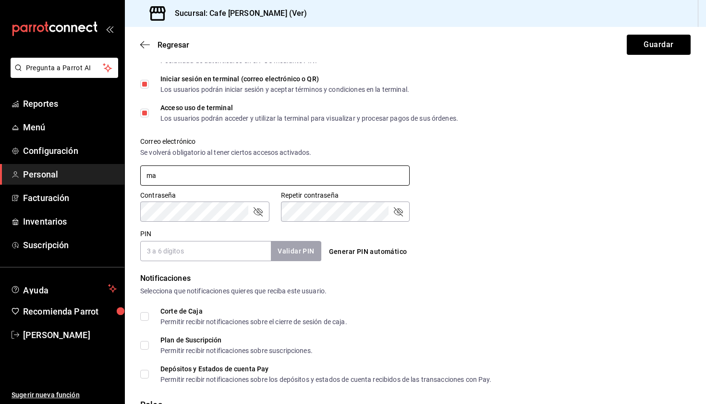
type input "m"
type input "[EMAIL_ADDRESS][DOMAIN_NAME]"
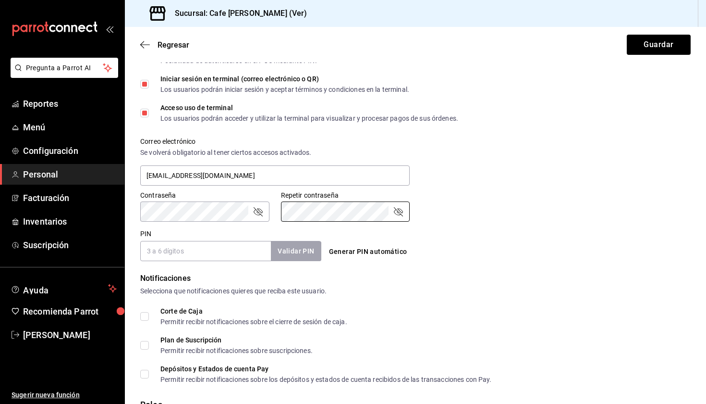
click at [261, 208] on icon "passwordField" at bounding box center [258, 212] width 12 height 12
click at [257, 212] on icon "passwordField" at bounding box center [258, 212] width 12 height 12
click at [226, 255] on input "PIN" at bounding box center [205, 251] width 131 height 20
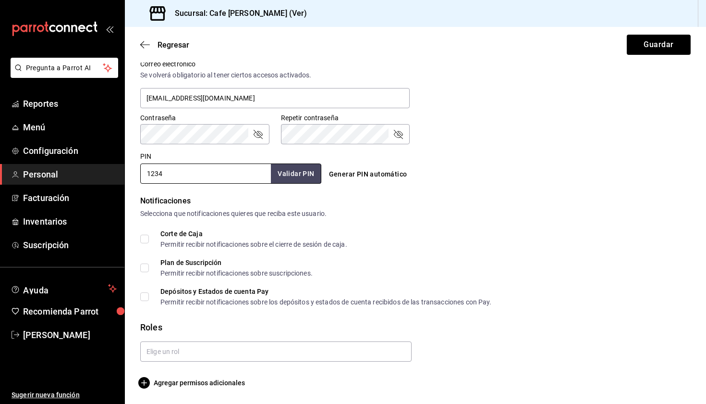
scroll to position [364, 0]
type input "1234"
click at [299, 178] on button "Validar PIN" at bounding box center [295, 173] width 51 height 21
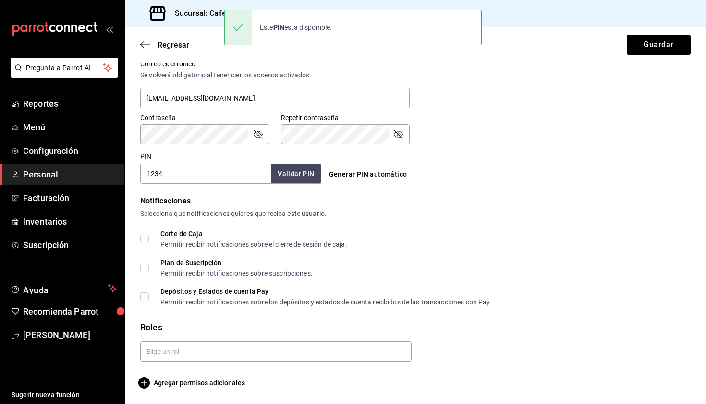
scroll to position [0, 0]
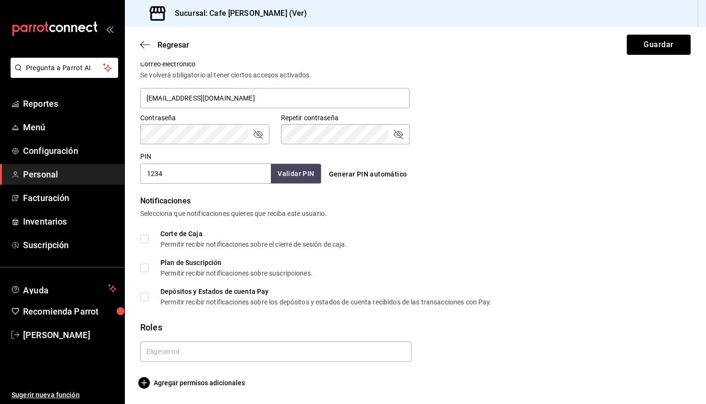
click at [146, 240] on input "Corte de Caja Permitir recibir notificaciones sobre el cierre de sesión de caja." at bounding box center [144, 238] width 9 height 9
checkbox input "true"
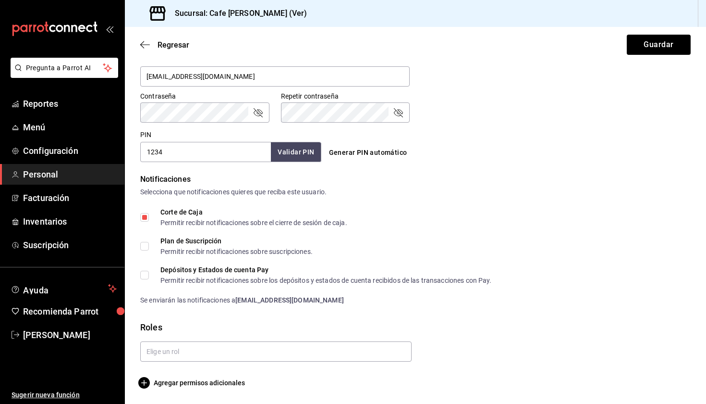
scroll to position [386, 0]
click at [141, 243] on input "Plan de Suscripción Permitir recibir notificaciones sobre suscripciones." at bounding box center [144, 246] width 9 height 9
checkbox input "true"
click at [144, 271] on input "Depósitos y Estados de cuenta Pay Permitir recibir notificaciones sobre los dep…" at bounding box center [144, 274] width 9 height 9
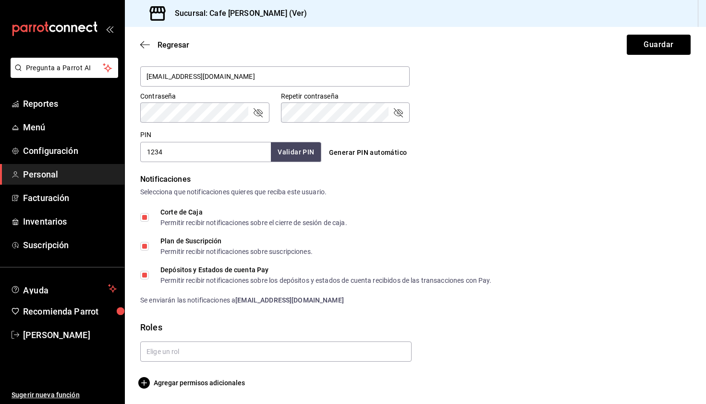
checkbox input "false"
click at [185, 354] on input "text" at bounding box center [275, 351] width 271 height 20
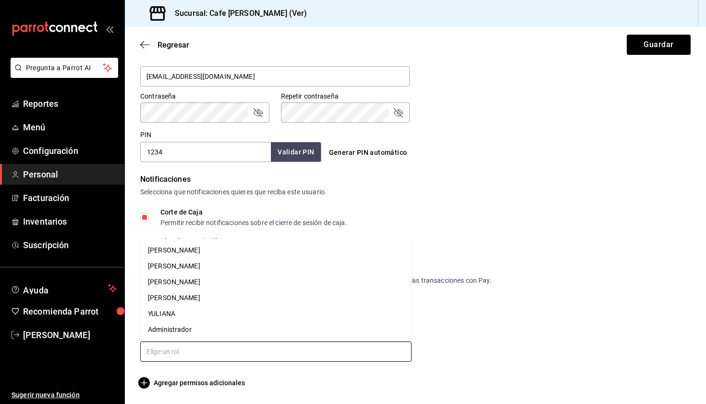
click at [185, 310] on li "YULIANA" at bounding box center [275, 314] width 271 height 16
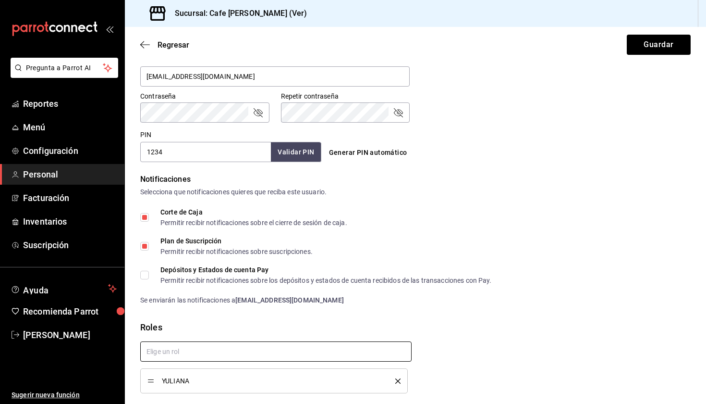
click at [202, 350] on input "text" at bounding box center [275, 351] width 271 height 20
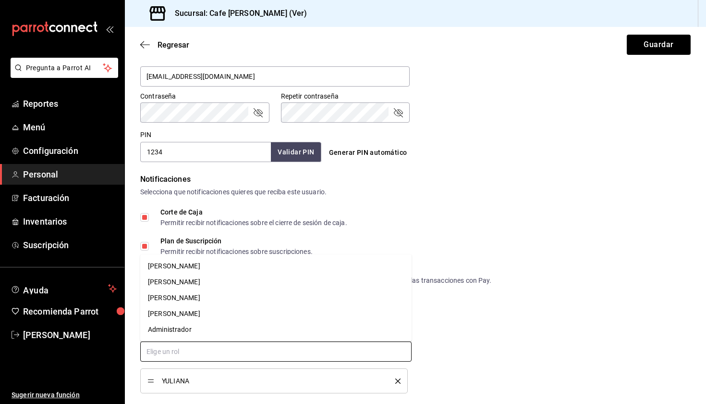
click at [183, 317] on li "[PERSON_NAME]" at bounding box center [275, 314] width 271 height 16
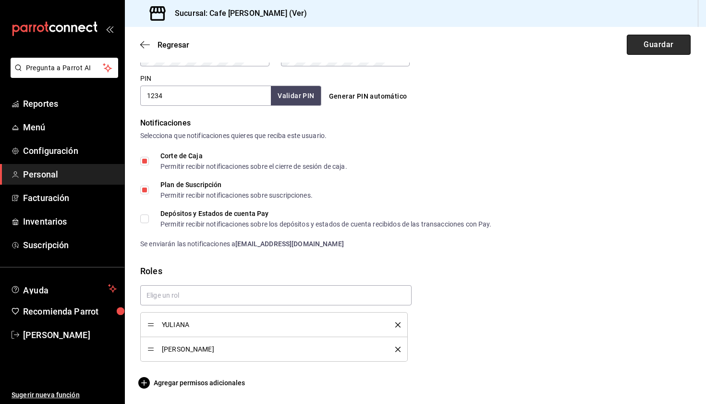
click at [652, 49] on button "Guardar" at bounding box center [659, 45] width 64 height 20
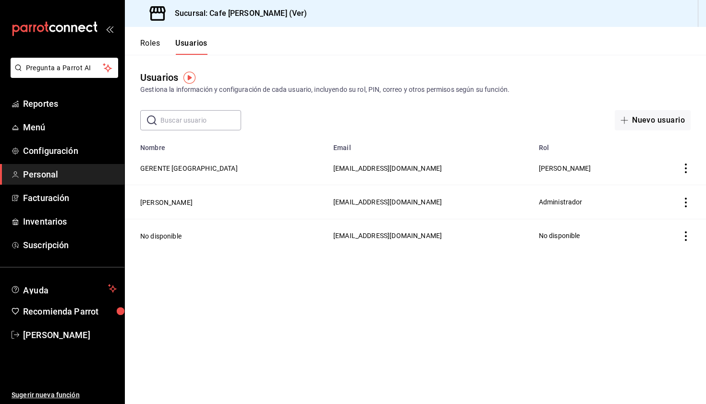
click at [148, 40] on button "Roles" at bounding box center [150, 46] width 20 height 16
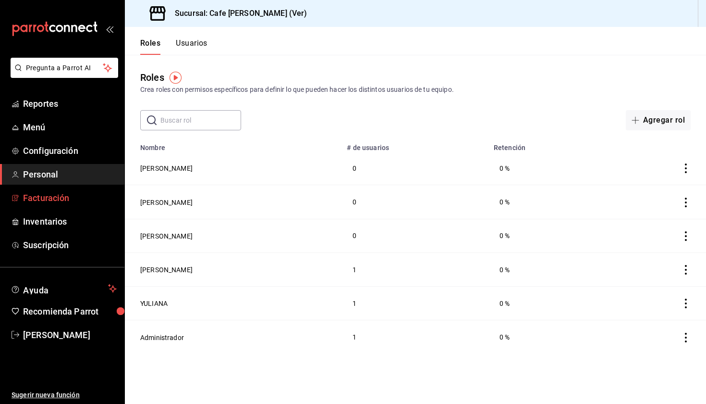
click at [51, 196] on span "Facturación" at bounding box center [70, 197] width 94 height 13
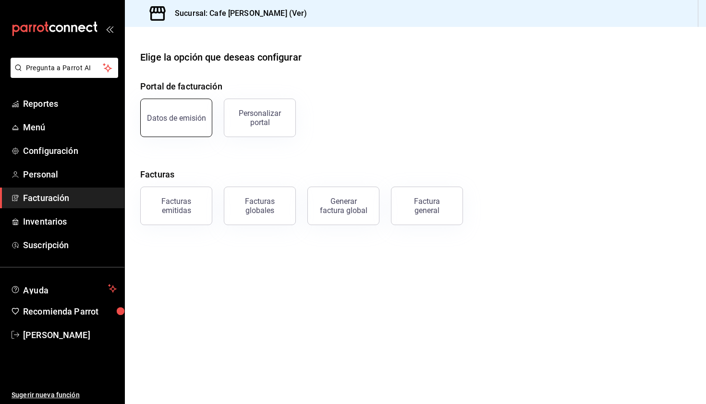
click at [171, 127] on button "Datos de emisión" at bounding box center [176, 117] width 72 height 38
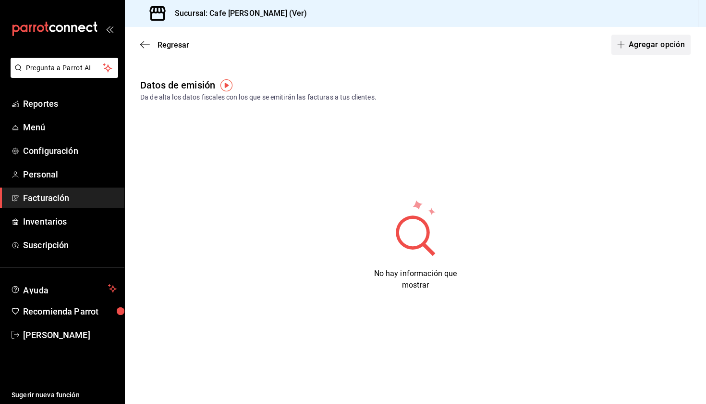
click at [632, 50] on button "Agregar opción" at bounding box center [651, 45] width 79 height 20
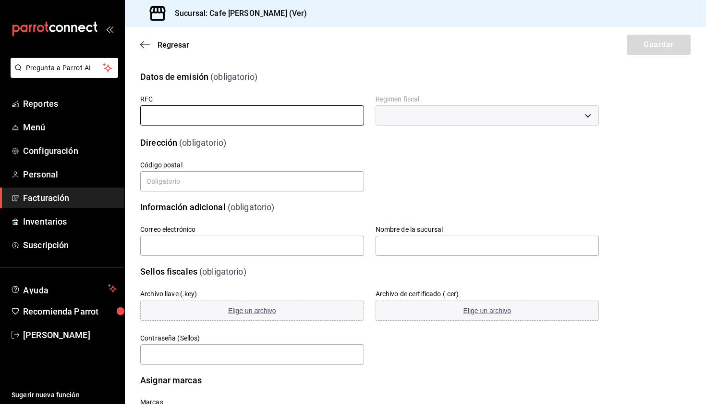
click at [246, 122] on input "text" at bounding box center [252, 115] width 224 height 20
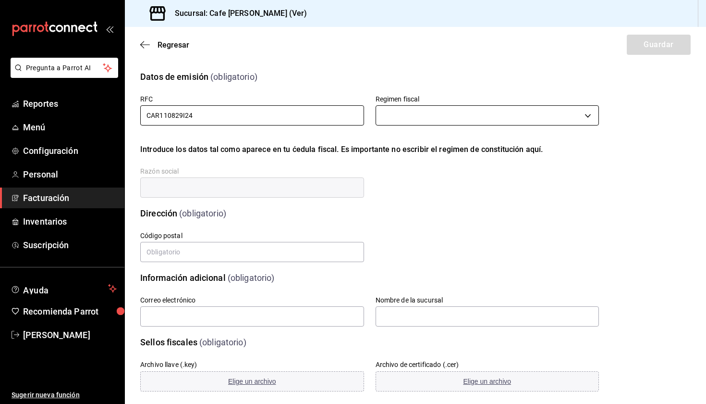
type input "CAR110829I24"
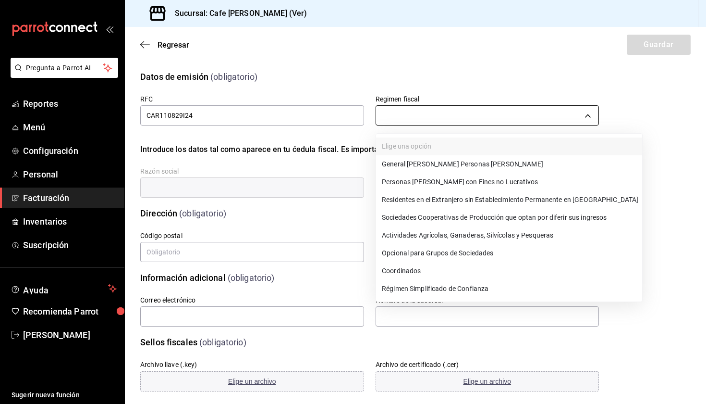
click at [585, 115] on body "Pregunta a Parrot AI Reportes Menú Configuración Personal Facturación Inventari…" at bounding box center [353, 202] width 706 height 404
click at [432, 168] on li "General [PERSON_NAME] Personas [PERSON_NAME]" at bounding box center [509, 164] width 266 height 18
type input "601"
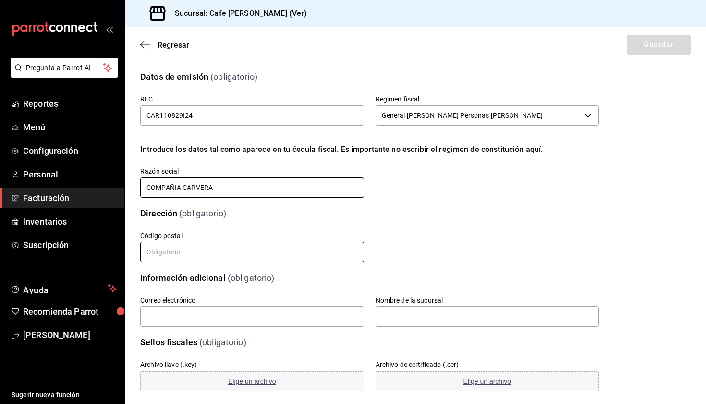
type input "COMPAÑIA CARVERA"
type input "01020"
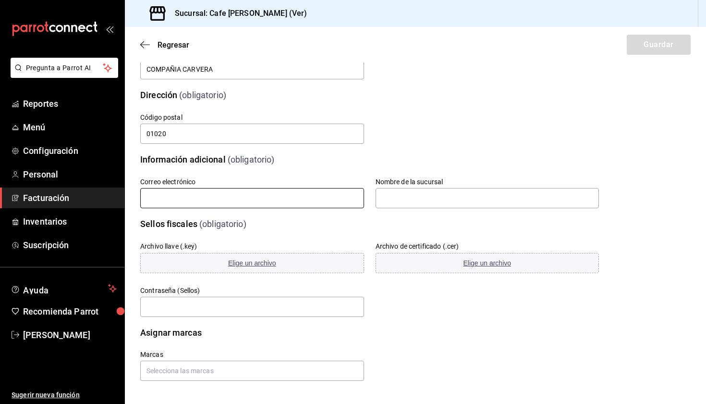
type input "M"
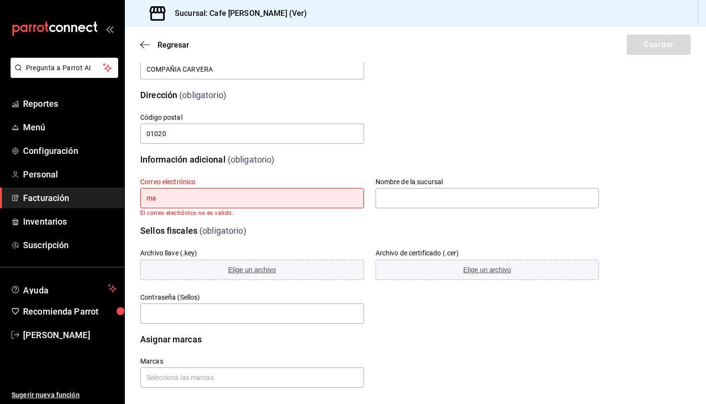
type input "m"
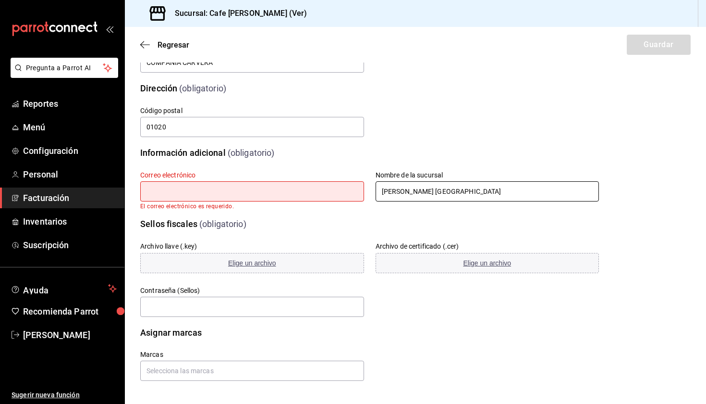
scroll to position [125, 0]
type input "[PERSON_NAME] [GEOGRAPHIC_DATA]"
click at [231, 196] on input "text" at bounding box center [252, 191] width 224 height 20
paste input "[PERSON_NAME][EMAIL_ADDRESS][PERSON_NAME][DOMAIN_NAME]"
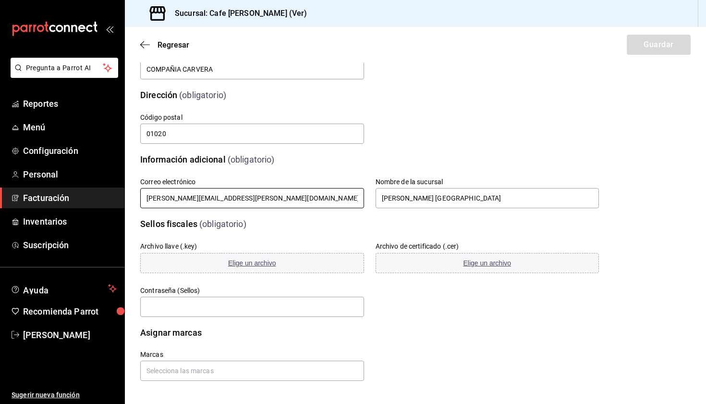
scroll to position [118, 0]
type input "[PERSON_NAME][EMAIL_ADDRESS][PERSON_NAME][DOMAIN_NAME]"
click at [399, 141] on div "Información adicional (obligatorio)" at bounding box center [364, 153] width 470 height 24
